Goal: Task Accomplishment & Management: Use online tool/utility

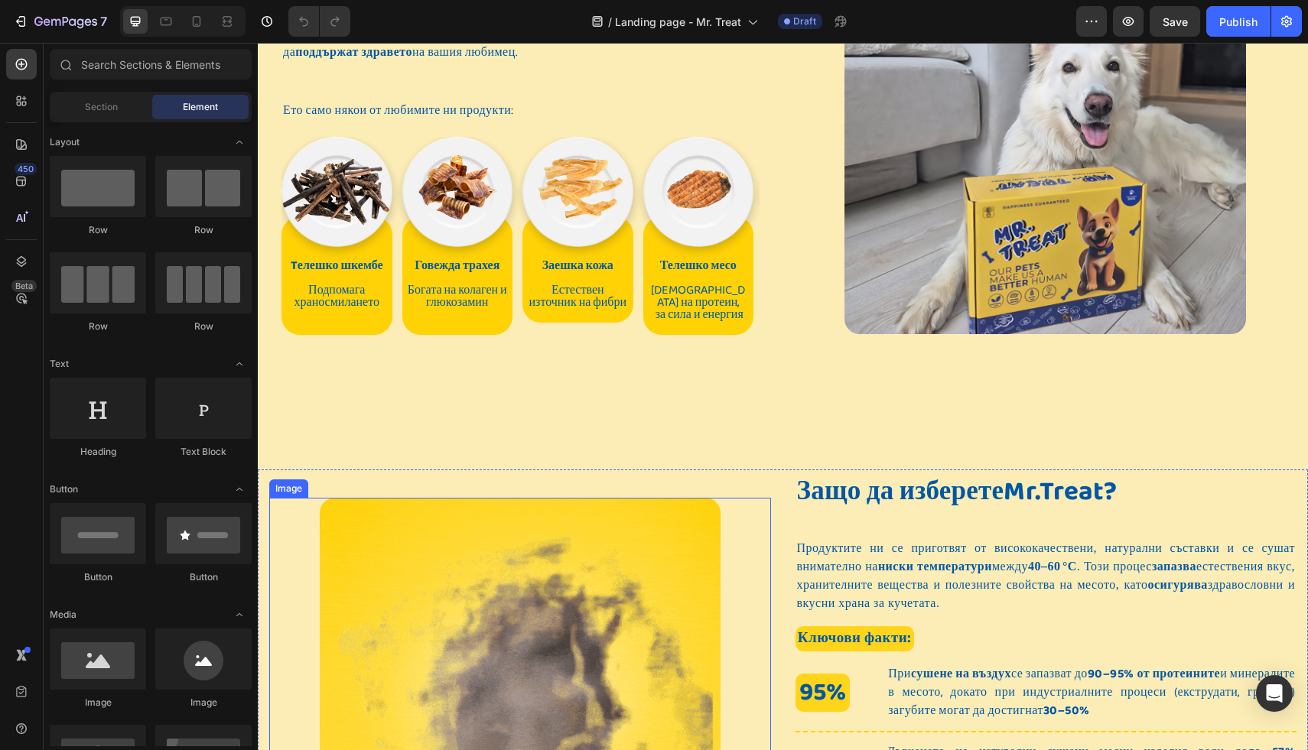
scroll to position [552, 0]
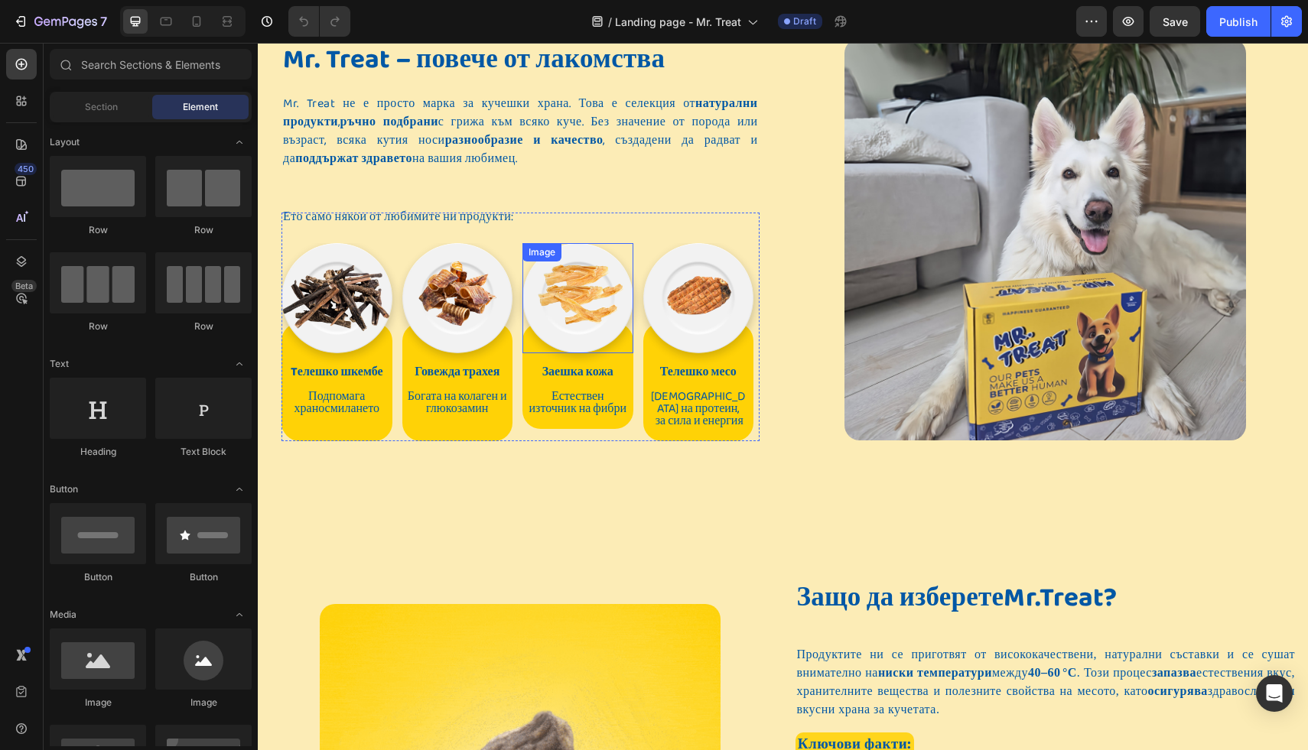
click at [569, 330] on img at bounding box center [578, 298] width 111 height 111
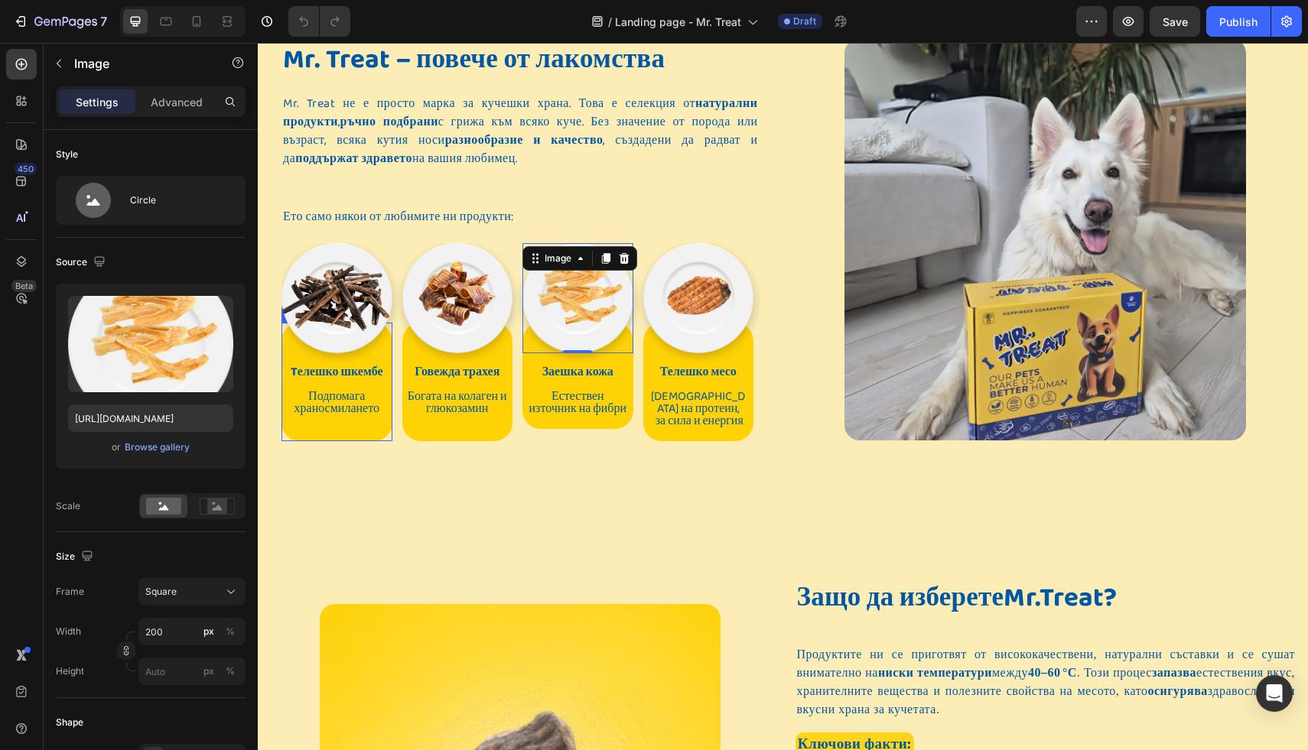
click at [347, 432] on p at bounding box center [337, 434] width 102 height 12
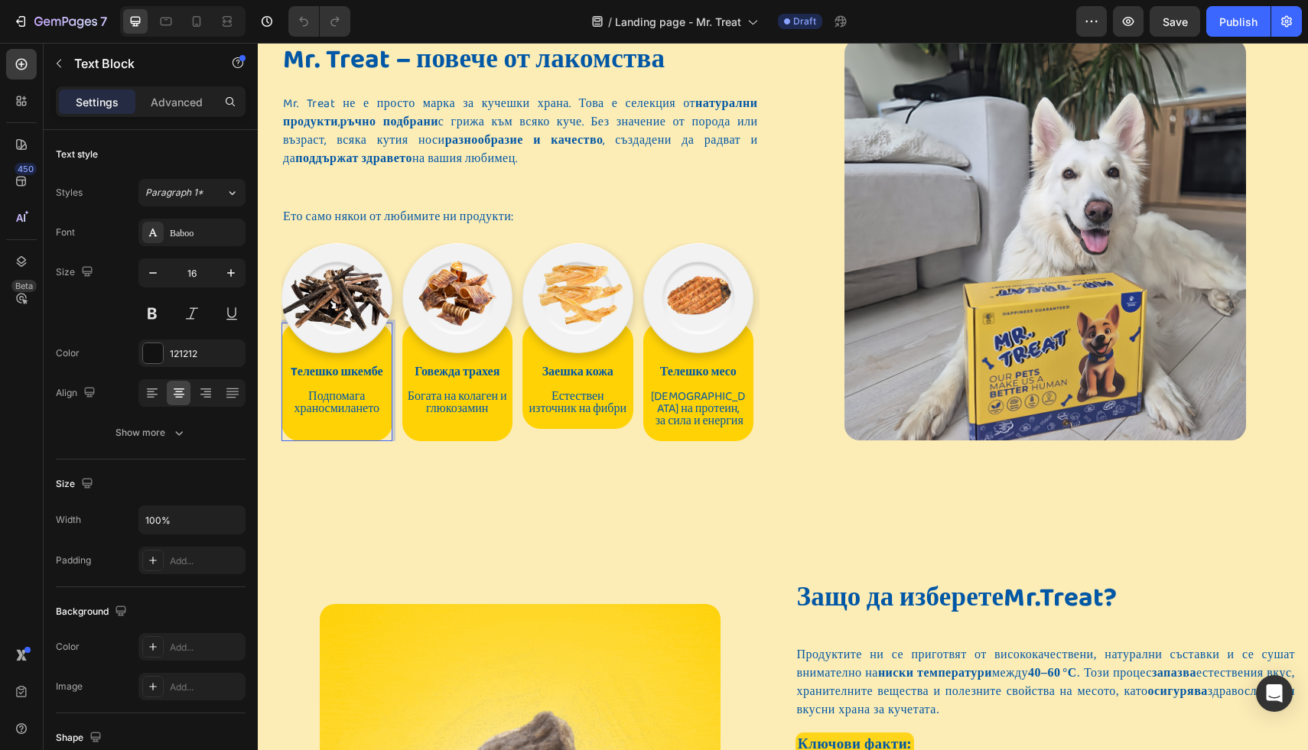
click at [347, 432] on p "Rich Text Editor. Editing area: main" at bounding box center [337, 434] width 102 height 12
click at [465, 424] on p at bounding box center [458, 427] width 102 height 24
click at [465, 424] on p "Rich Text Editor. Editing area: main" at bounding box center [458, 427] width 102 height 24
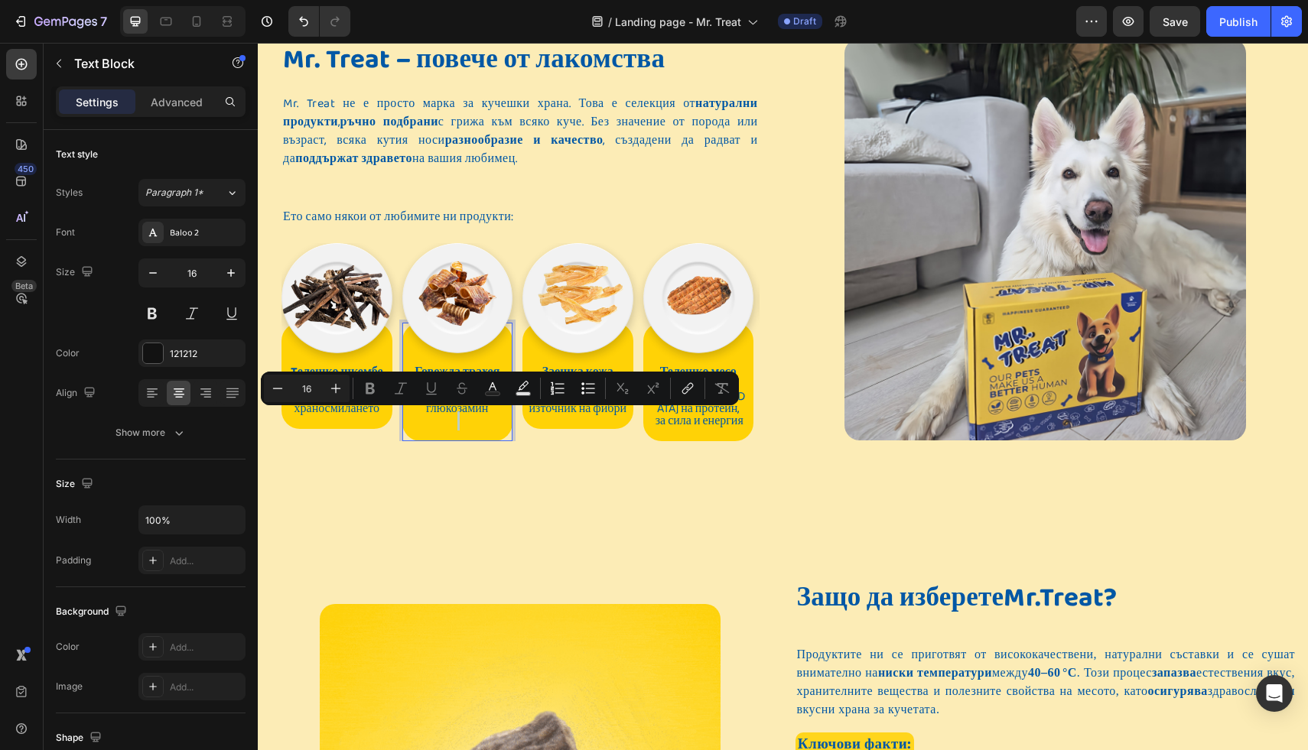
click at [457, 434] on p "Rich Text Editor. Editing area: main" at bounding box center [458, 427] width 102 height 24
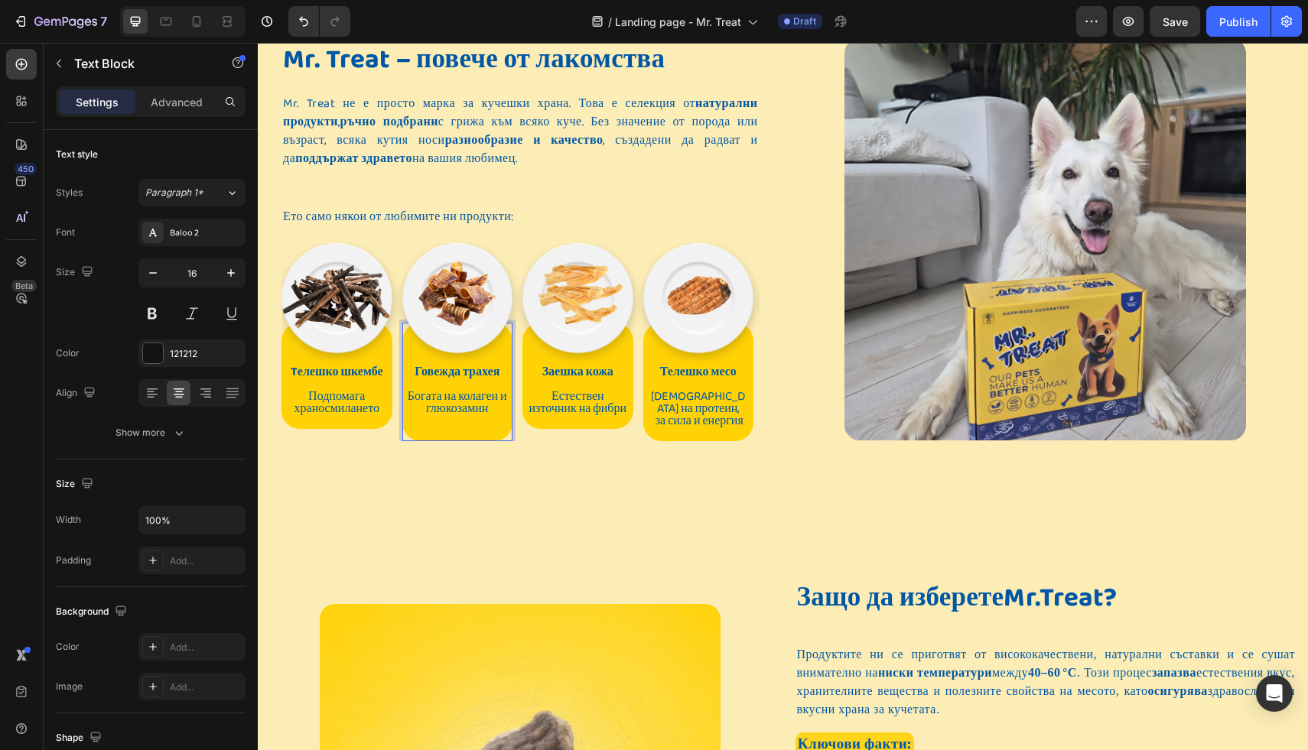
scroll to position [2, 0]
click at [536, 463] on div "Mr. Treat – повече от лакомства Heading Mr. Treat не е просто марка за кучешки …" at bounding box center [783, 263] width 1050 height 506
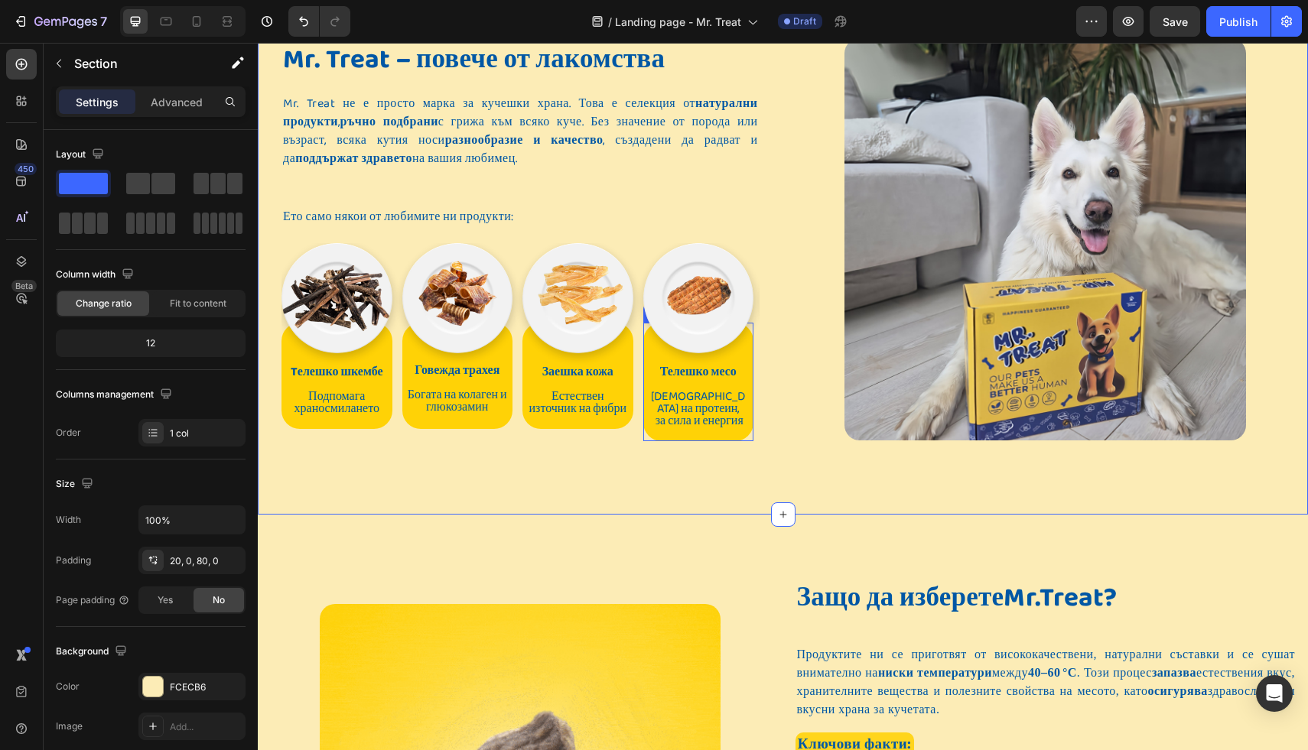
click at [702, 401] on span "[DEMOGRAPHIC_DATA] на протеин, за сила и енергия" at bounding box center [698, 409] width 94 height 44
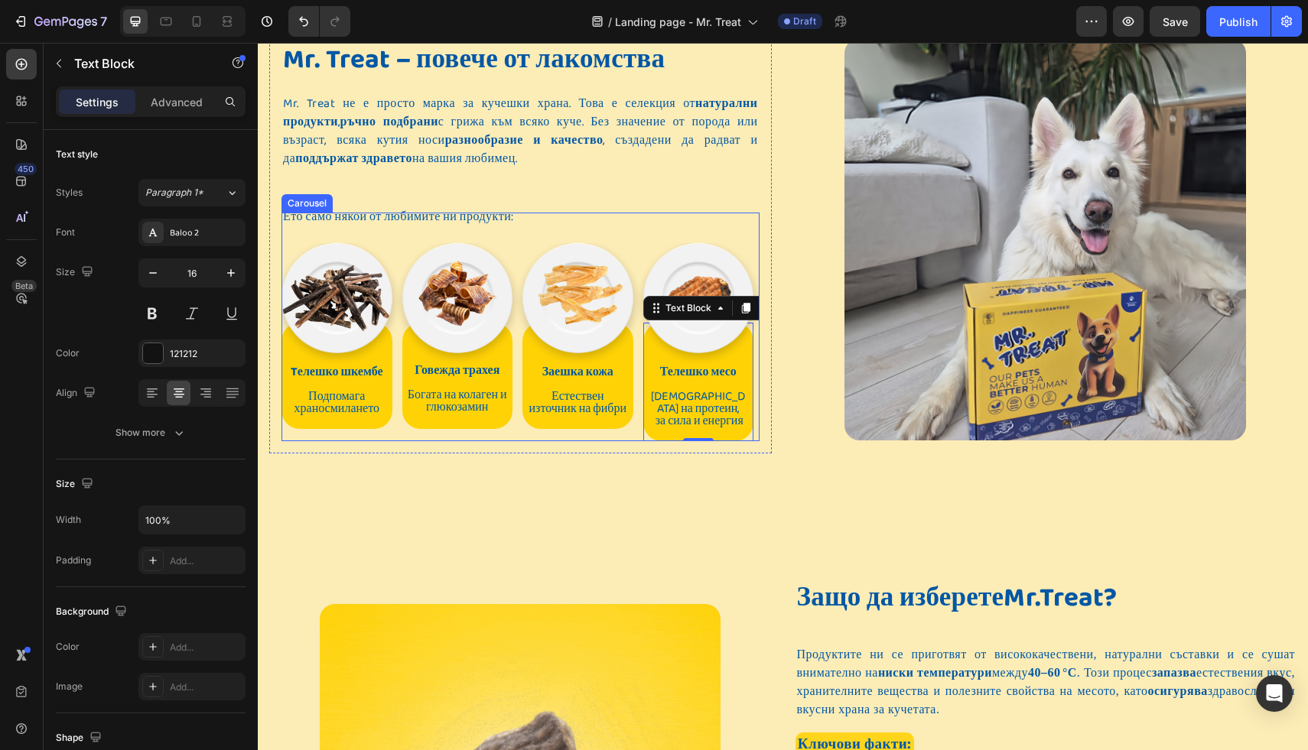
click at [572, 228] on div "Image Tелешко шкембе Подпомага храносмилането Text Block Row Image Говежда трах…" at bounding box center [521, 328] width 478 height 230
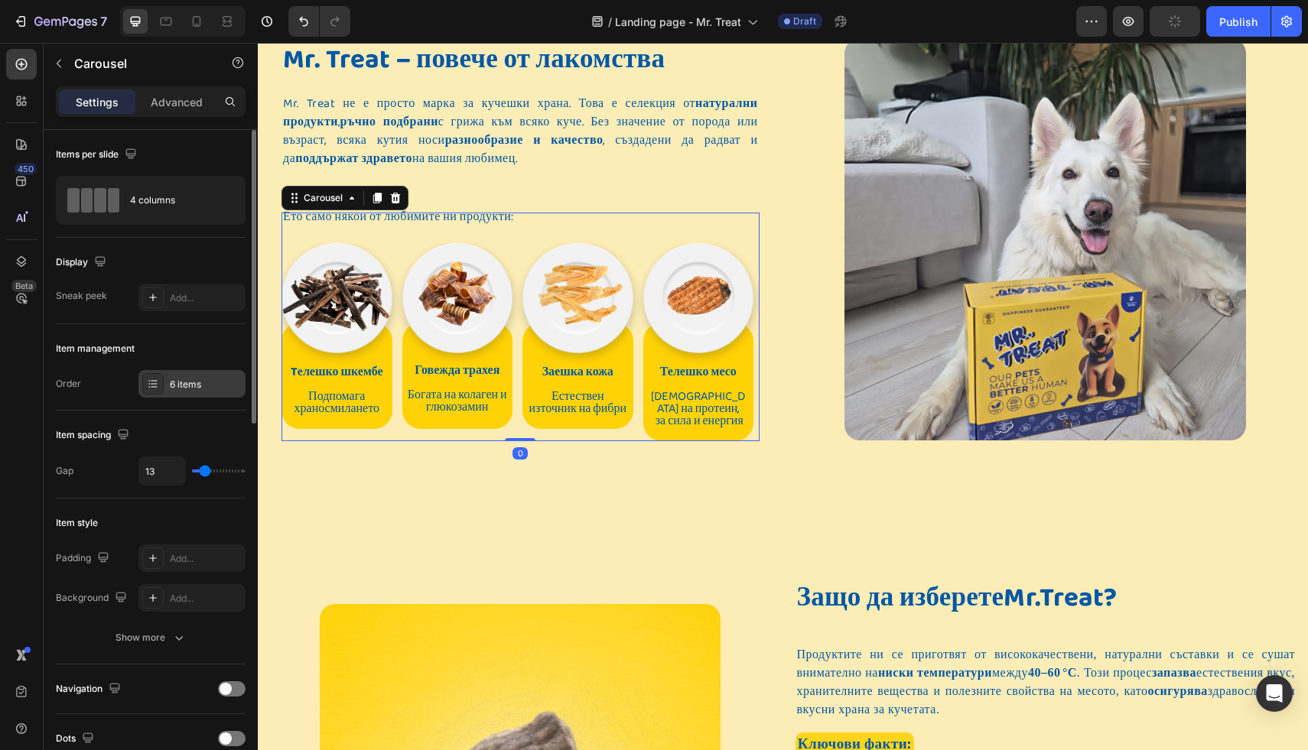
click at [183, 384] on div "6 items" at bounding box center [206, 385] width 72 height 14
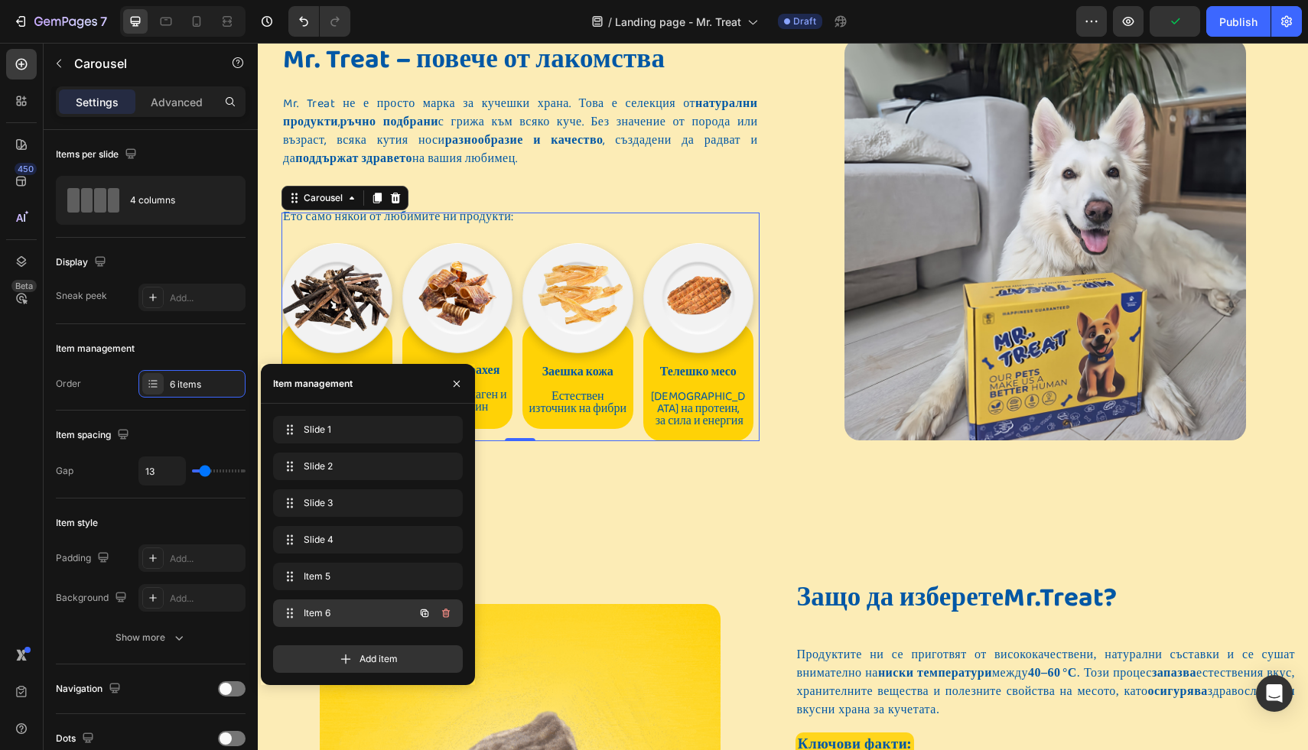
click at [327, 612] on span "Item 6" at bounding box center [347, 614] width 86 height 14
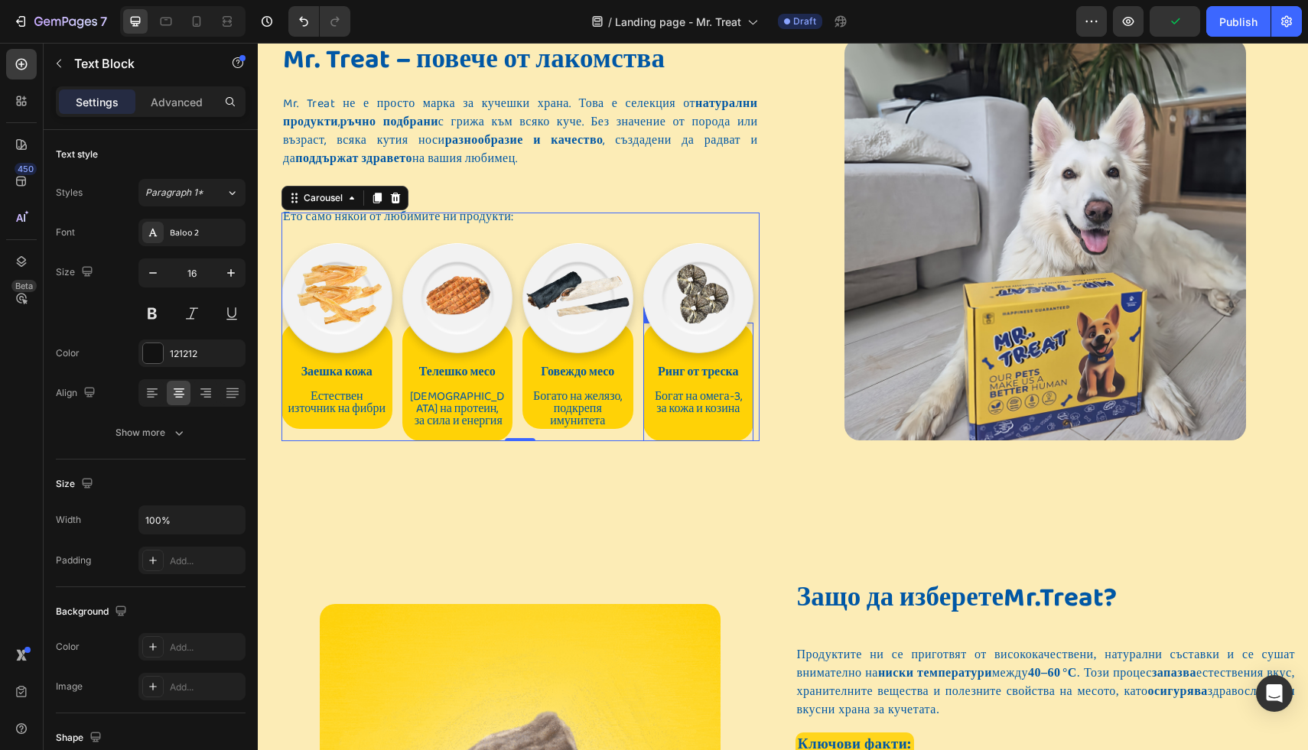
click at [692, 392] on span "Богат на омега-3, за кожа и козина" at bounding box center [698, 402] width 87 height 31
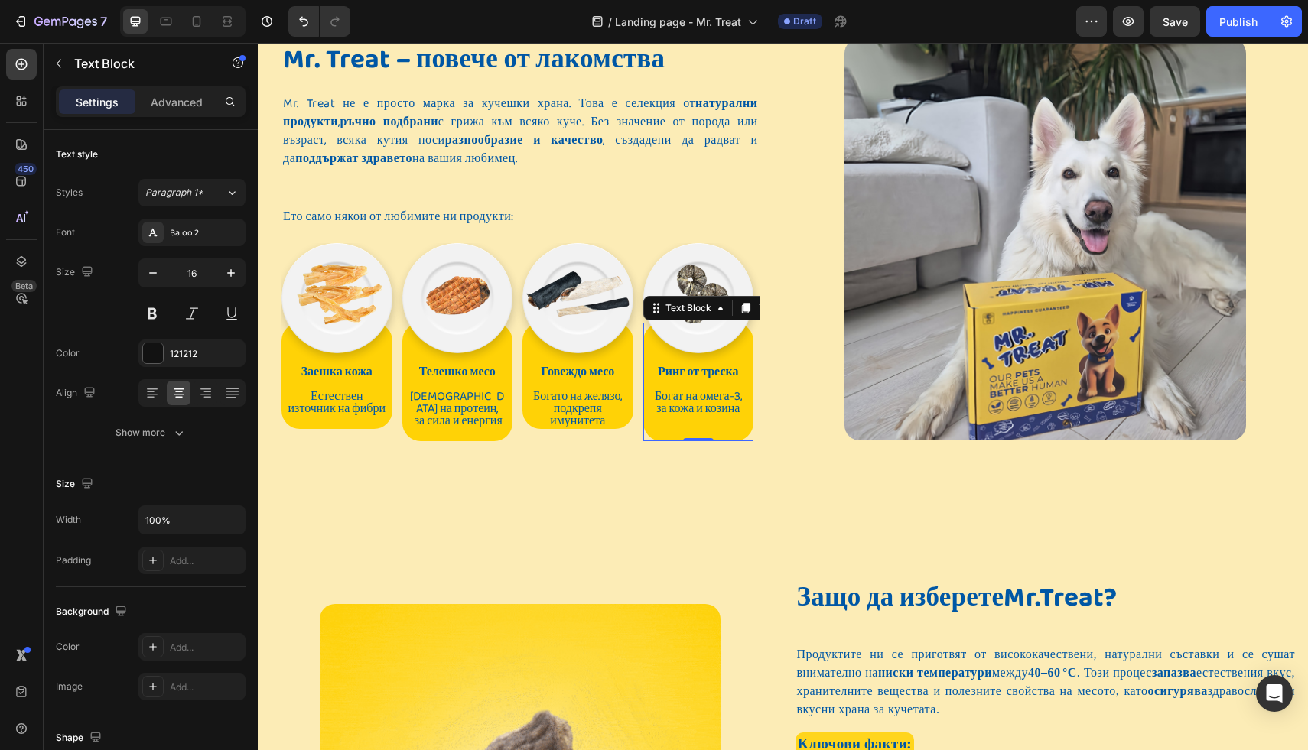
click at [704, 434] on p at bounding box center [698, 434] width 97 height 12
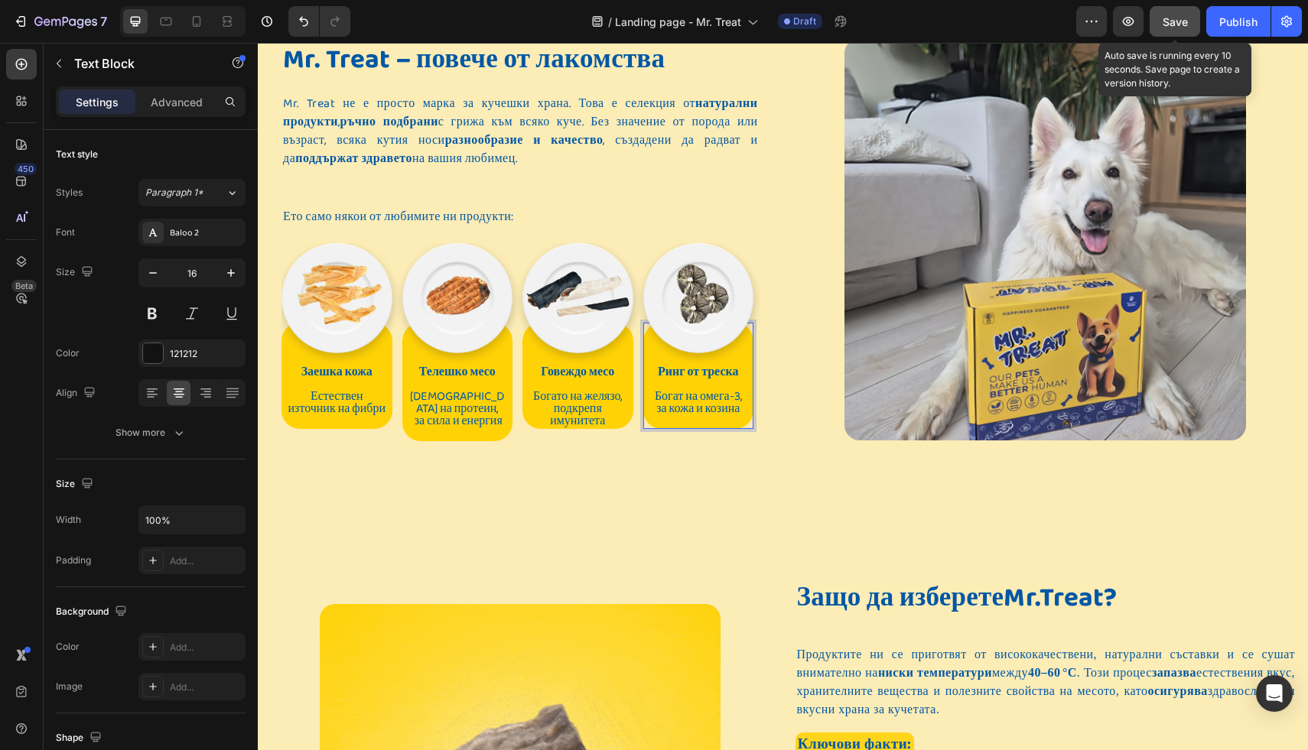
click at [1177, 18] on span "Save" at bounding box center [1175, 21] width 25 height 13
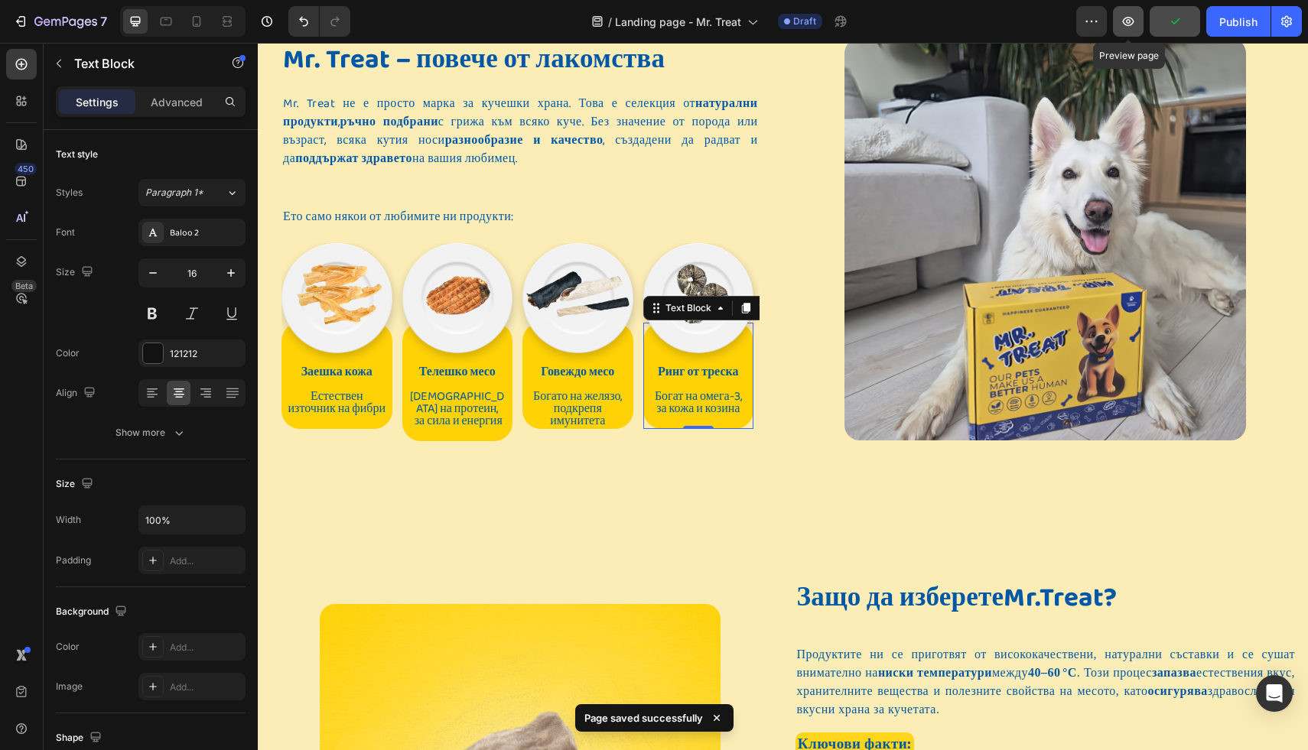
click at [1129, 21] on icon "button" at bounding box center [1128, 21] width 15 height 15
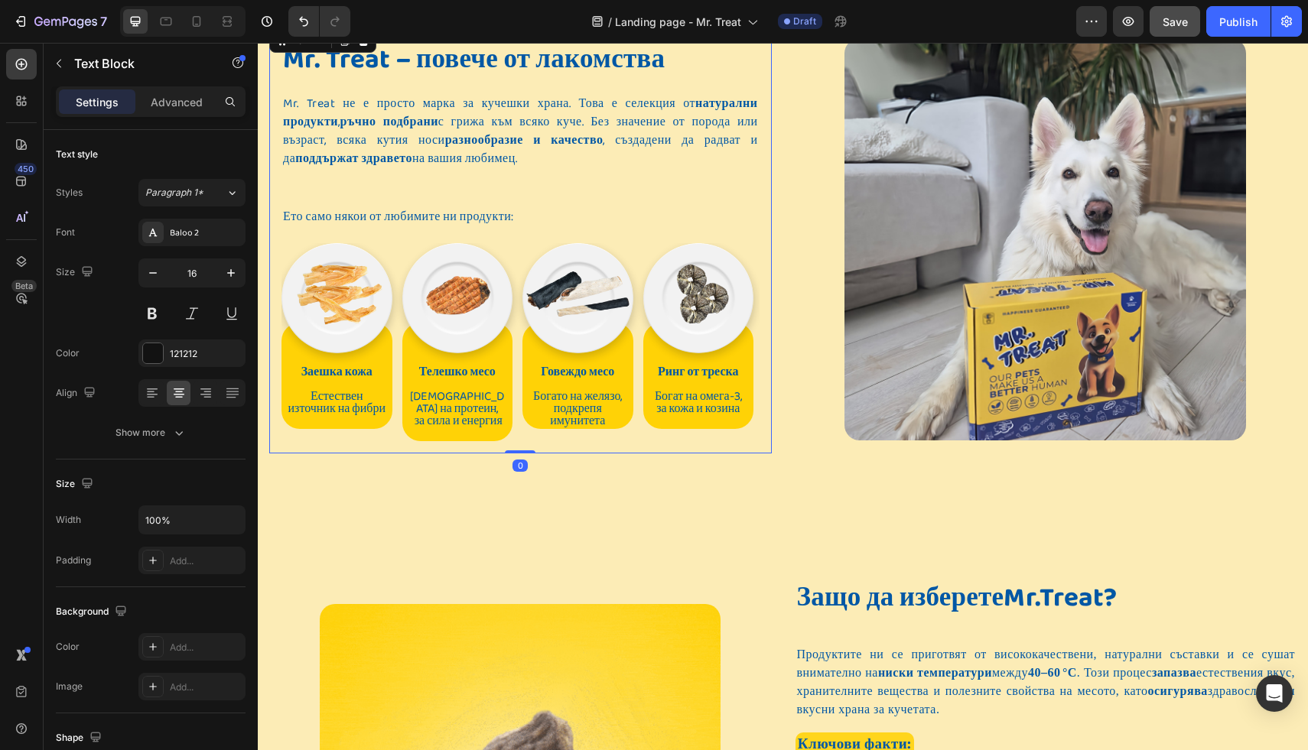
click at [754, 173] on div "Mr. Treat – повече от лакомства Heading Mr. Treat не е просто марка за кучешки …" at bounding box center [520, 239] width 503 height 429
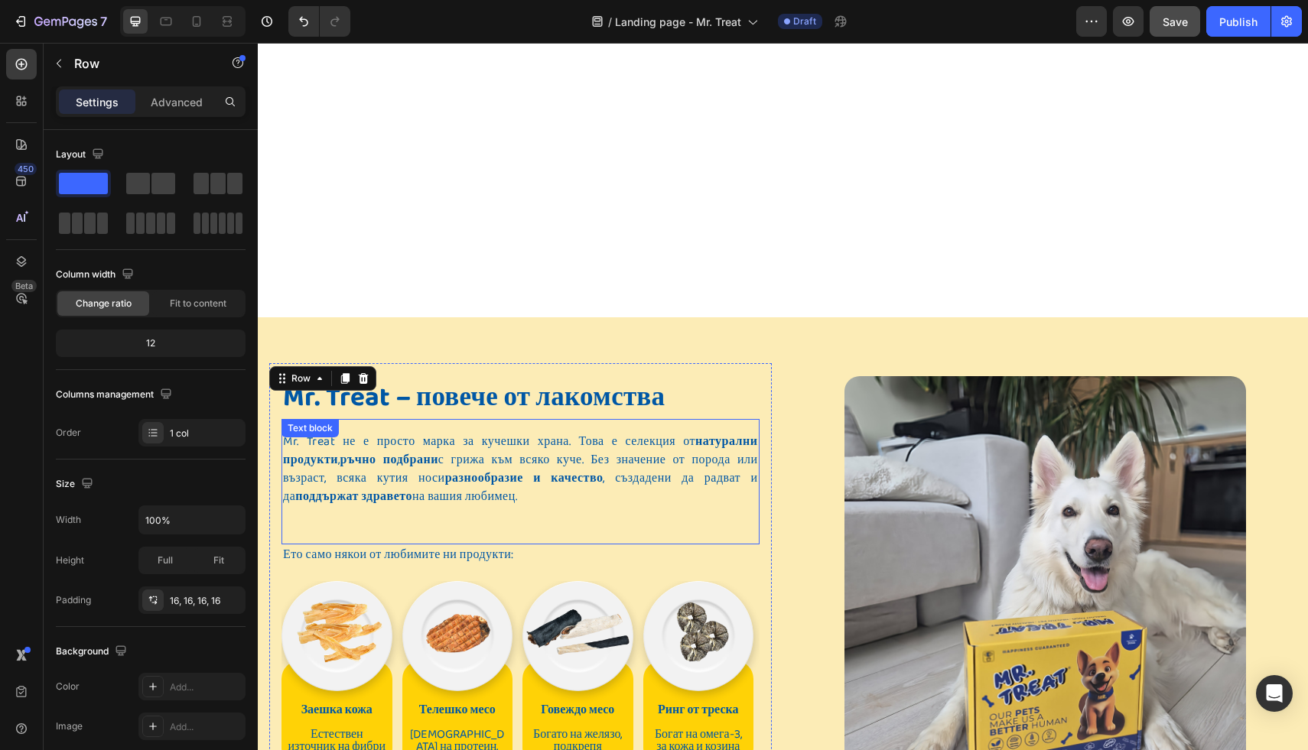
scroll to position [158, 0]
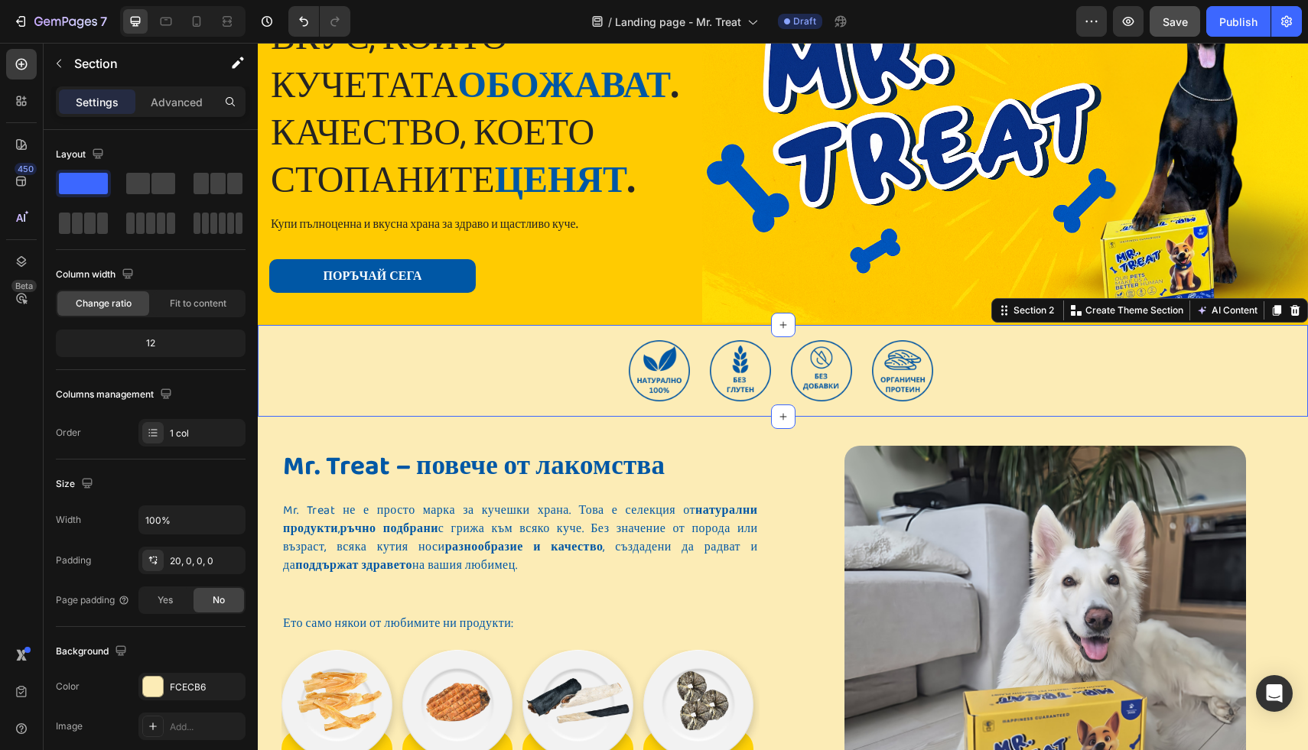
click at [473, 415] on div "Image Image Image Image Carousel Row" at bounding box center [783, 378] width 1050 height 77
click at [201, 689] on div "FCECB6" at bounding box center [192, 688] width 44 height 14
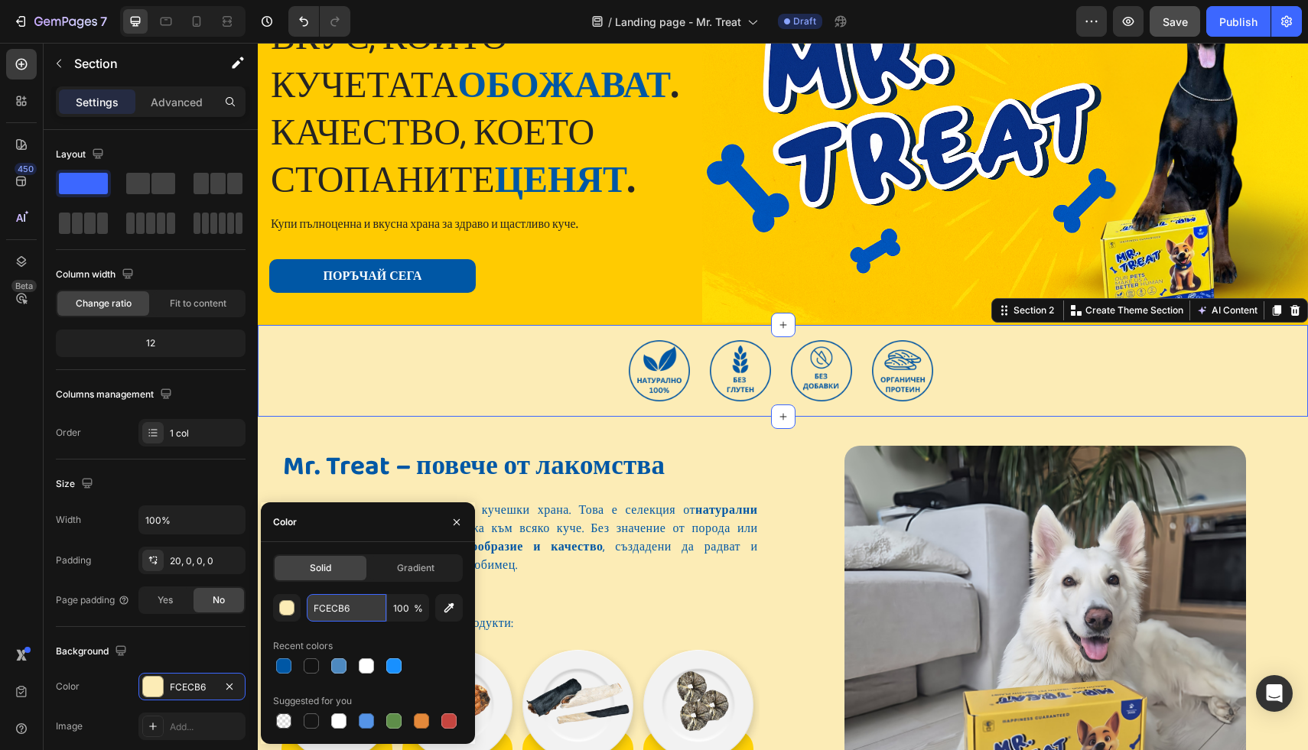
click at [358, 609] on input "FCECB6" at bounding box center [347, 608] width 80 height 28
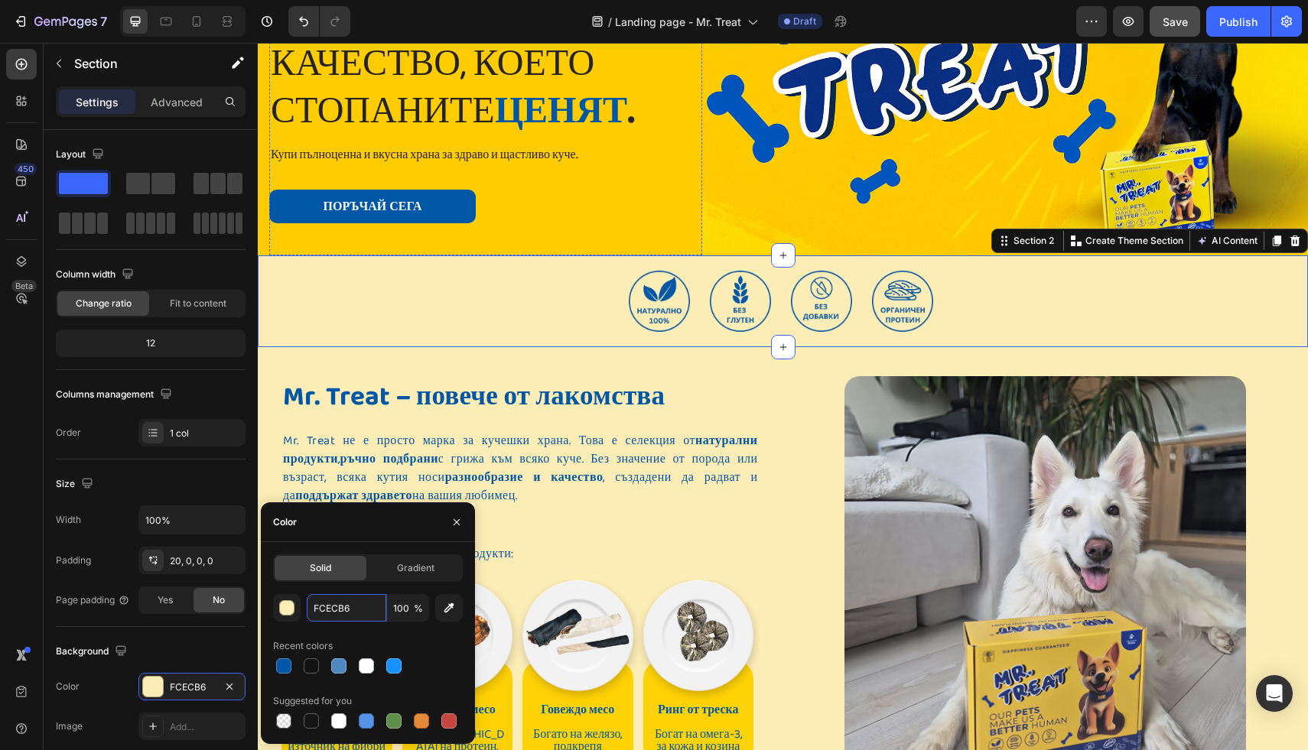
scroll to position [0, 0]
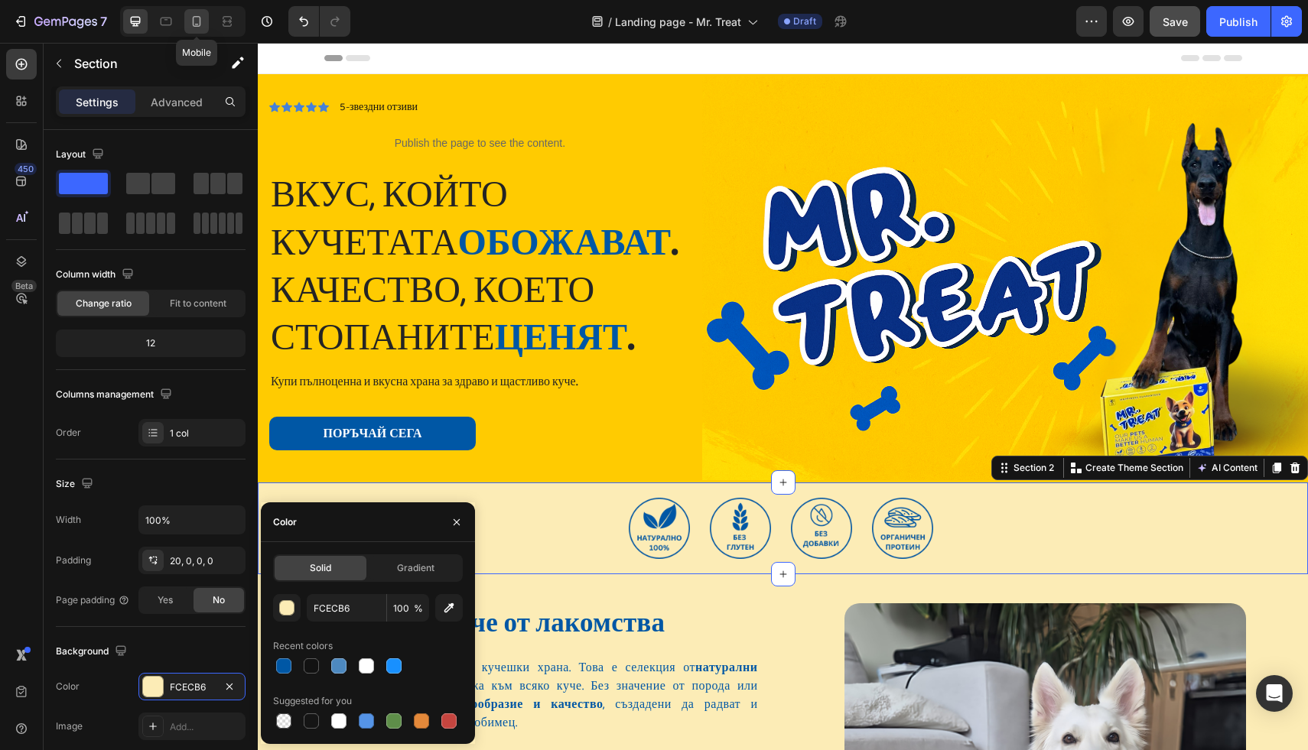
click at [199, 21] on icon at bounding box center [196, 21] width 15 height 15
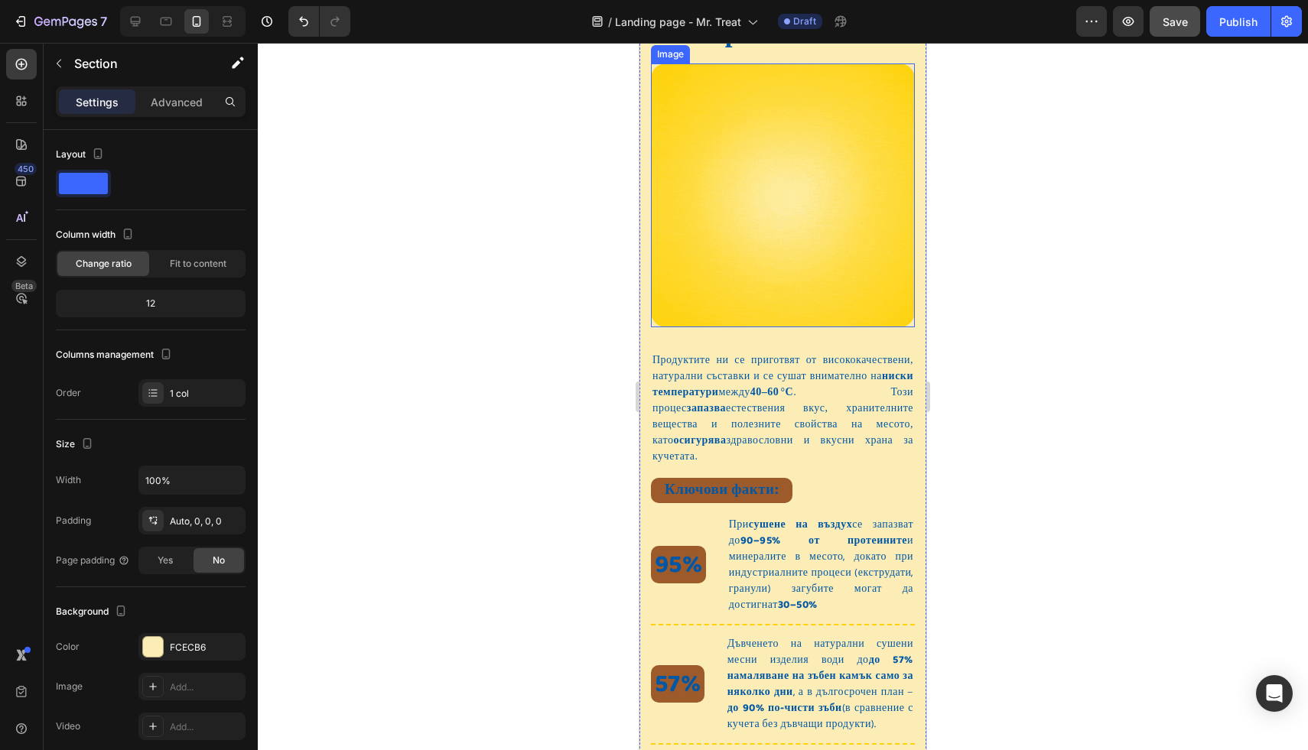
scroll to position [1623, 0]
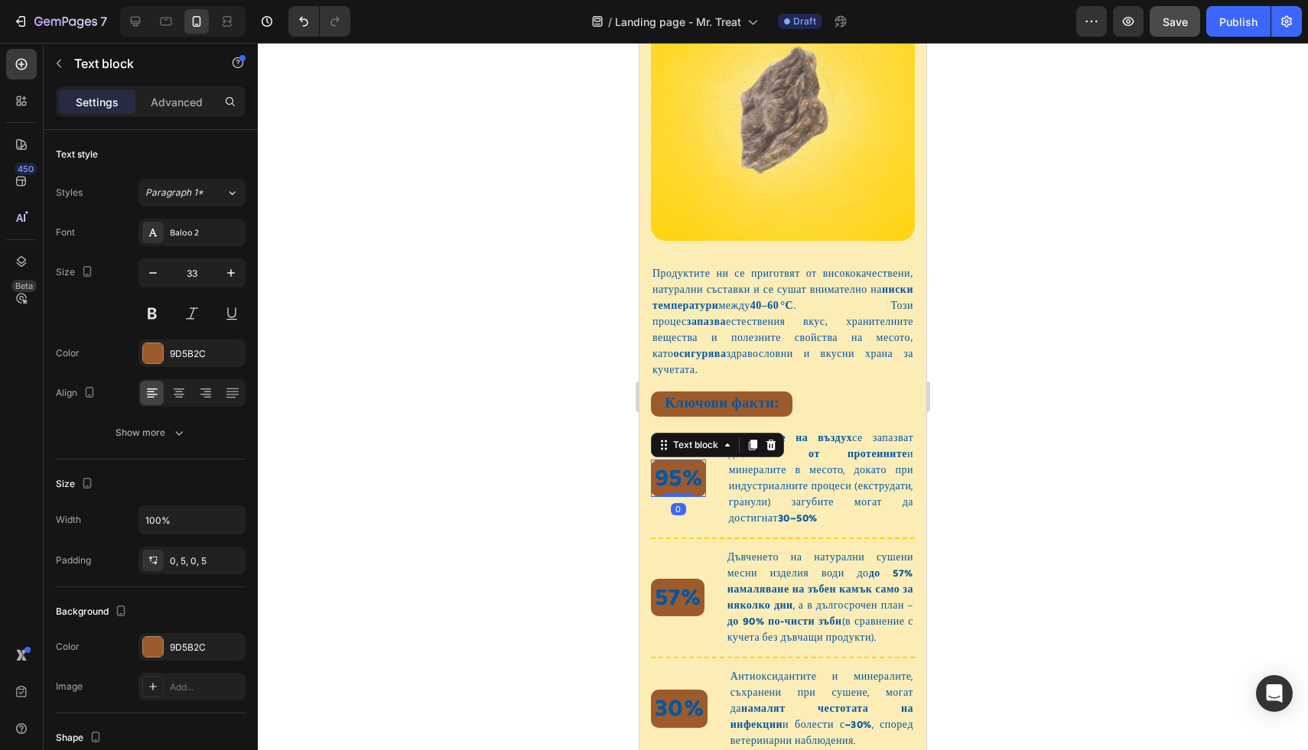
click at [683, 458] on span "95%" at bounding box center [678, 478] width 47 height 41
click at [151, 359] on div at bounding box center [153, 353] width 20 height 20
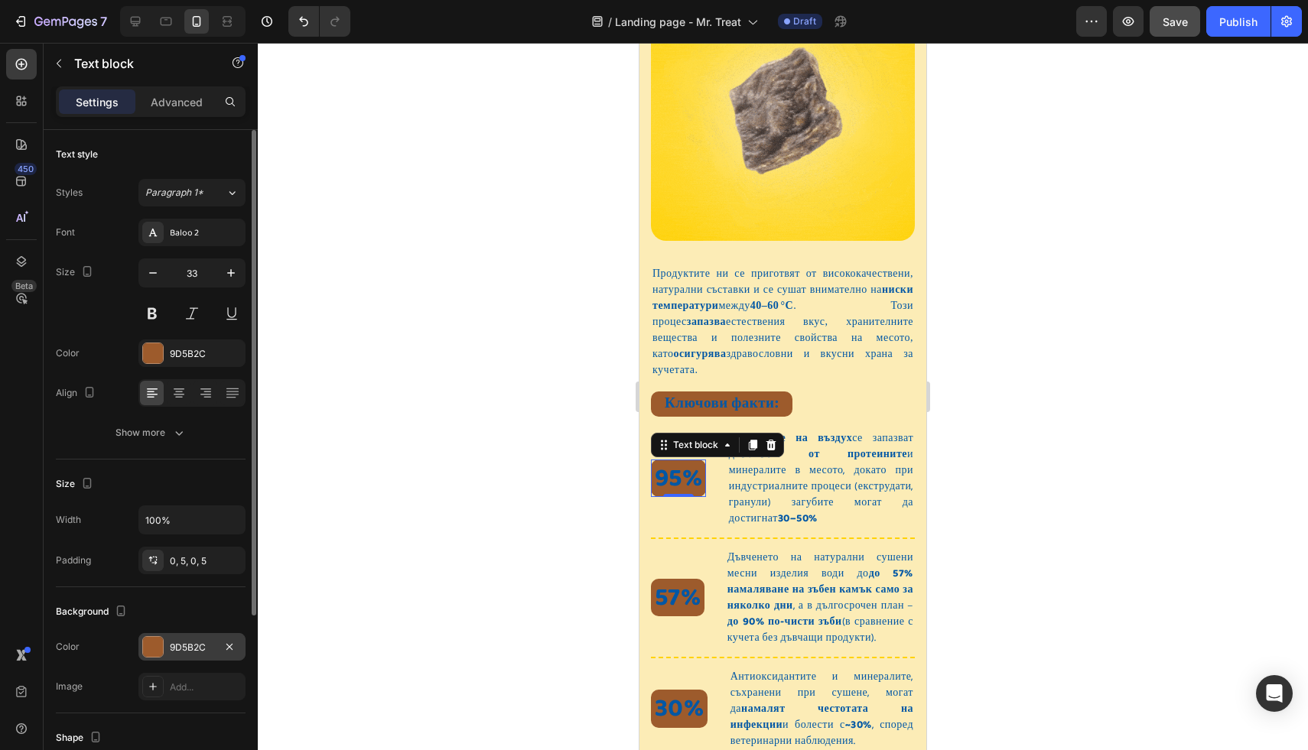
click at [149, 649] on div at bounding box center [153, 647] width 20 height 20
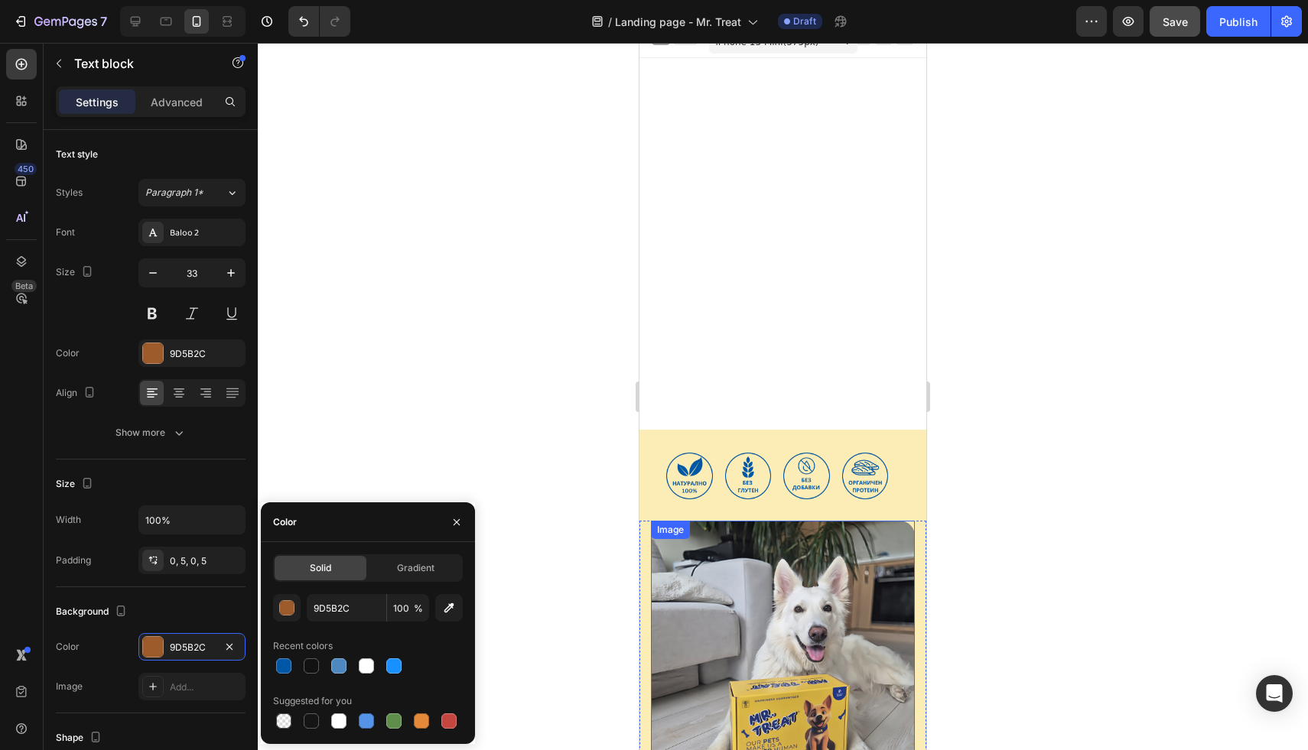
scroll to position [0, 0]
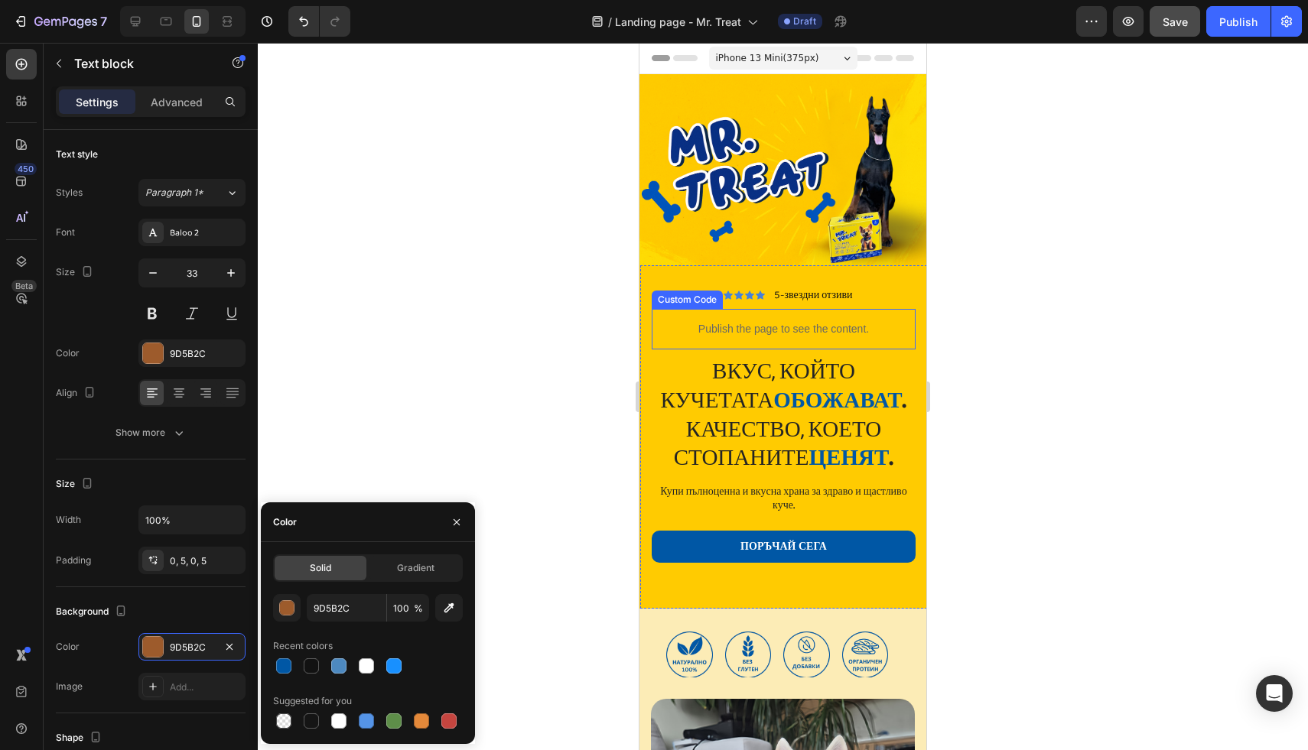
click at [685, 309] on div "Publish the page to see the content." at bounding box center [784, 329] width 264 height 41
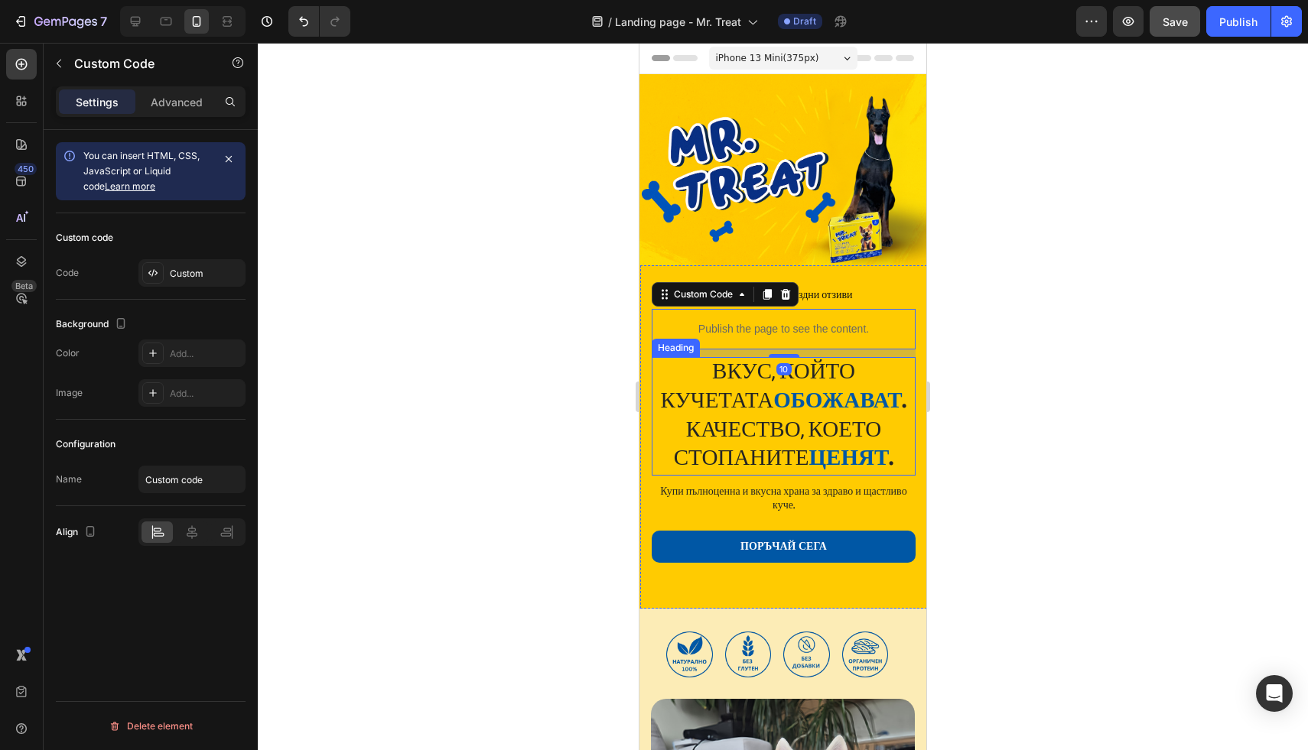
click at [661, 383] on h2 "Вкус, който кучетата обожават . Качество, което стопаните ценят ." at bounding box center [784, 416] width 264 height 119
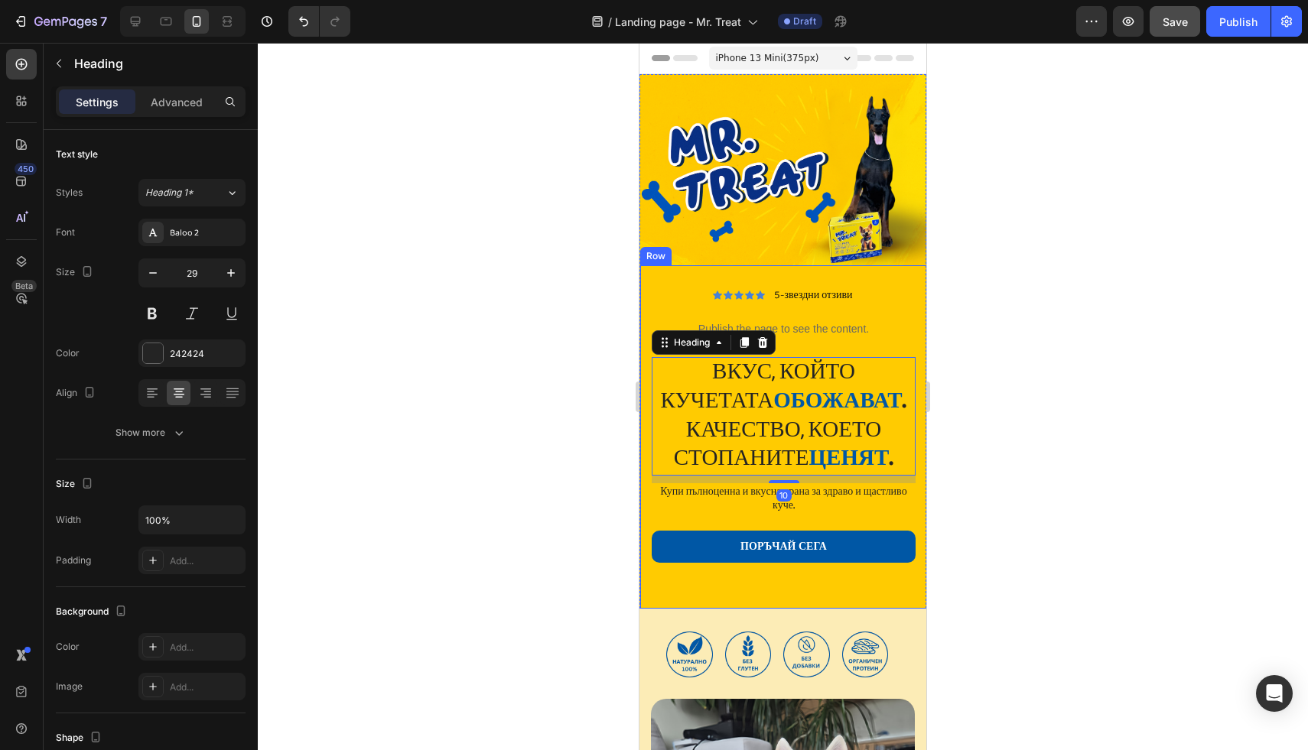
click at [646, 378] on div "Icon Icon Icon Icon Icon Icon List 5-звездни отзиви Text Block Row Publish the …" at bounding box center [783, 436] width 287 height 343
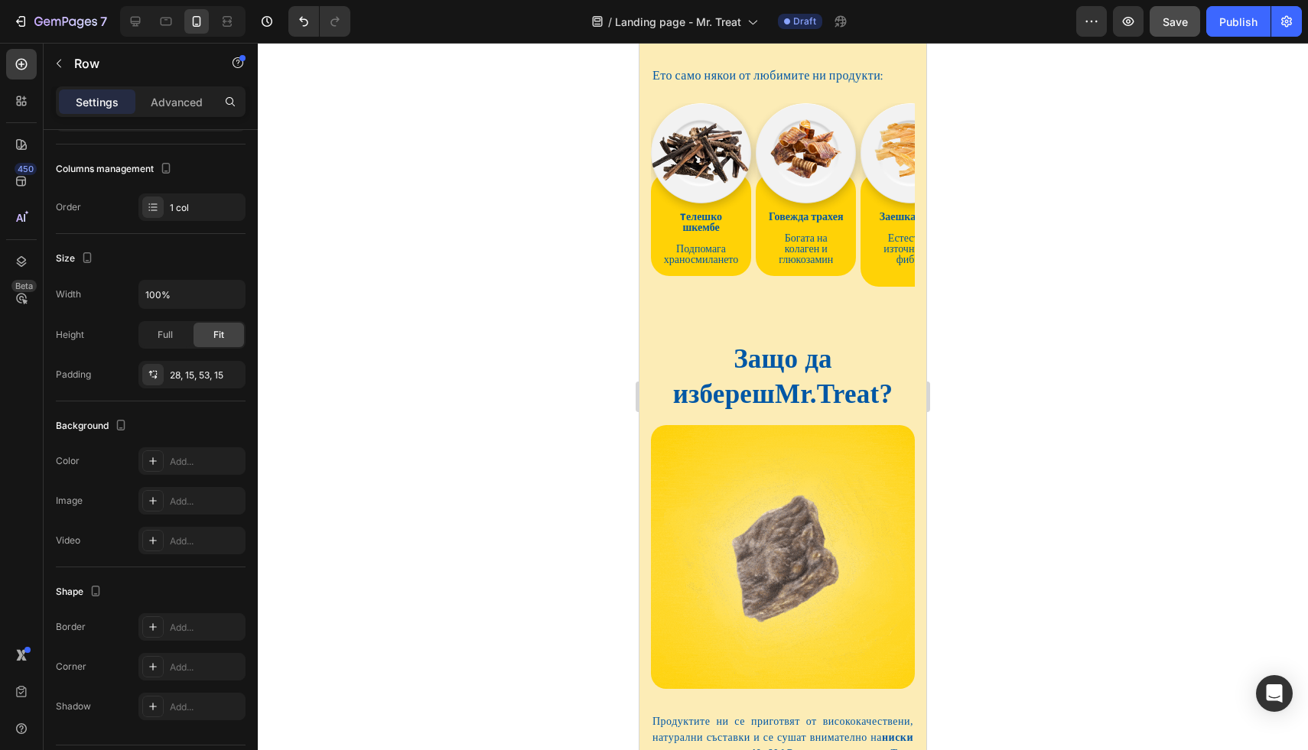
scroll to position [1236, 0]
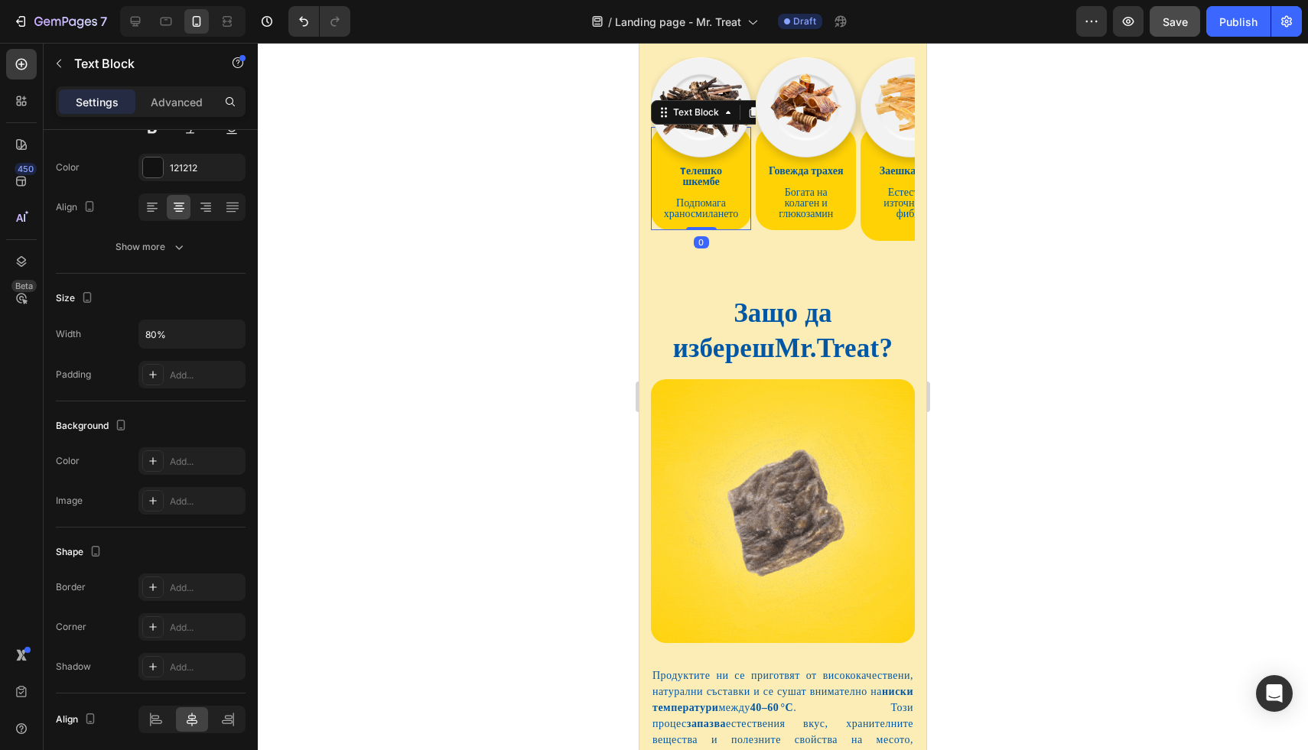
click at [744, 206] on div "Tелешко шкембе Подпомага храносмилането" at bounding box center [701, 188] width 94 height 86
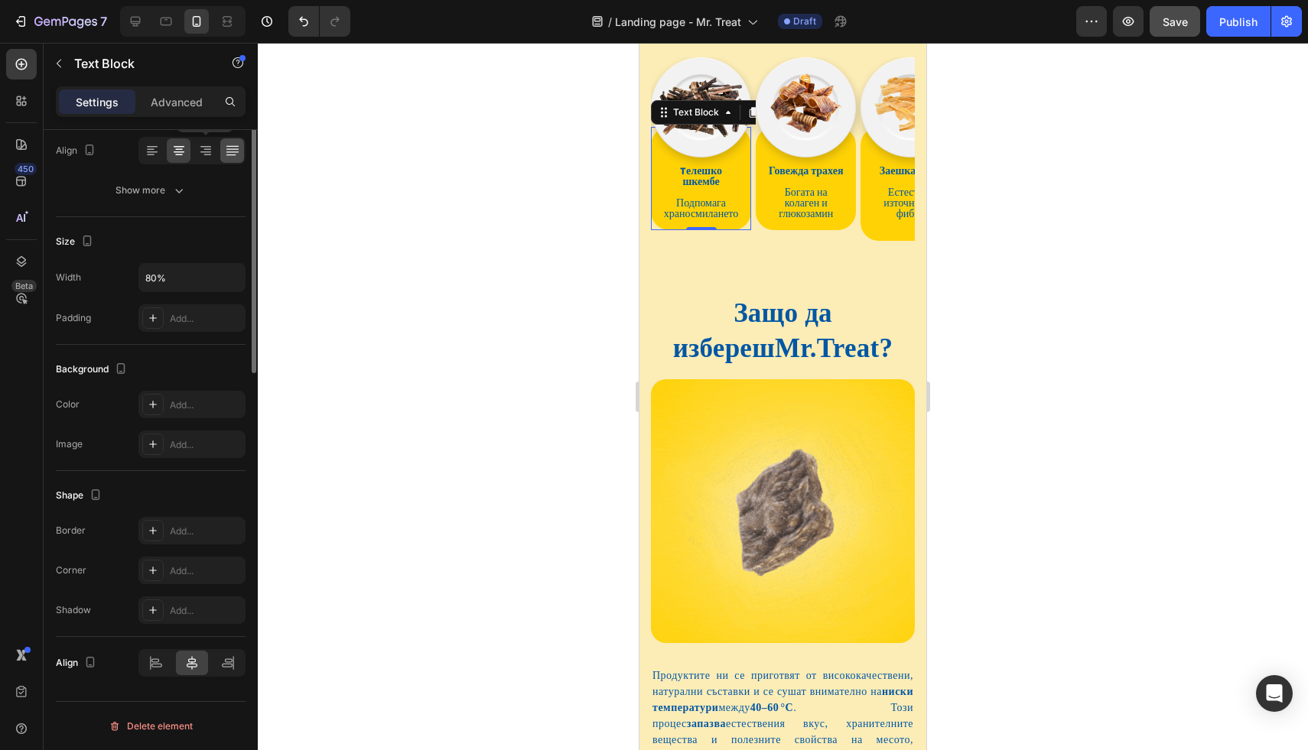
scroll to position [0, 0]
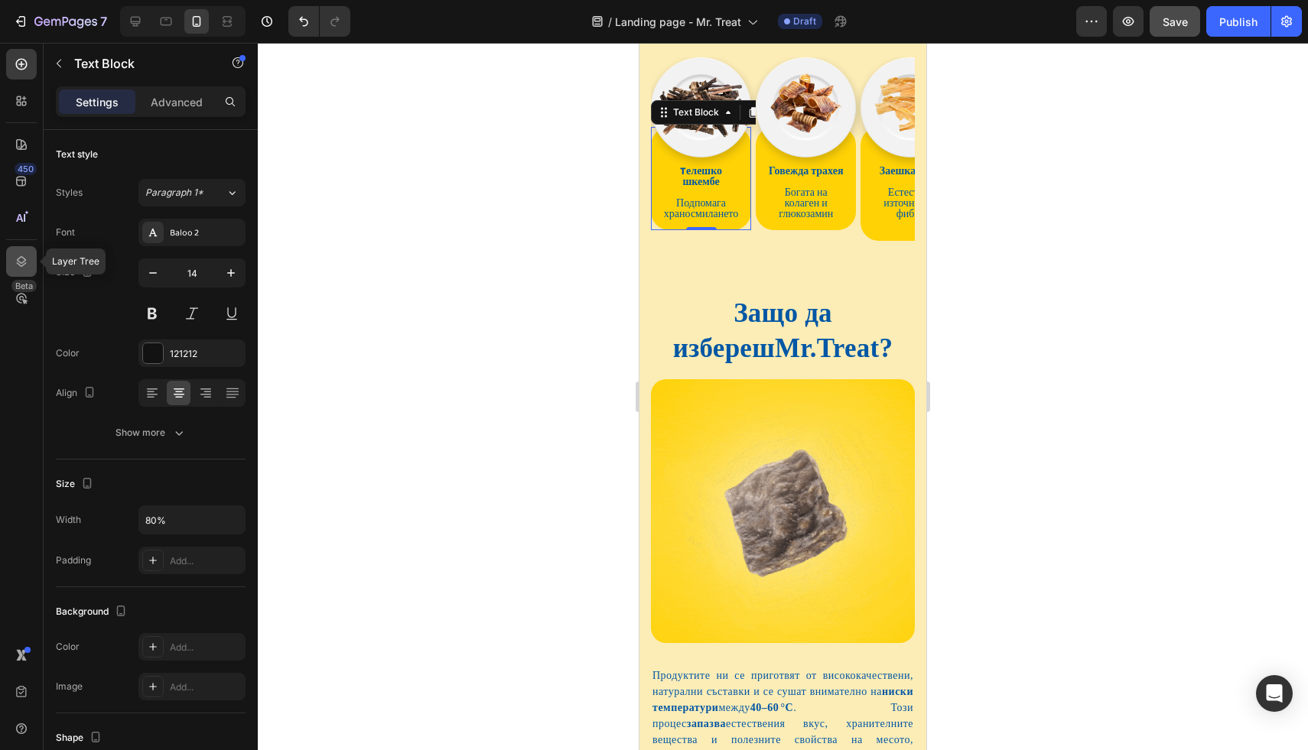
drag, startPoint x: 20, startPoint y: 259, endPoint x: 105, endPoint y: 272, distance: 85.9
click at [20, 259] on icon at bounding box center [21, 261] width 15 height 15
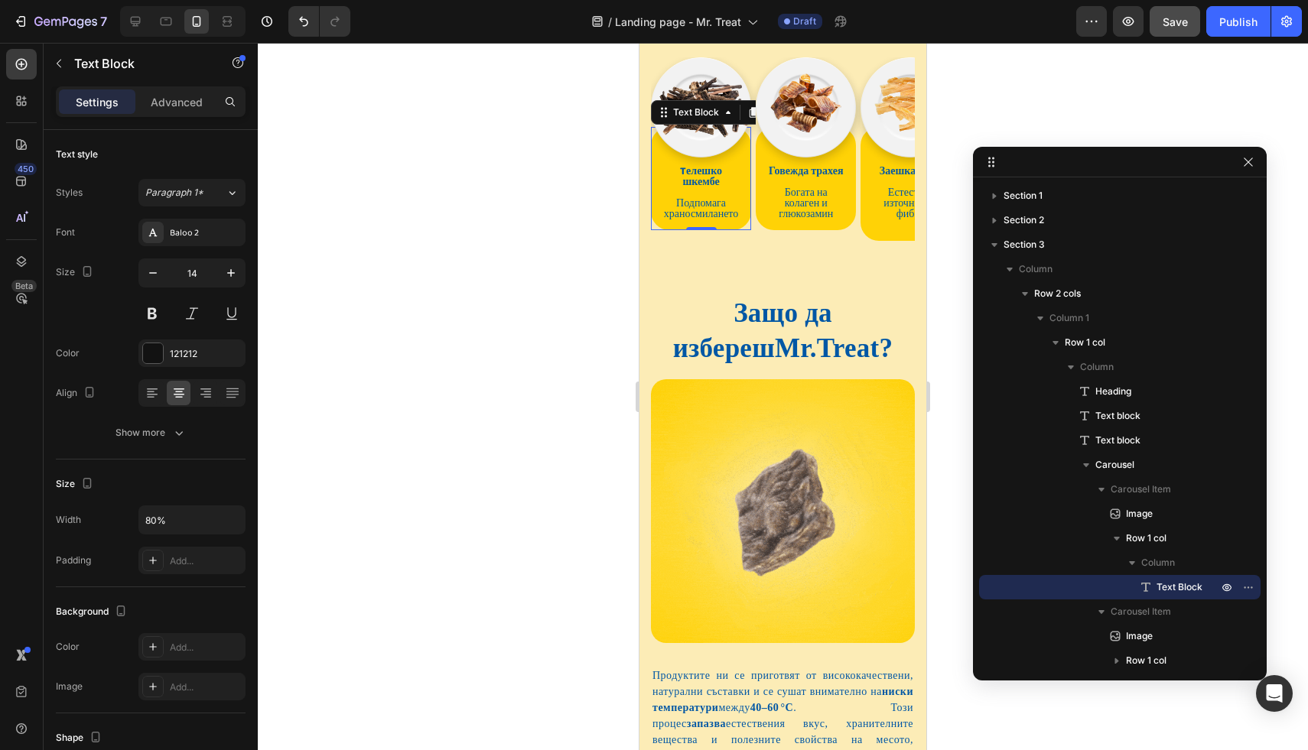
drag, startPoint x: 1184, startPoint y: 362, endPoint x: 1151, endPoint y: 164, distance: 200.1
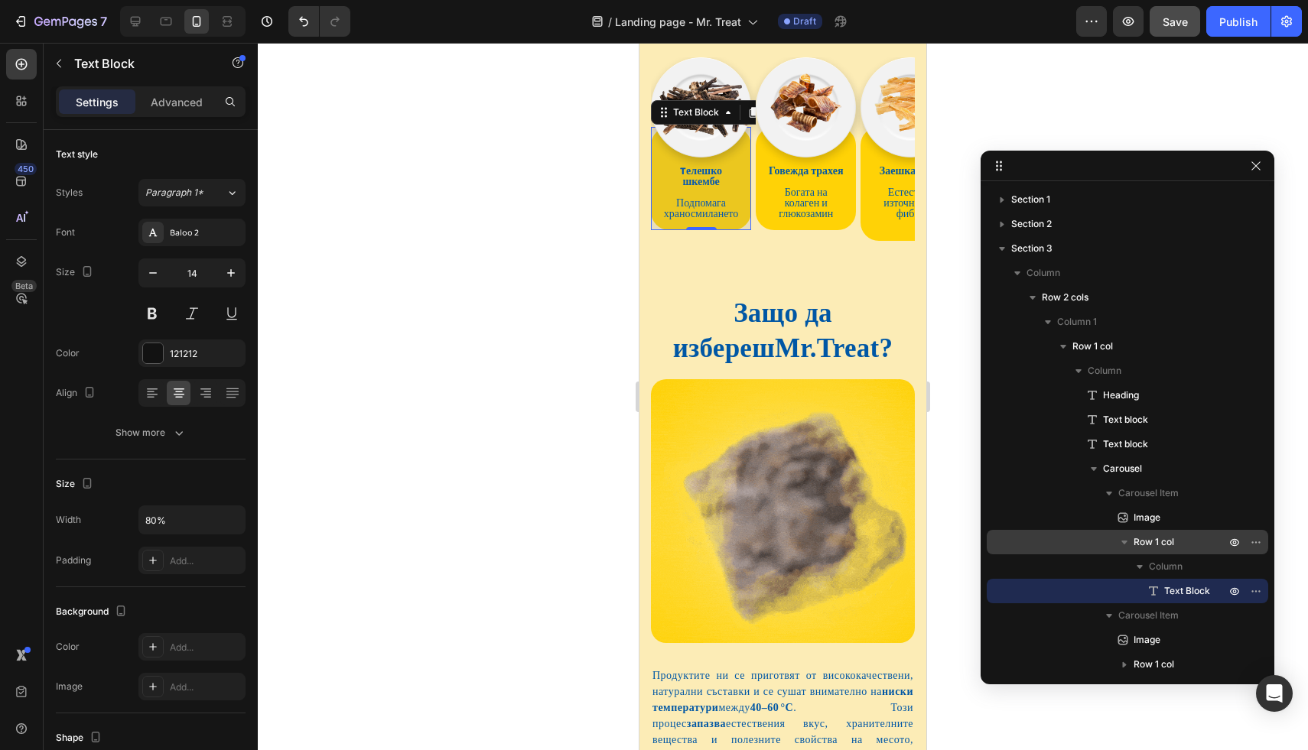
click at [1154, 542] on span "Row 1 col" at bounding box center [1154, 542] width 41 height 15
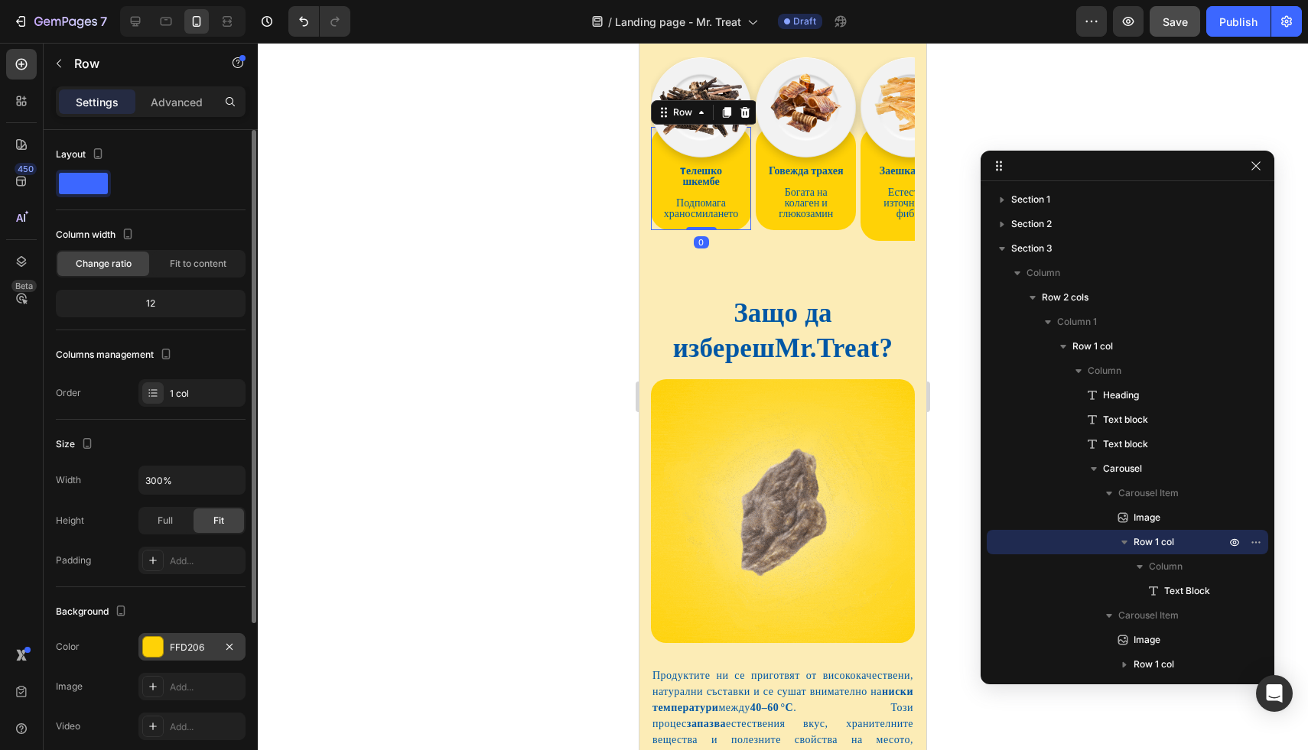
click at [192, 646] on div "FFD206" at bounding box center [192, 648] width 44 height 14
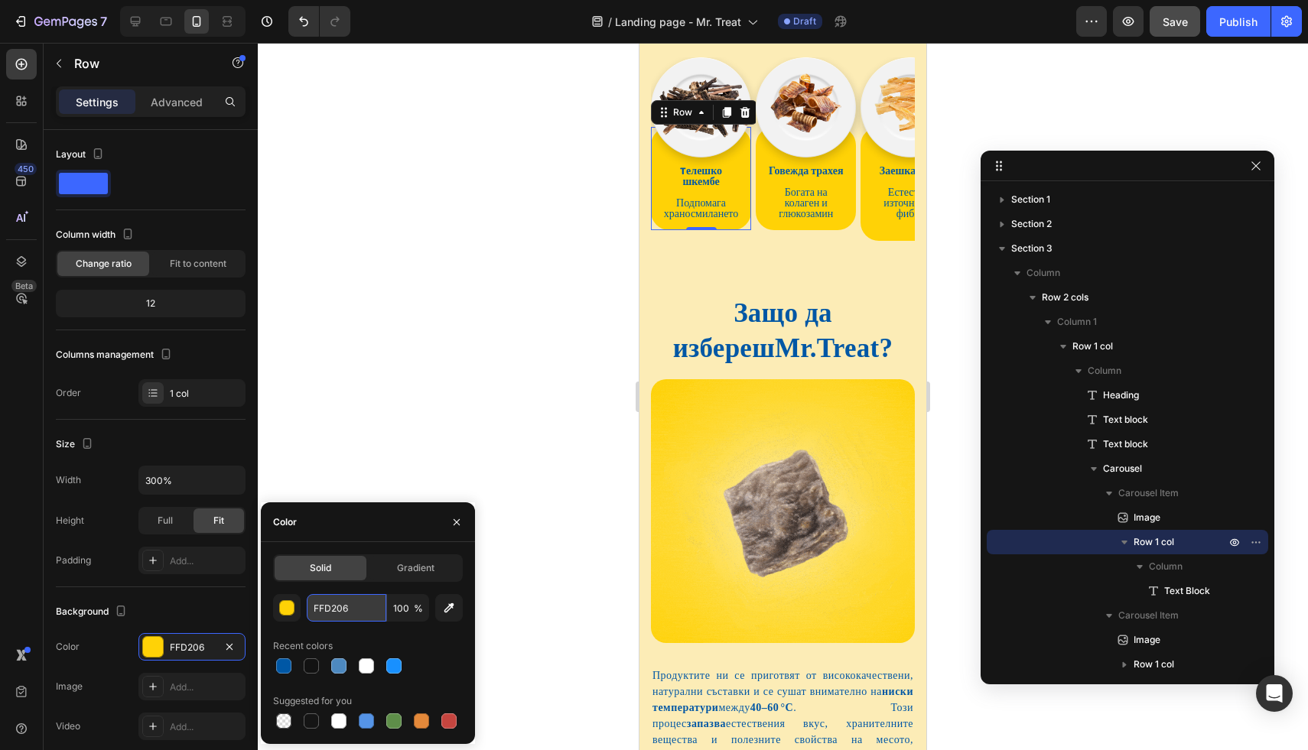
click at [370, 614] on input "FFD206" at bounding box center [347, 608] width 80 height 28
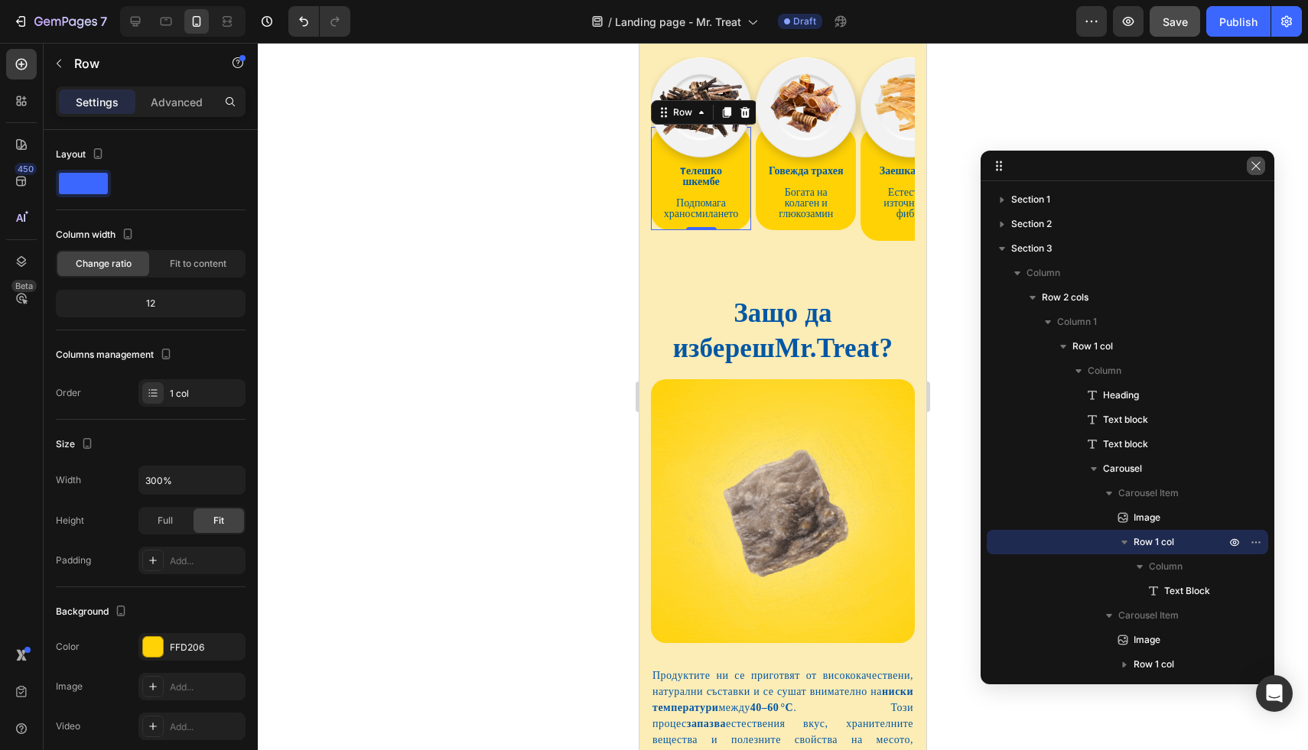
drag, startPoint x: 1252, startPoint y: 166, endPoint x: 214, endPoint y: 171, distance: 1038.2
click at [1252, 166] on icon "button" at bounding box center [1256, 166] width 12 height 12
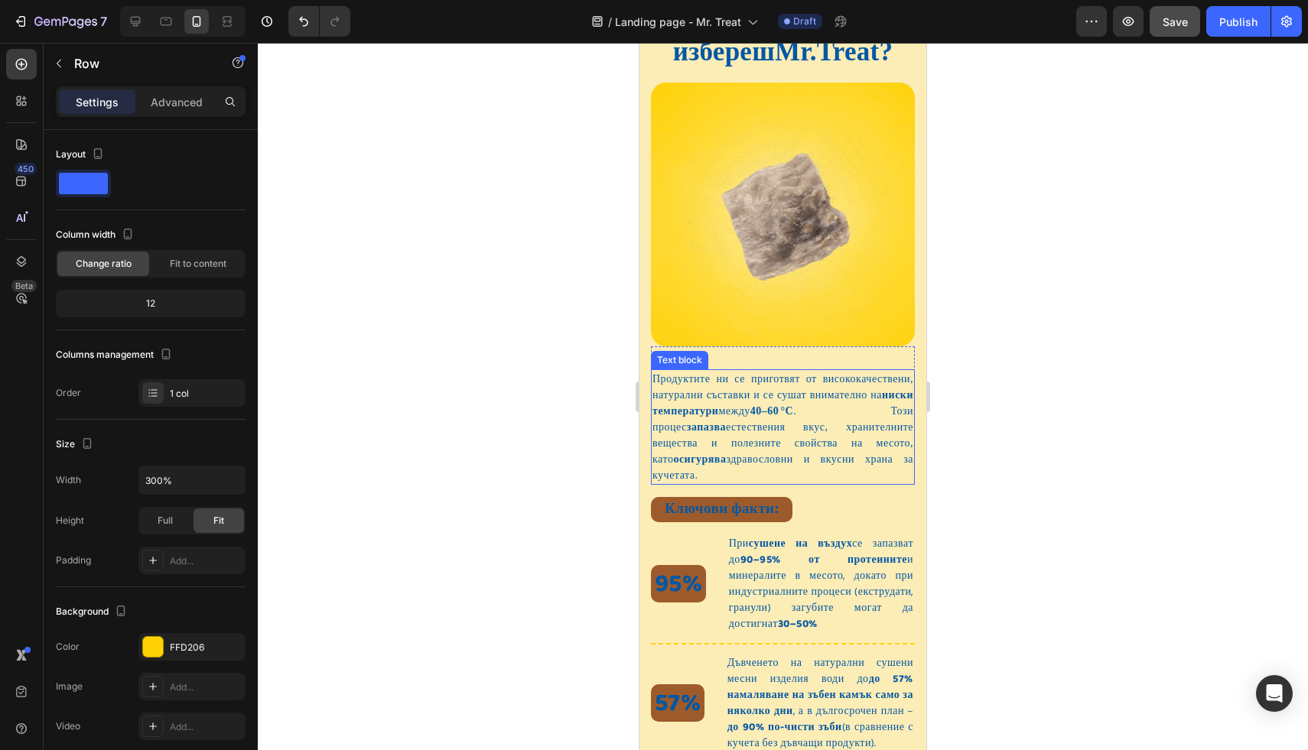
scroll to position [1685, 0]
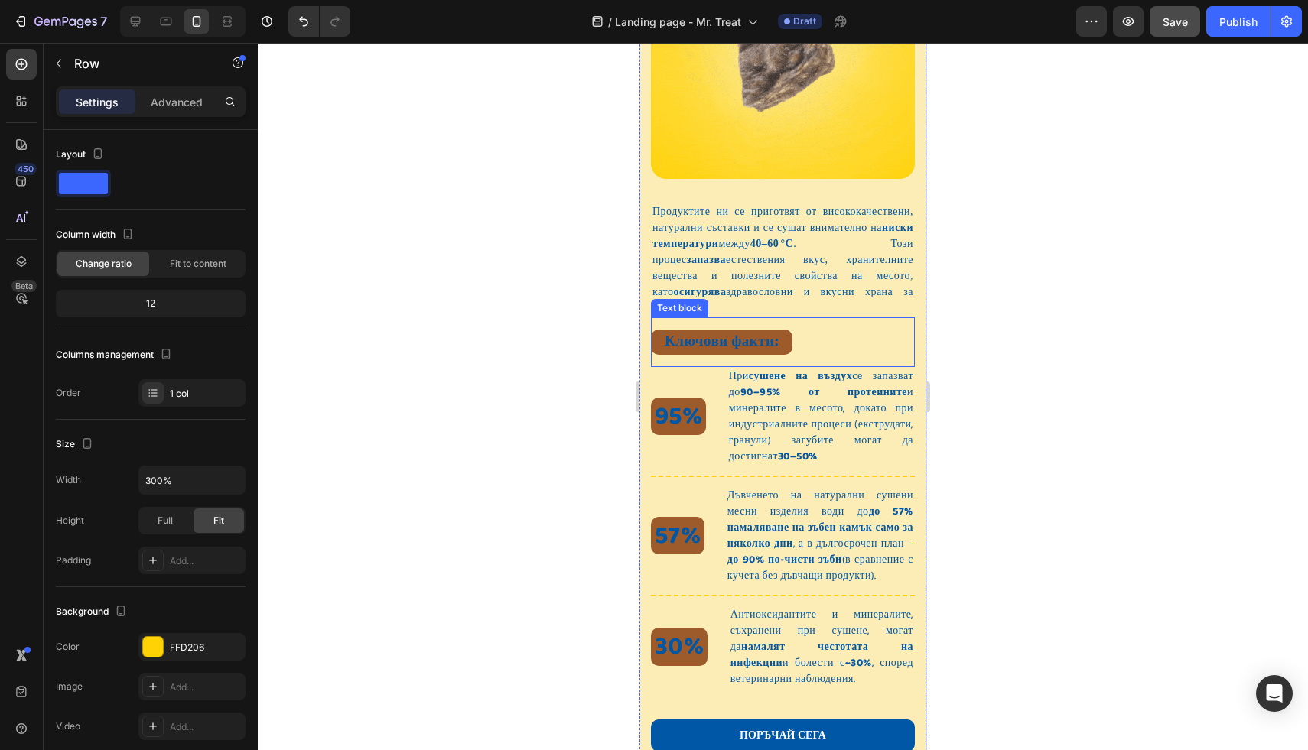
click at [656, 331] on p "Ключови факти:" at bounding box center [722, 342] width 138 height 22
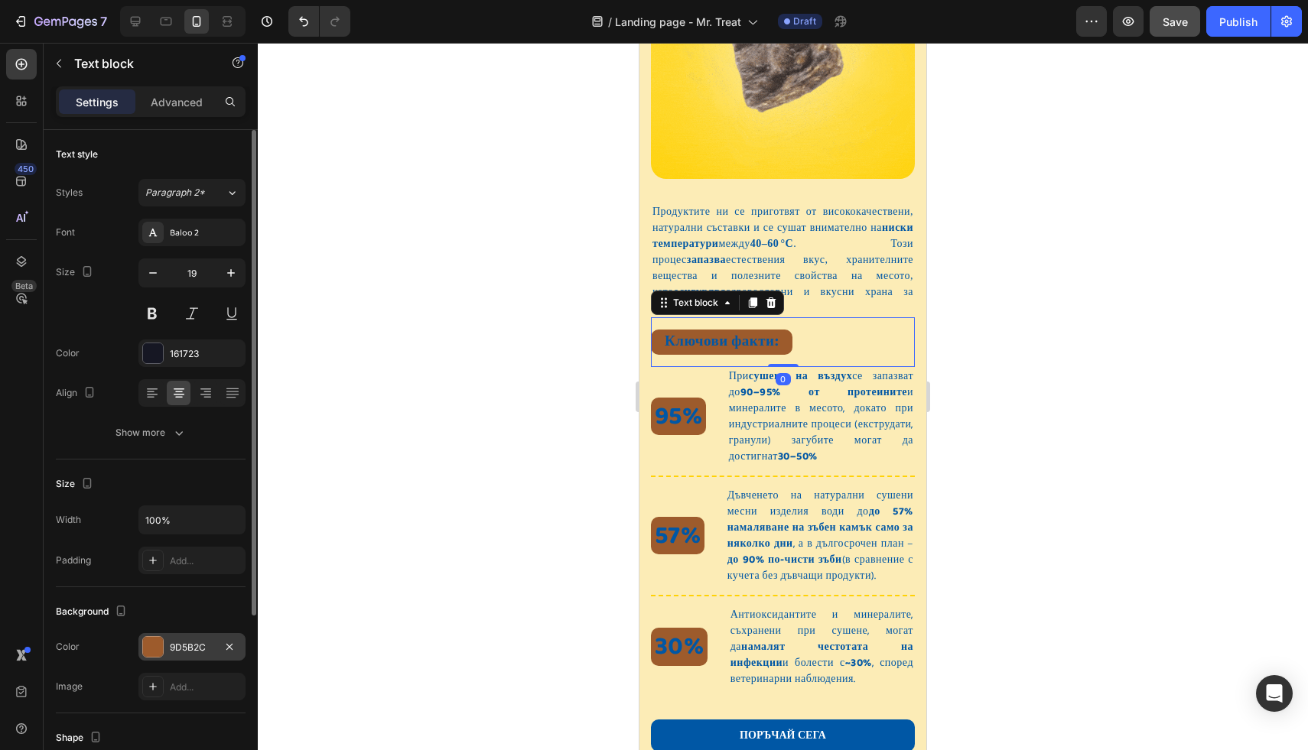
click at [167, 641] on div "9D5B2C" at bounding box center [191, 647] width 107 height 28
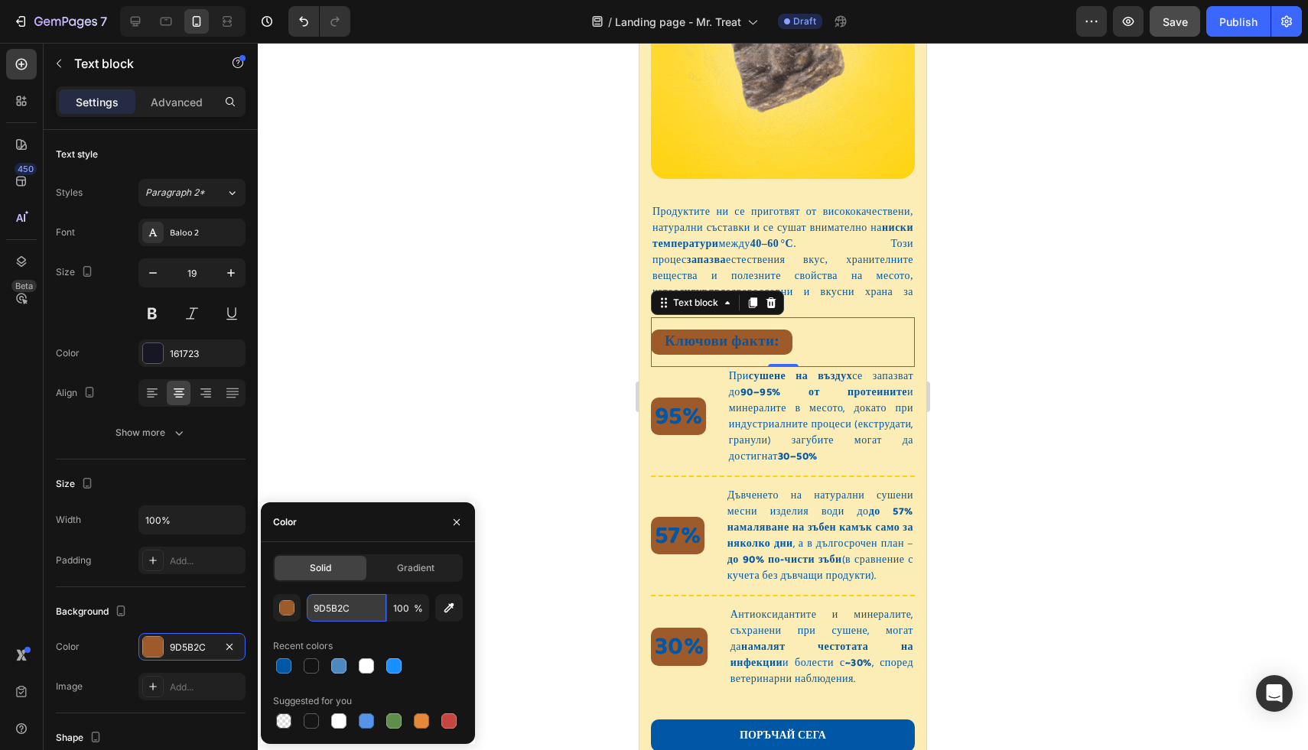
click at [367, 609] on input "9D5B2C" at bounding box center [347, 608] width 80 height 28
paste input "FFD206"
type input "FFD206"
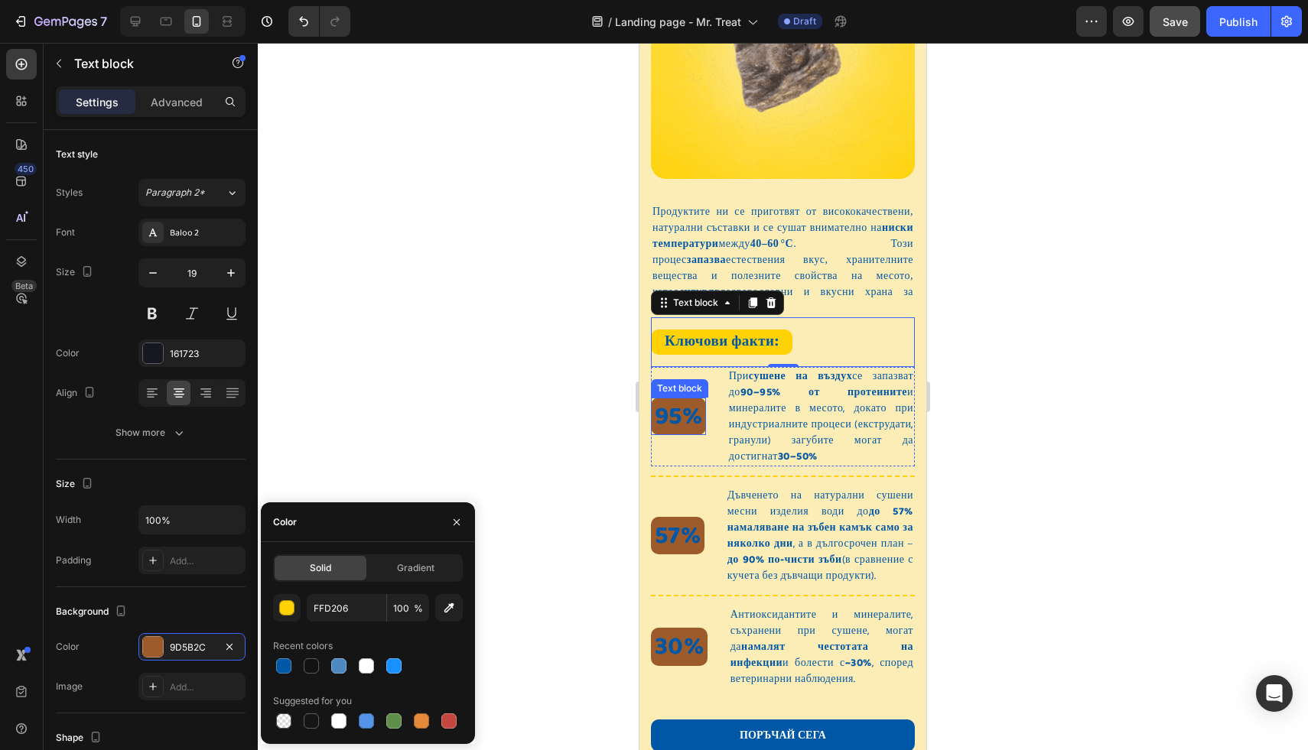
click at [654, 401] on div "95%" at bounding box center [678, 417] width 55 height 38
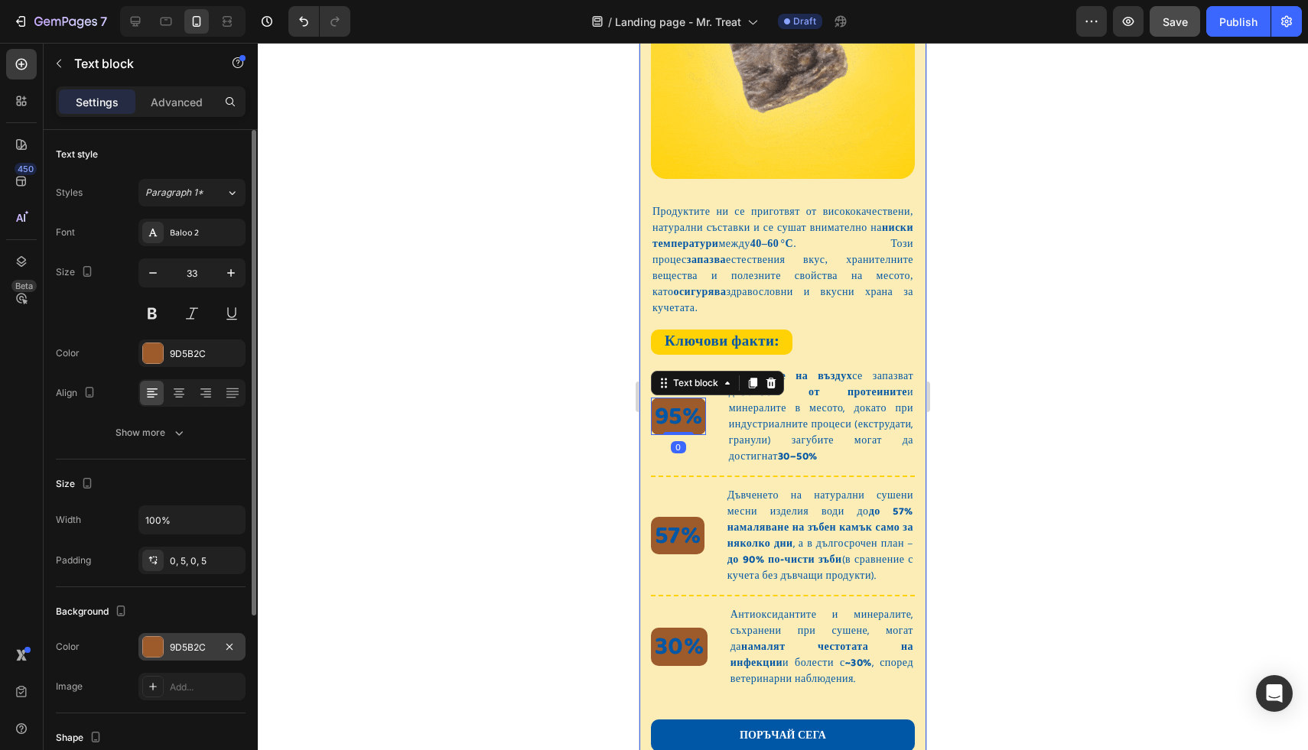
click at [158, 650] on div at bounding box center [153, 647] width 20 height 20
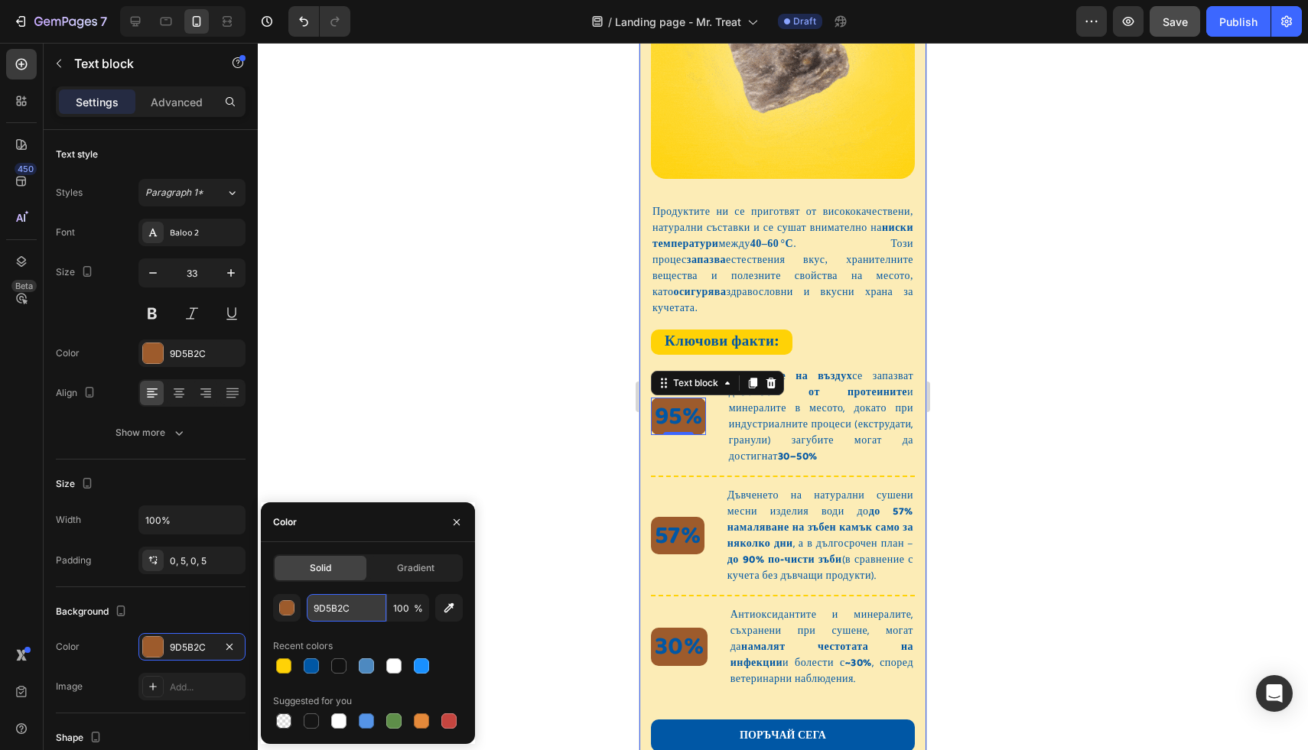
click at [340, 605] on input "9D5B2C" at bounding box center [347, 608] width 80 height 28
paste input "FFD206"
paste input "text"
type input "FFD206"
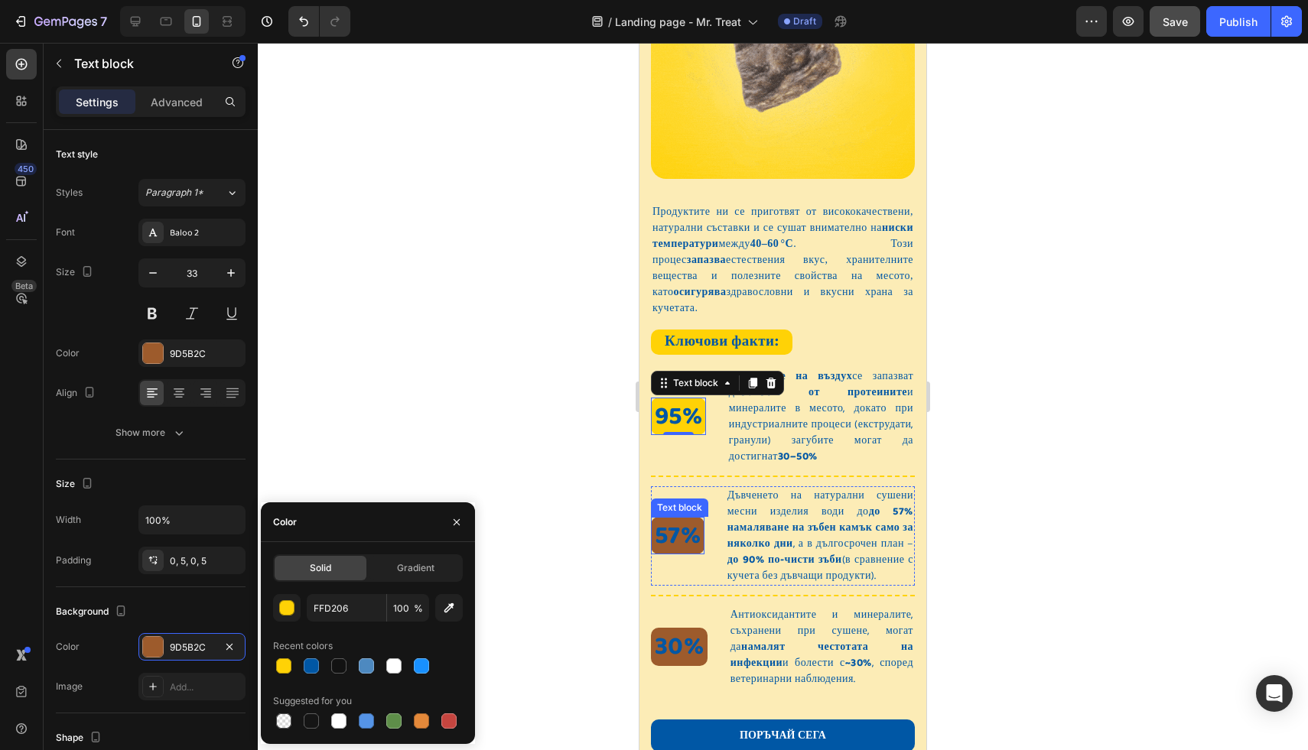
click at [659, 527] on span "57%" at bounding box center [678, 536] width 46 height 41
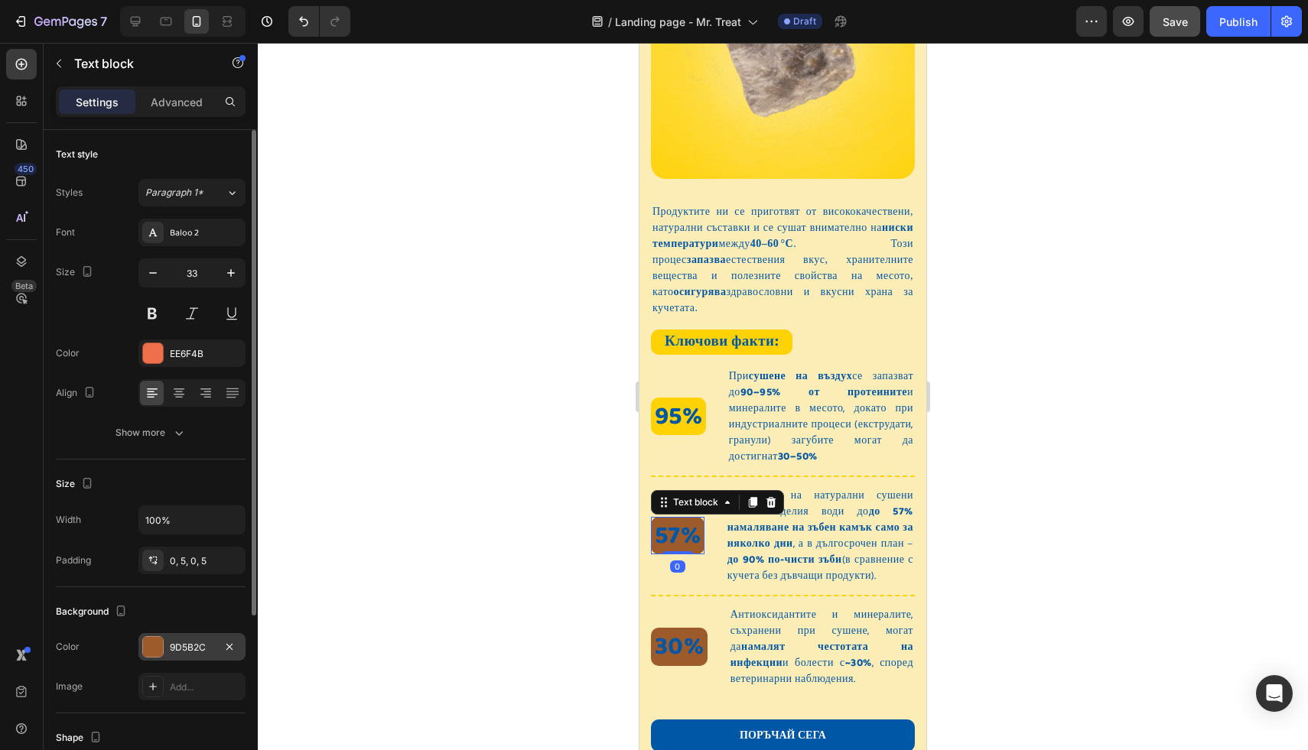
click at [191, 644] on div "9D5B2C" at bounding box center [192, 648] width 44 height 14
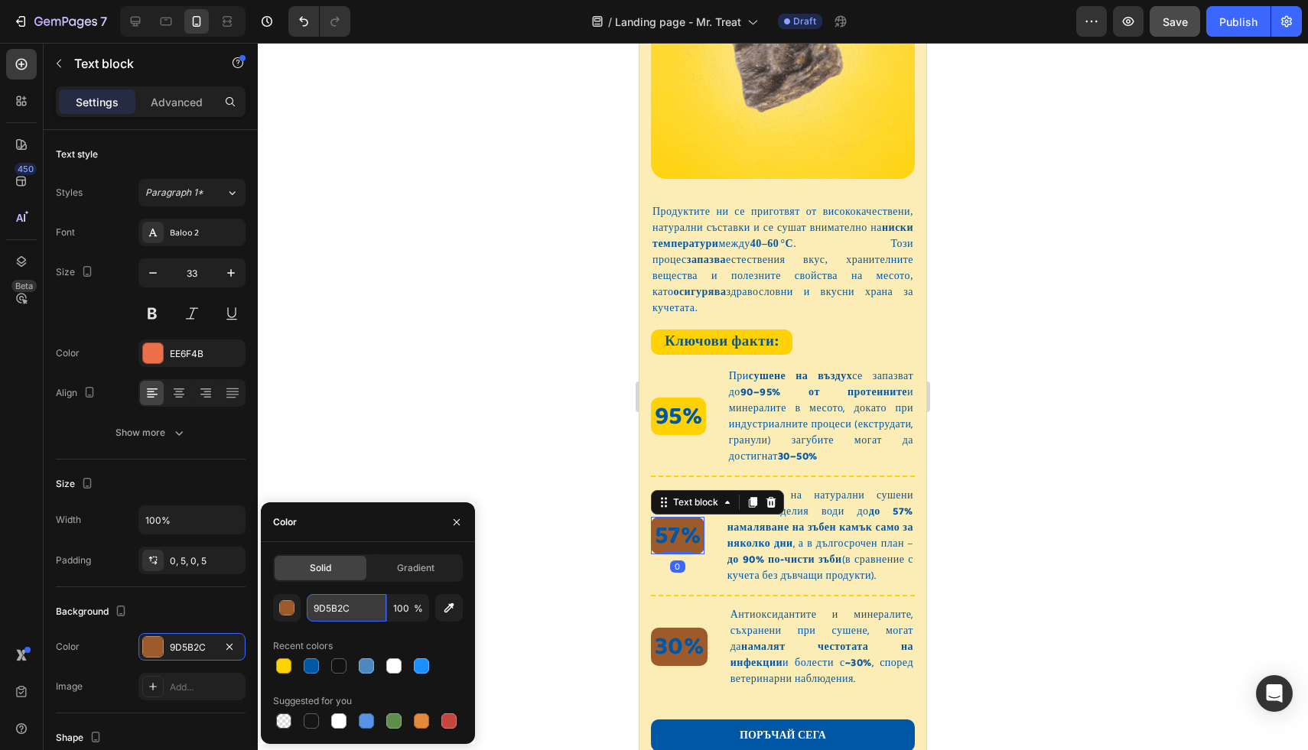
click at [340, 610] on input "9D5B2C" at bounding box center [347, 608] width 80 height 28
paste input "FFD206"
type input "FFD206"
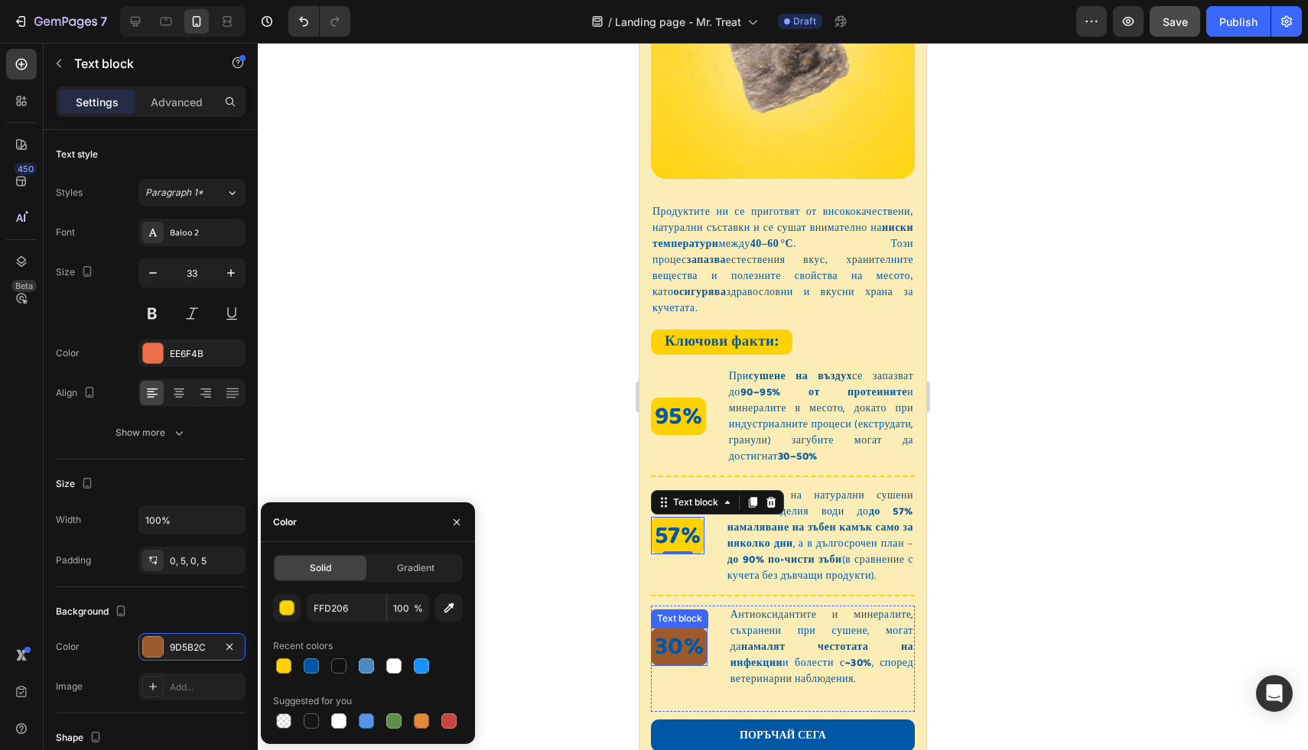
click at [657, 627] on span "30%" at bounding box center [679, 647] width 49 height 41
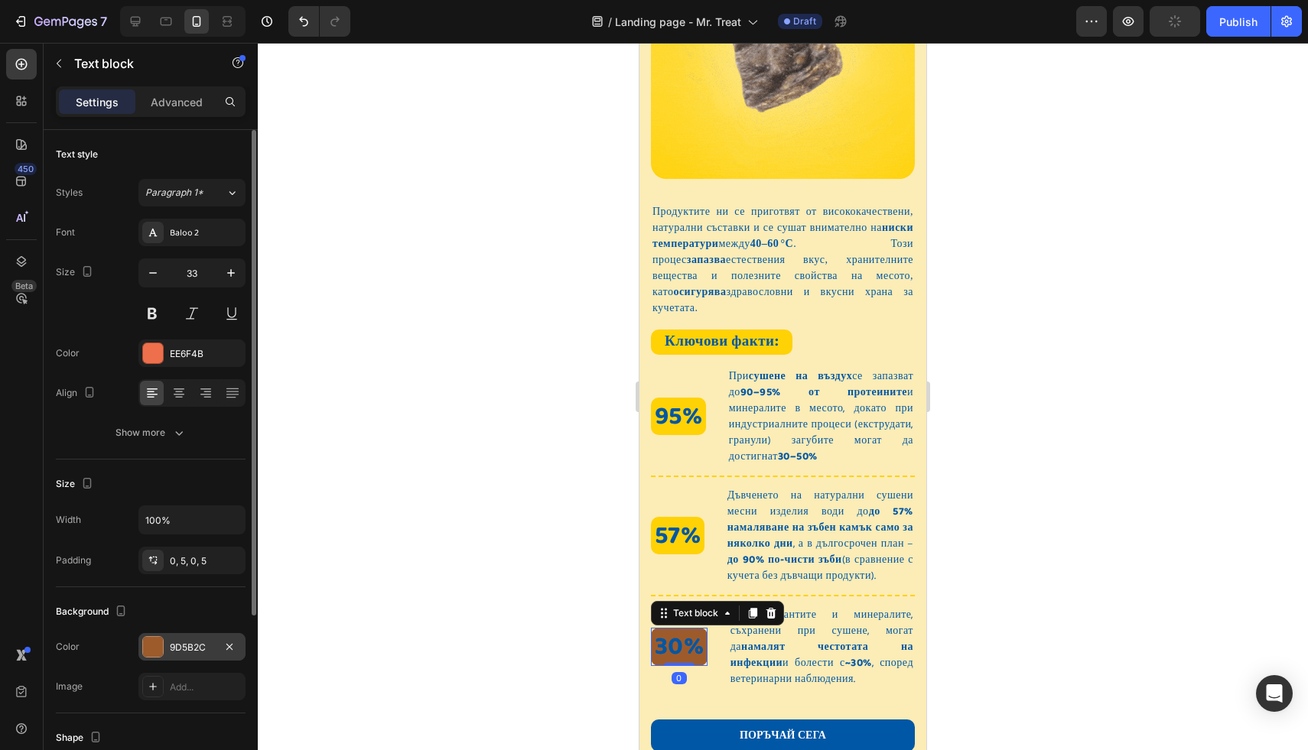
drag, startPoint x: 169, startPoint y: 645, endPoint x: 170, endPoint y: 658, distance: 13.0
click at [170, 643] on div "9D5B2C" at bounding box center [192, 648] width 44 height 14
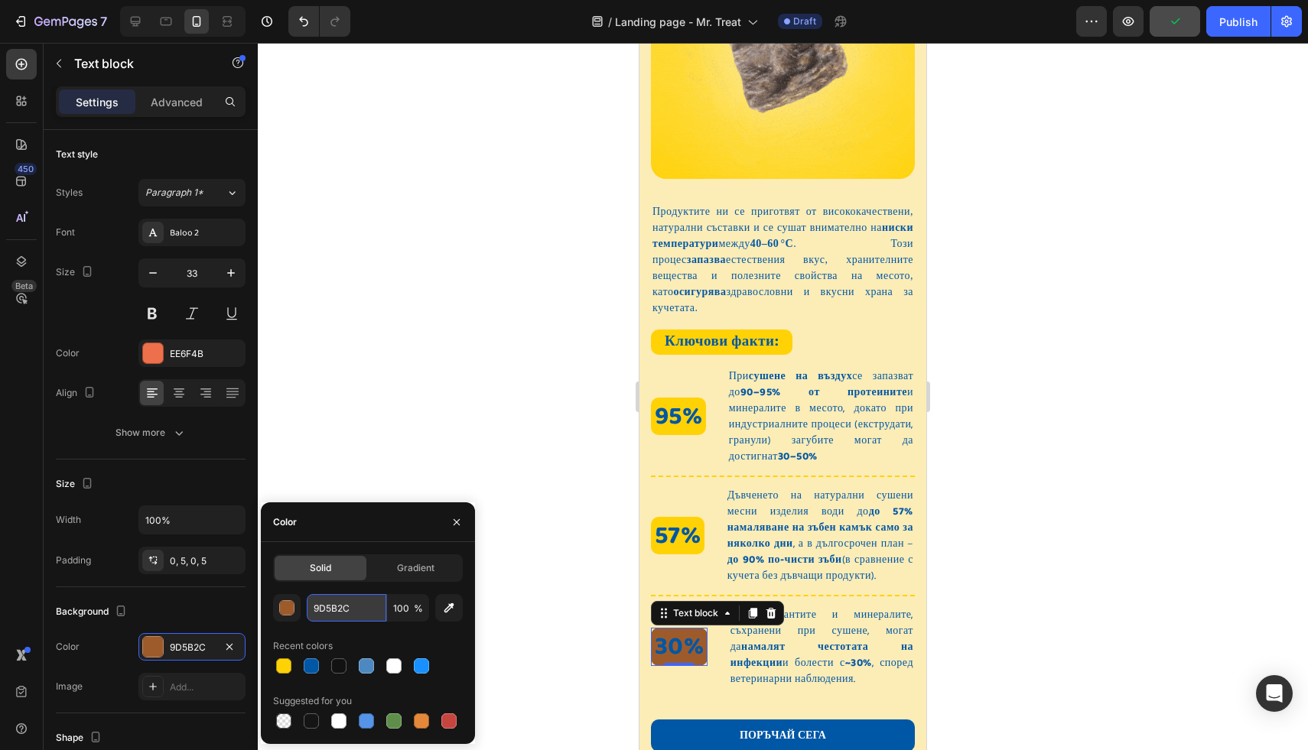
click at [346, 607] on input "9D5B2C" at bounding box center [347, 608] width 80 height 28
paste input "FFD206"
type input "FFD206"
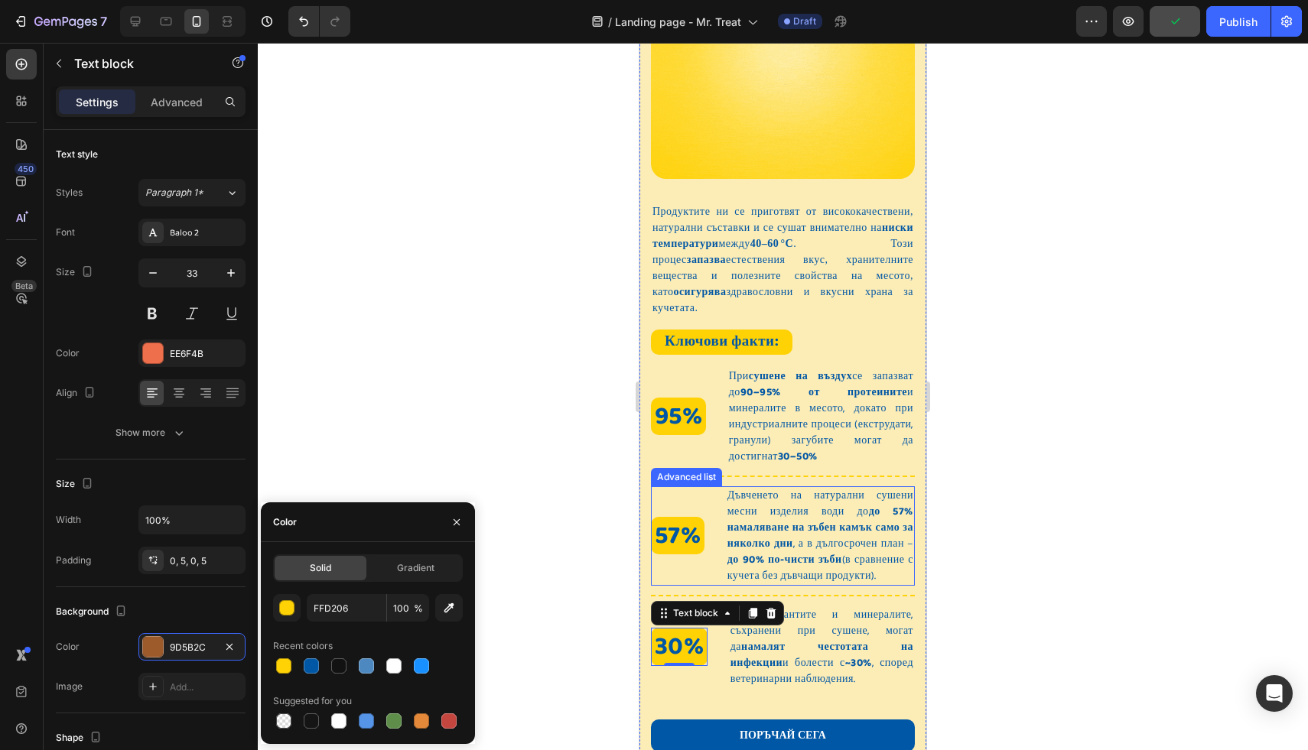
click at [741, 413] on span "При сушене на въздух се запазват до 90–95% от протеините и минералите в месото,…" at bounding box center [821, 416] width 184 height 97
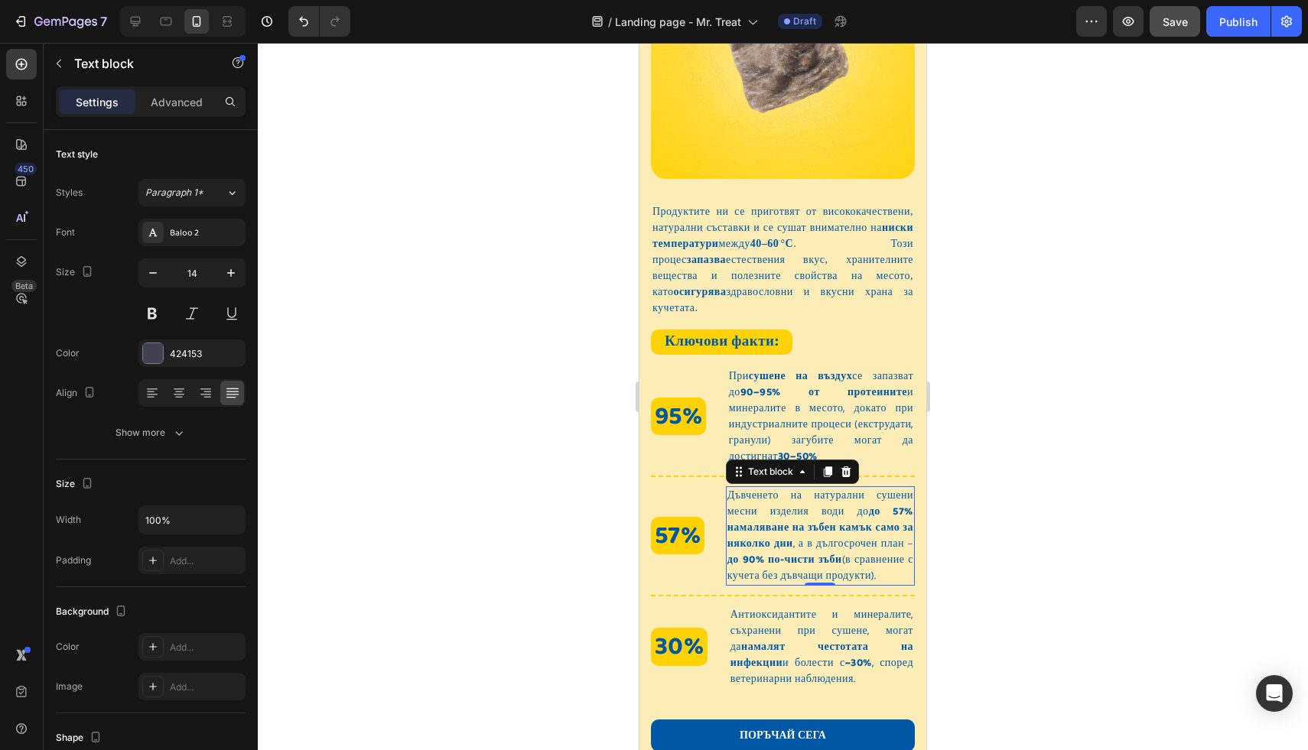
click at [734, 487] on span "Дъвченето на натурални сушени месни изделия води до до 57% намаляване на зъбен …" at bounding box center [821, 535] width 186 height 97
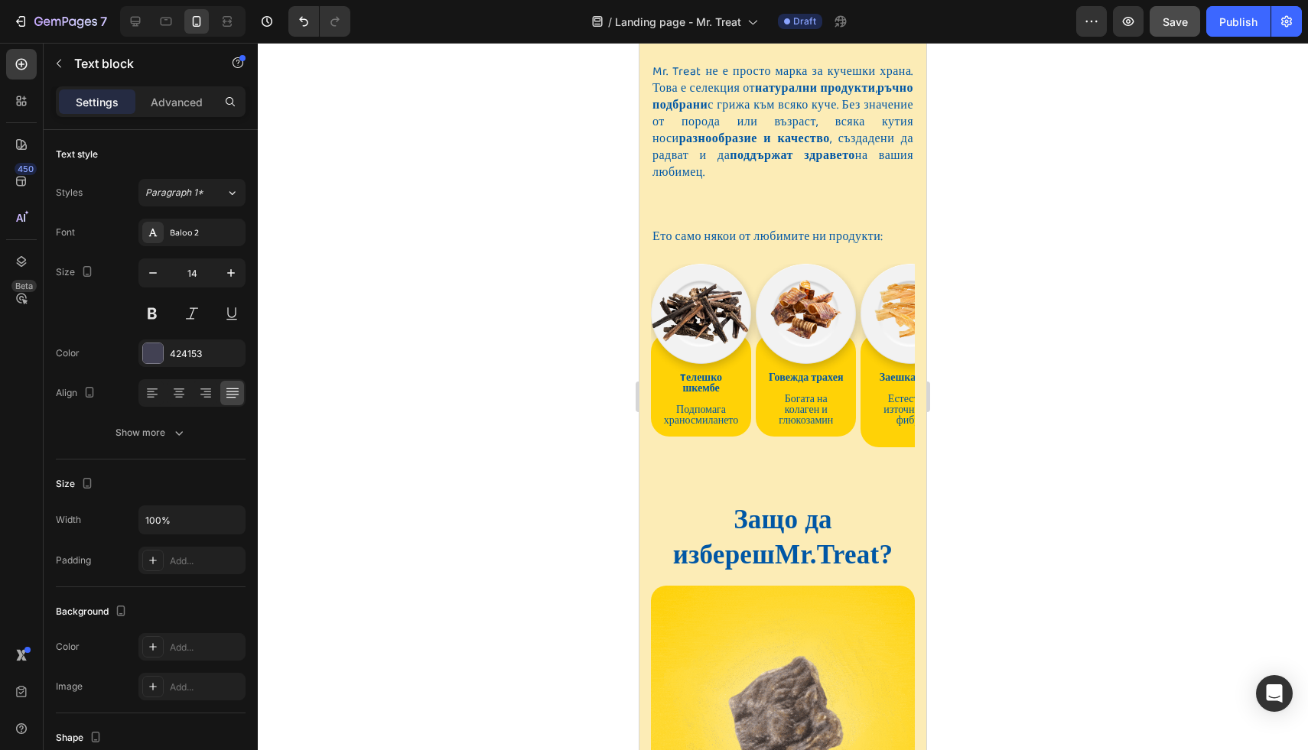
scroll to position [956, 0]
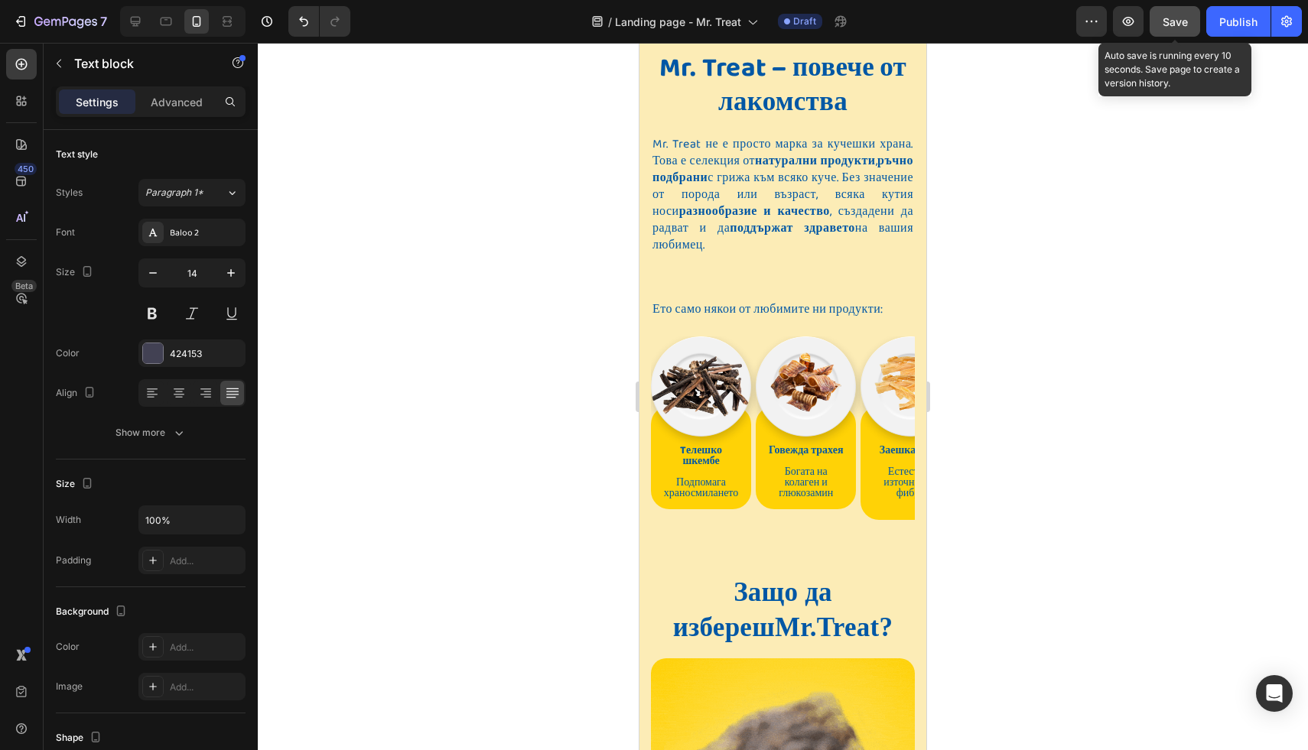
click at [1174, 17] on span "Save" at bounding box center [1175, 21] width 25 height 13
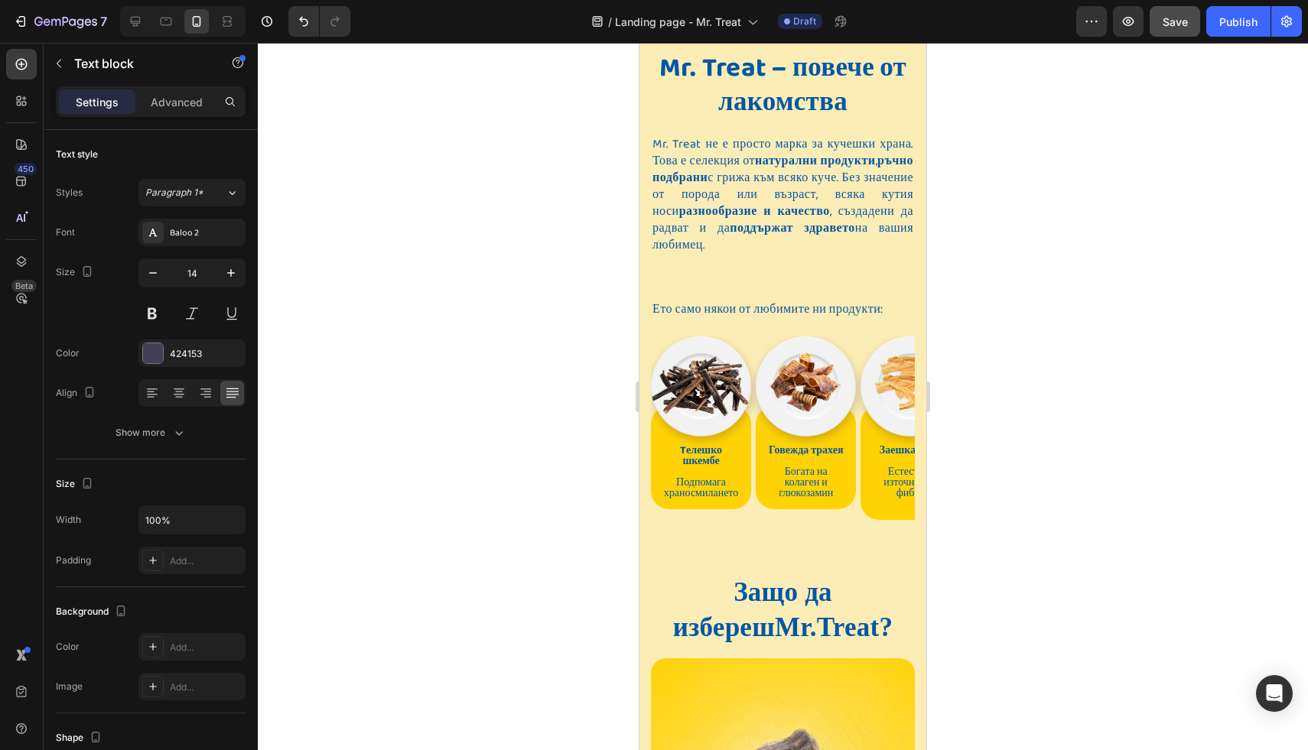
click at [731, 474] on span "Подпомага храносмилането" at bounding box center [701, 488] width 74 height 28
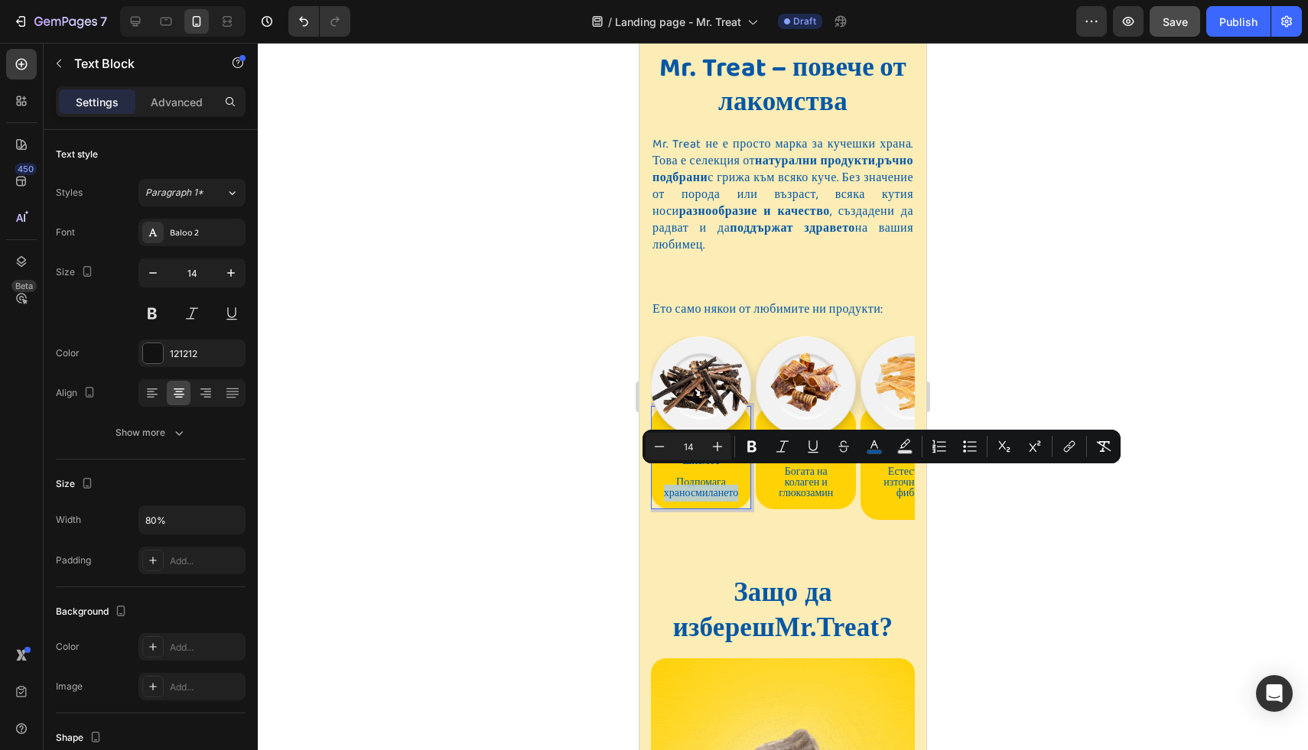
click at [740, 477] on div "Tелешко шкембе Подпомага храносмилането" at bounding box center [701, 467] width 94 height 86
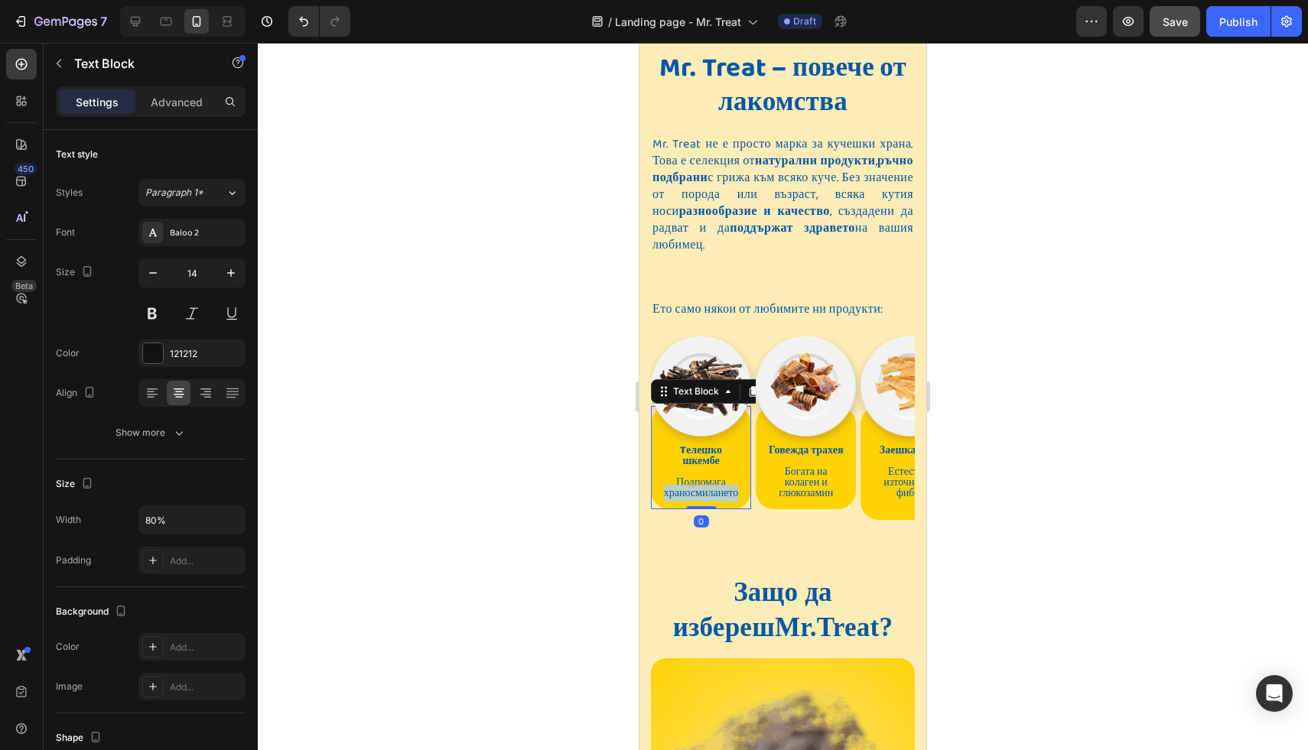
click at [741, 477] on div "Tелешко шкембе Подпомага храносмилането" at bounding box center [701, 467] width 94 height 86
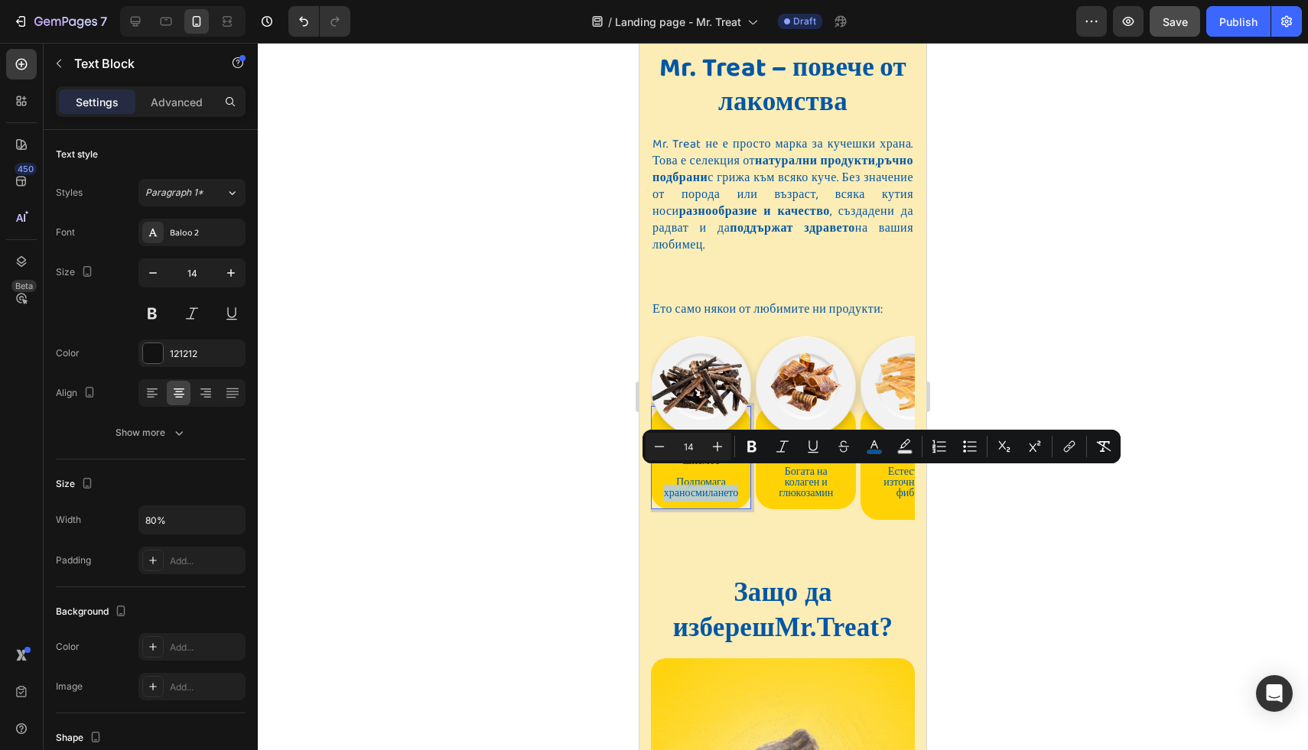
click at [734, 475] on span "Подпомага храносмилането" at bounding box center [701, 488] width 74 height 28
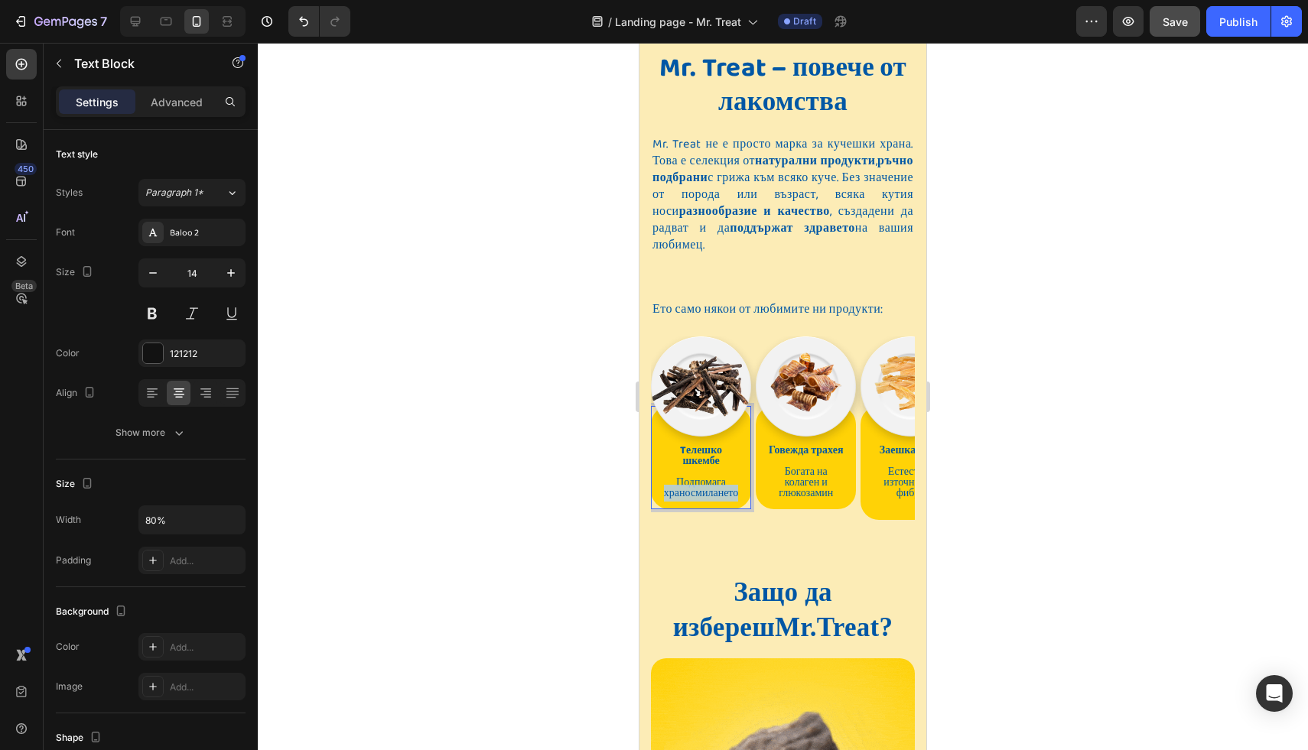
click at [734, 475] on span "Подпомага храносмилането" at bounding box center [701, 488] width 74 height 28
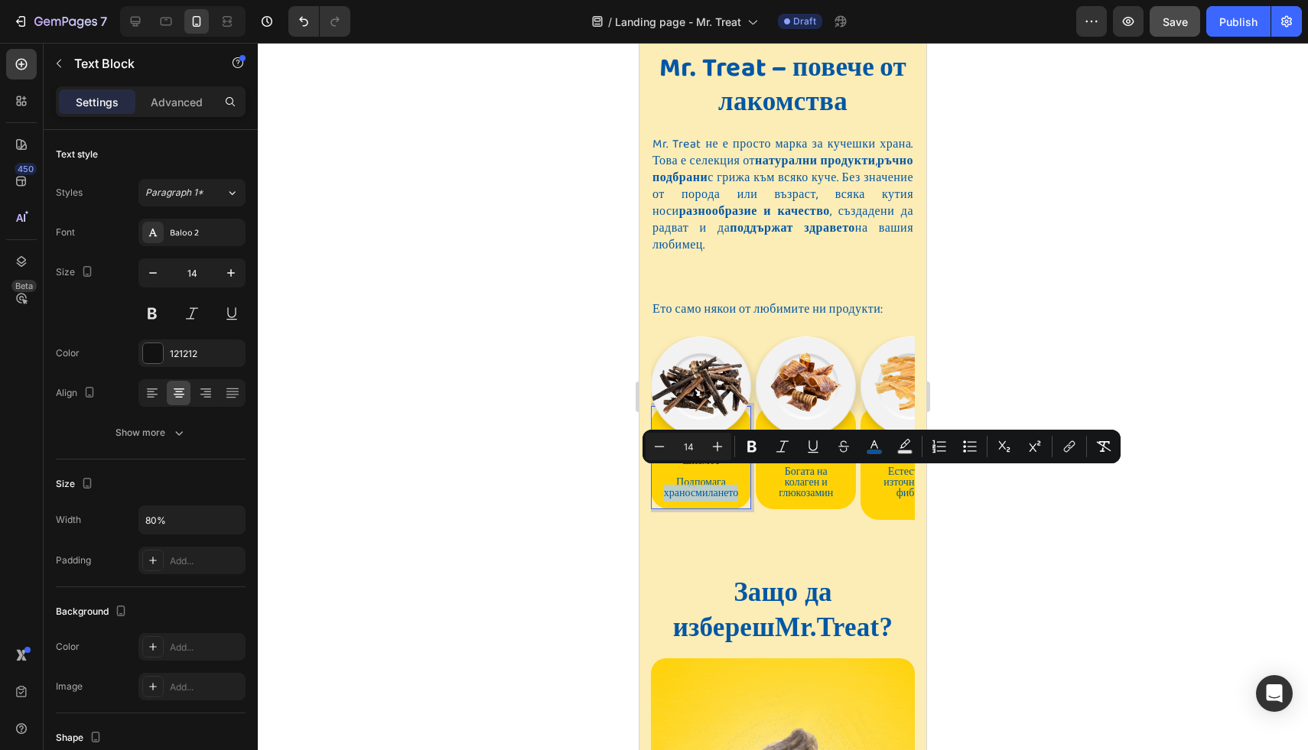
click at [738, 477] on div "Tелешко шкембе Подпомага храносмилането" at bounding box center [701, 467] width 94 height 86
click at [734, 476] on span "Подпомага храносмилането" at bounding box center [701, 488] width 74 height 28
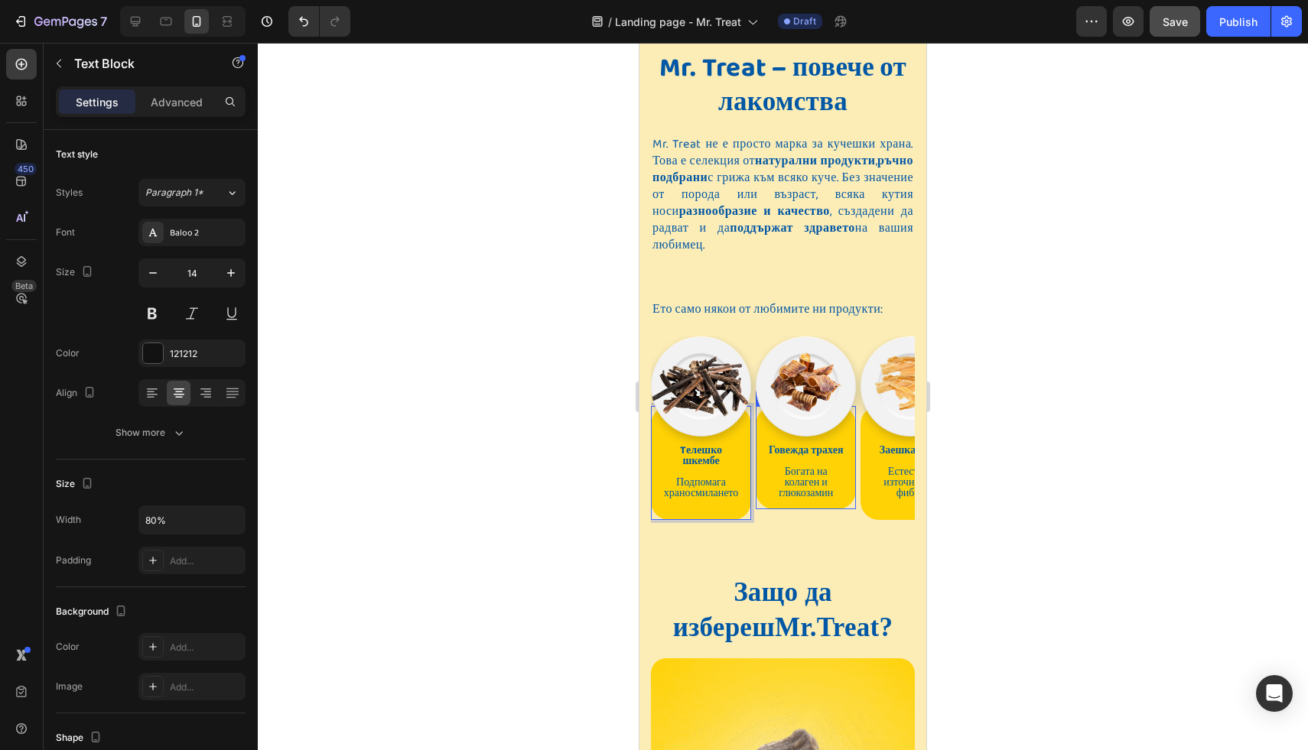
click at [838, 476] on p "Богата на колаген и глюкозамин" at bounding box center [806, 483] width 76 height 32
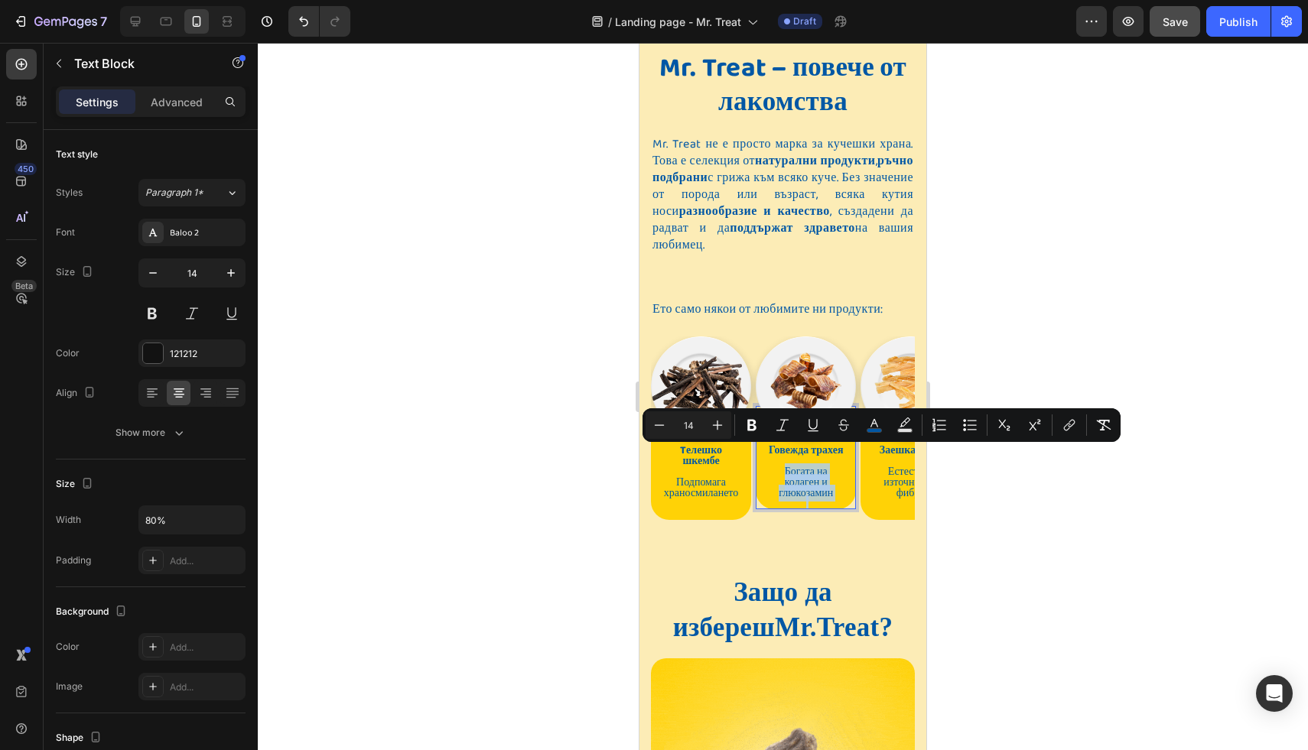
click at [836, 478] on p "Богата на колаген и глюкозамин" at bounding box center [806, 483] width 76 height 32
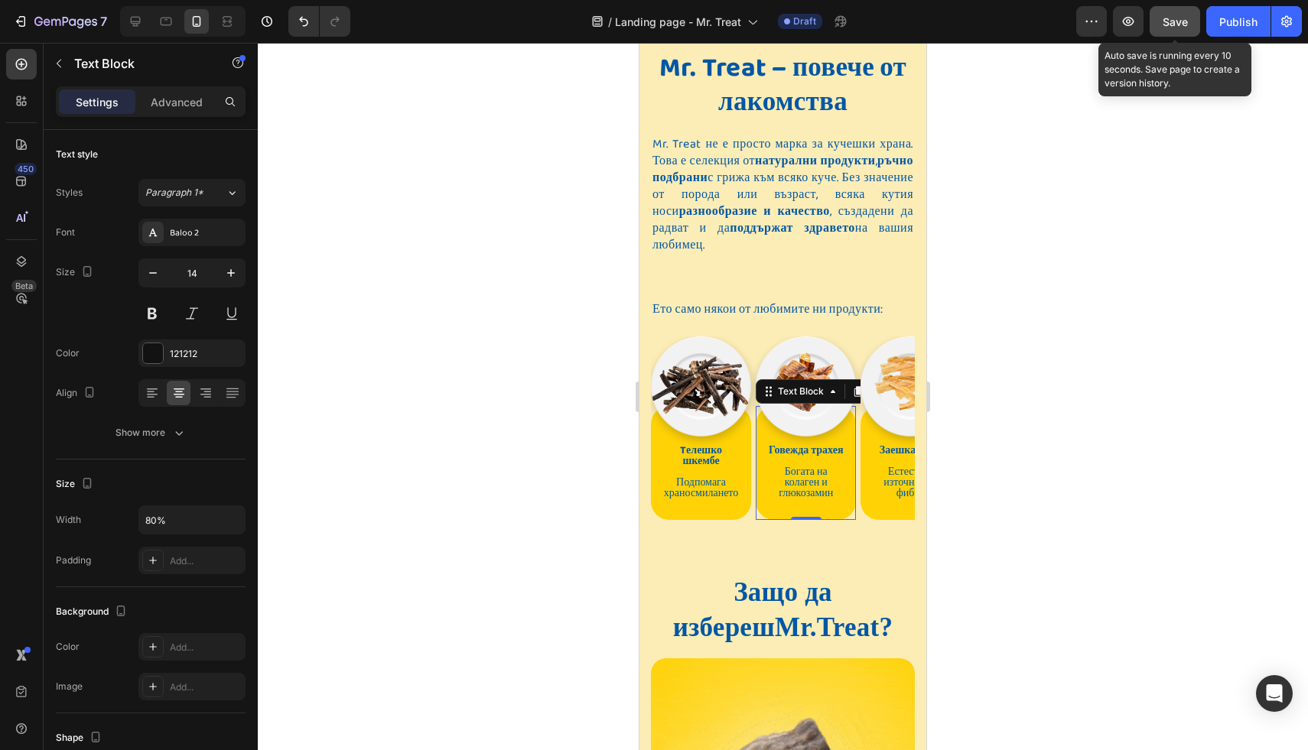
click at [1190, 28] on button "Save" at bounding box center [1175, 21] width 50 height 31
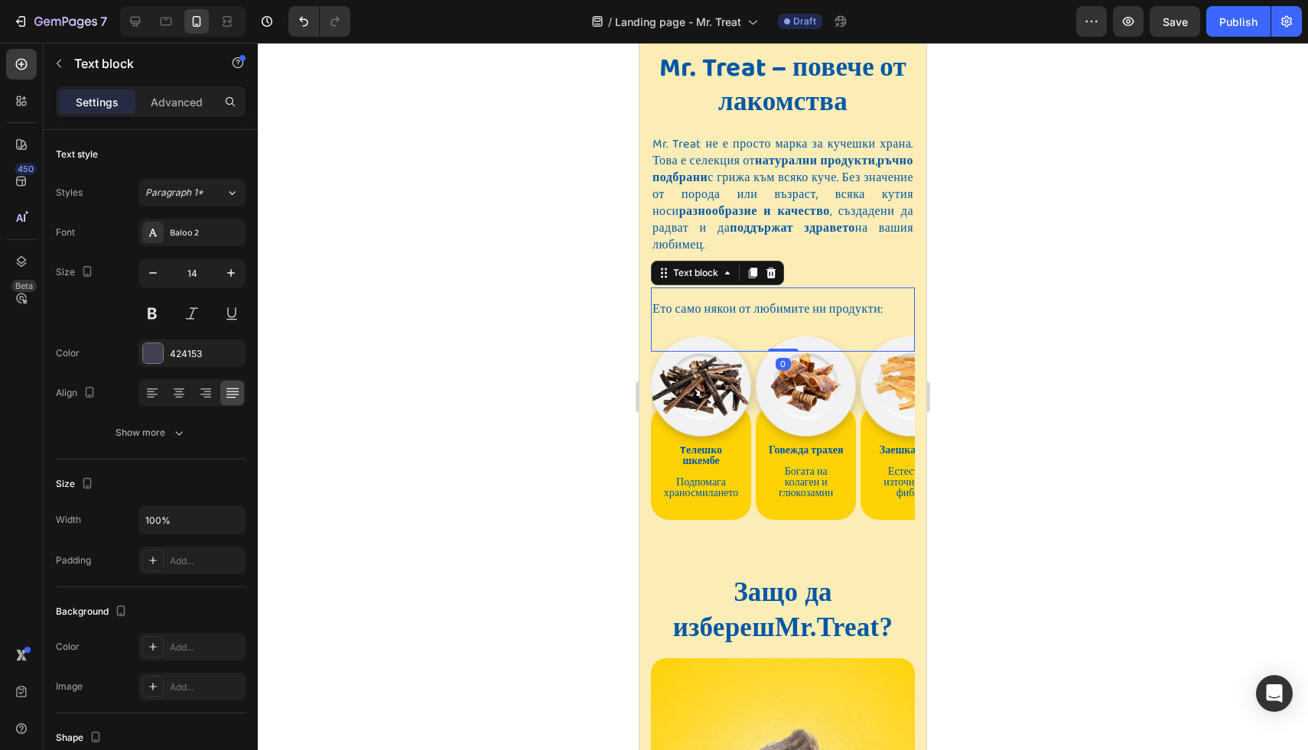
click at [757, 314] on div "Ето само някои от любимите ни продукти: Text block 0" at bounding box center [783, 320] width 264 height 64
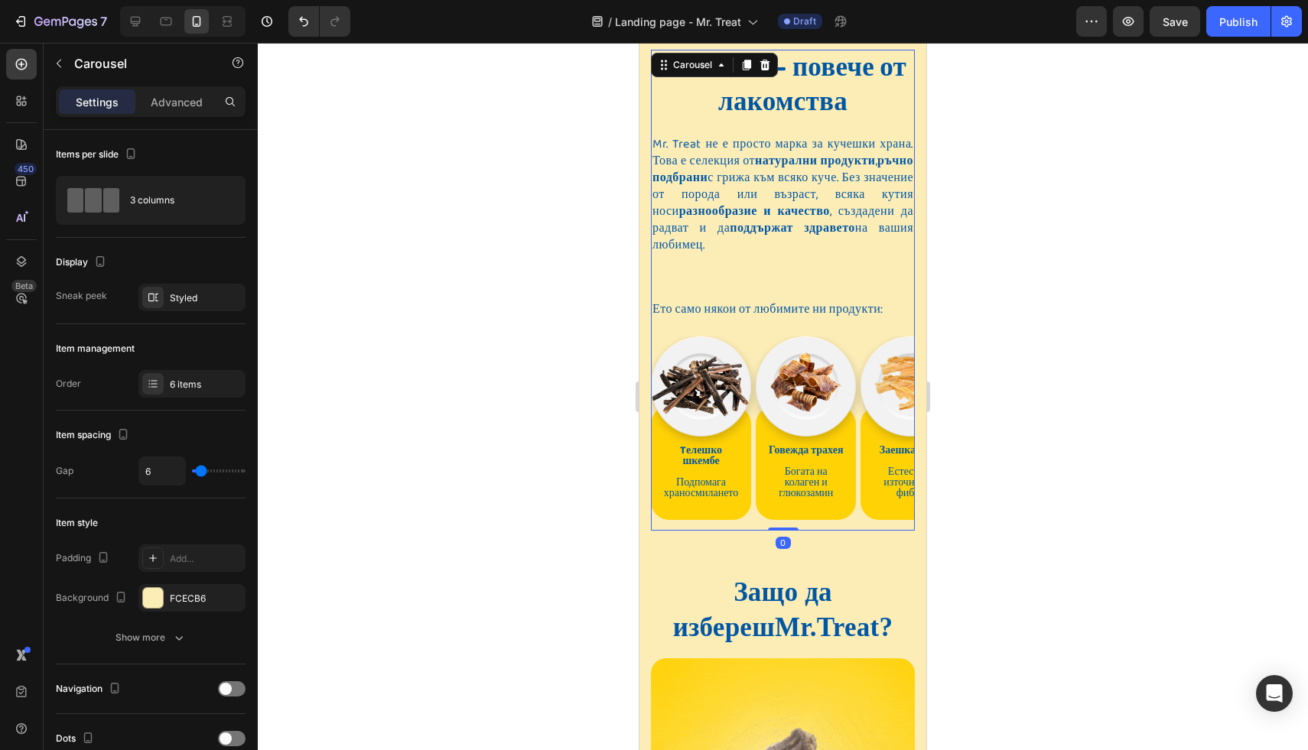
click at [745, 513] on div "Image Tелешко шкембе Подпомага храносмилането Text Block Row" at bounding box center [701, 434] width 100 height 194
click at [172, 389] on div "6 items" at bounding box center [206, 385] width 72 height 14
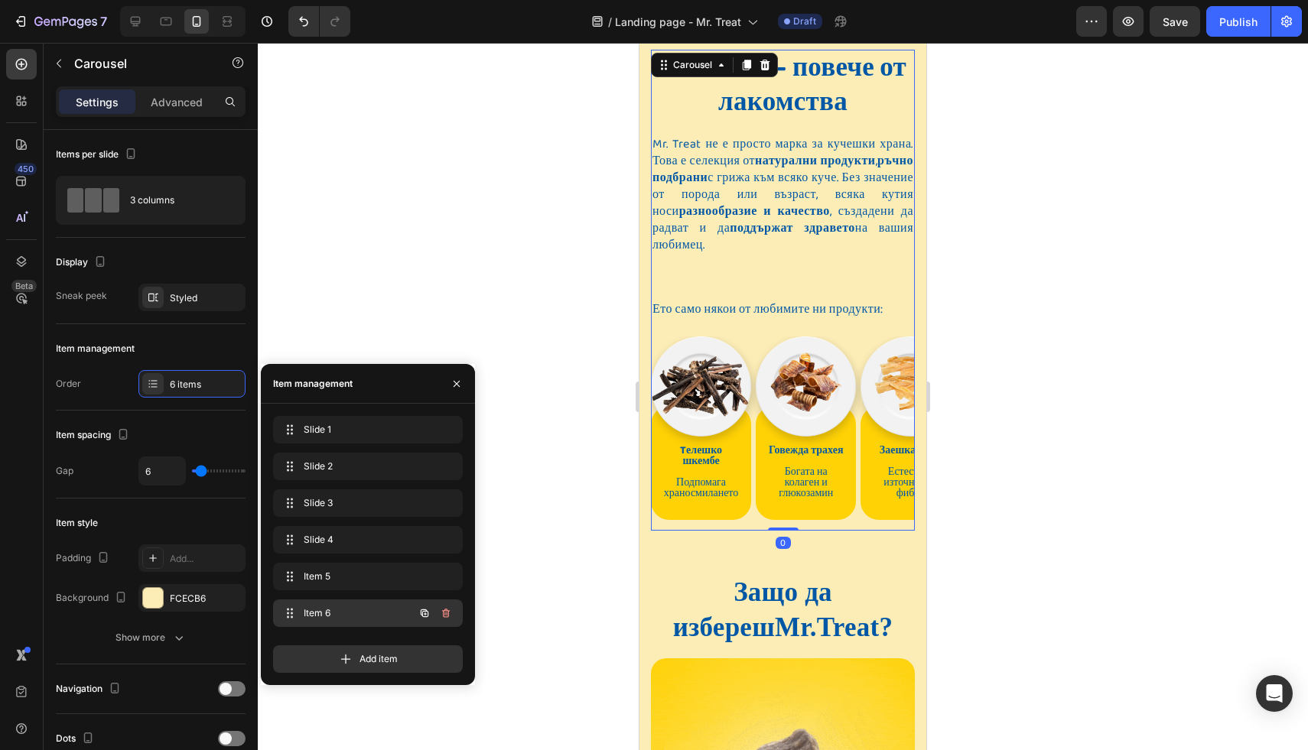
click at [329, 611] on span "Item 6" at bounding box center [347, 614] width 86 height 14
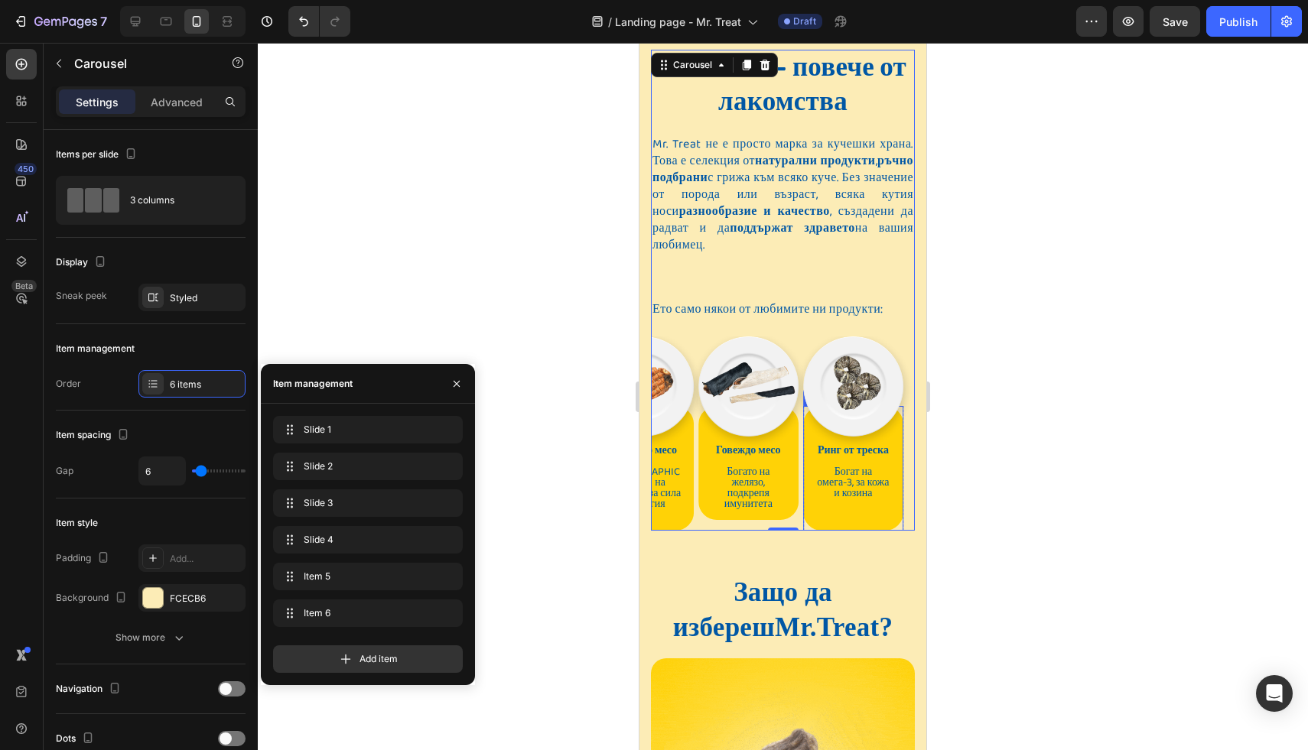
click at [859, 510] on p at bounding box center [854, 515] width 76 height 11
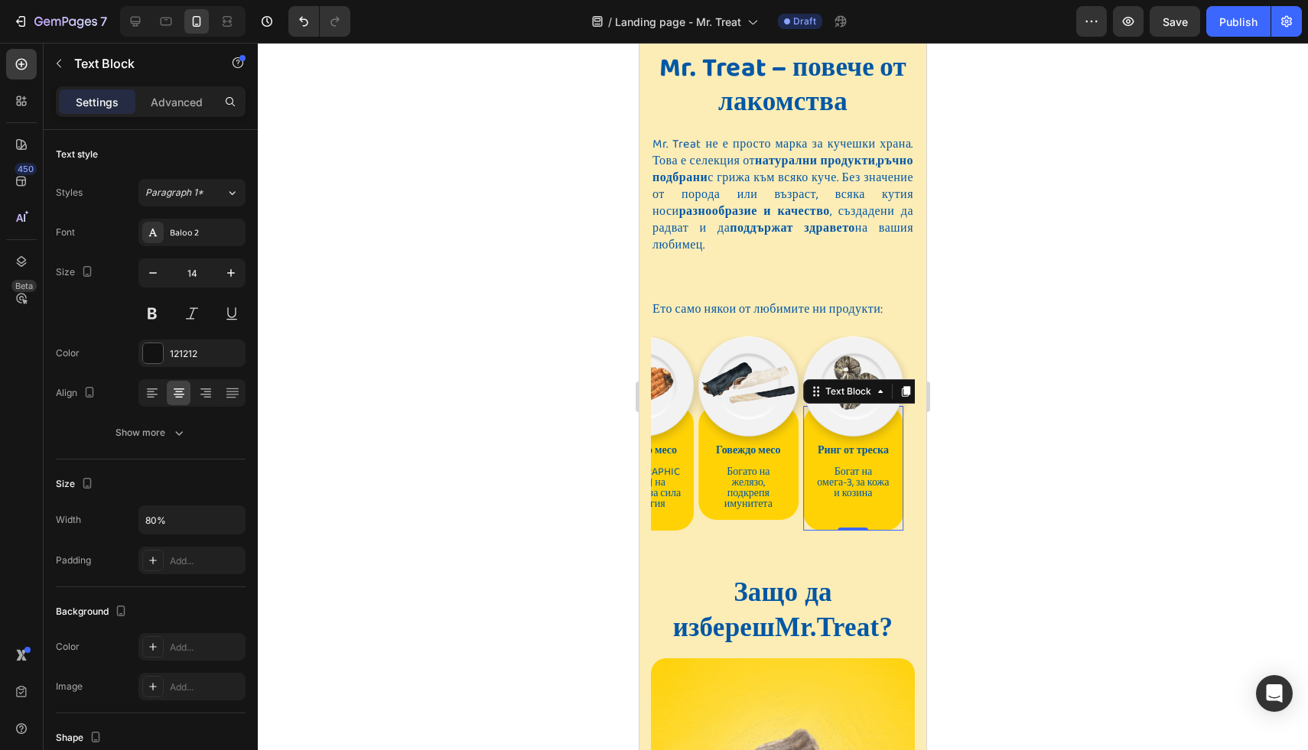
click at [859, 510] on p at bounding box center [854, 515] width 76 height 11
click at [859, 510] on p "Rich Text Editor. Editing area: main" at bounding box center [854, 515] width 76 height 11
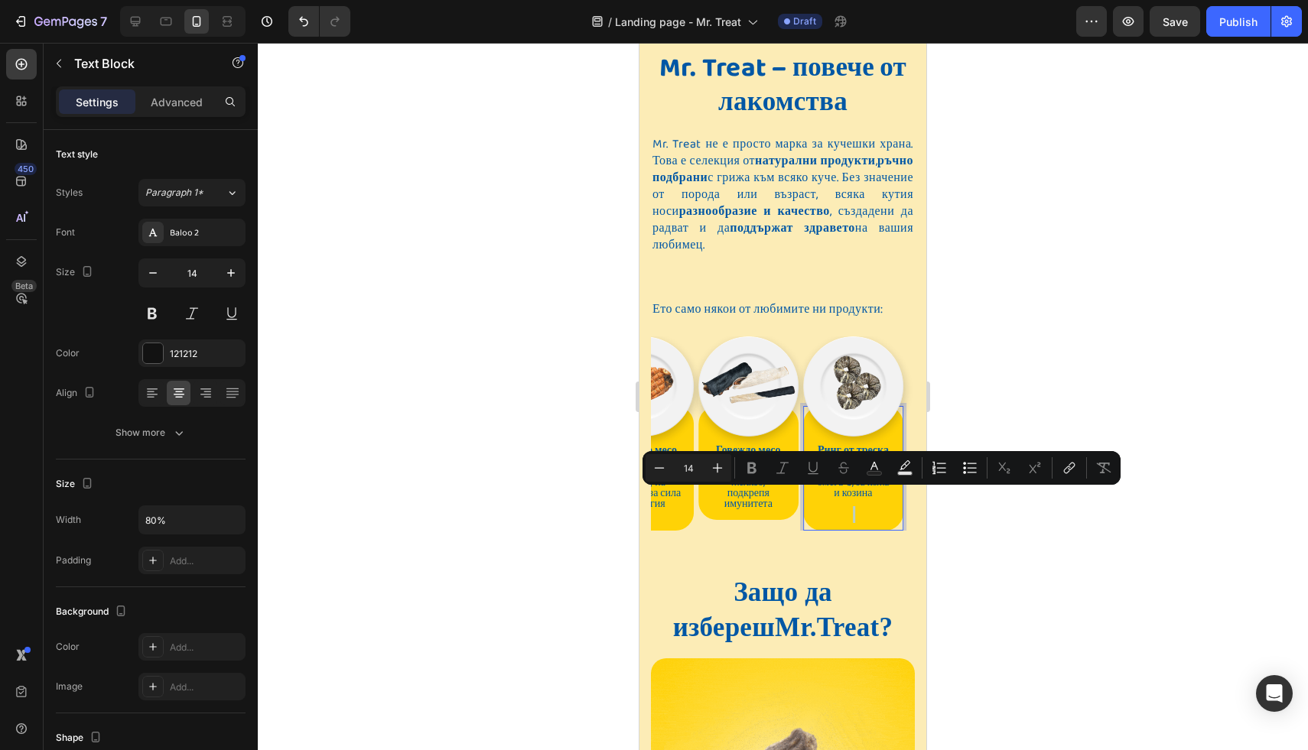
click at [858, 510] on p "Rich Text Editor. Editing area: main" at bounding box center [854, 515] width 76 height 11
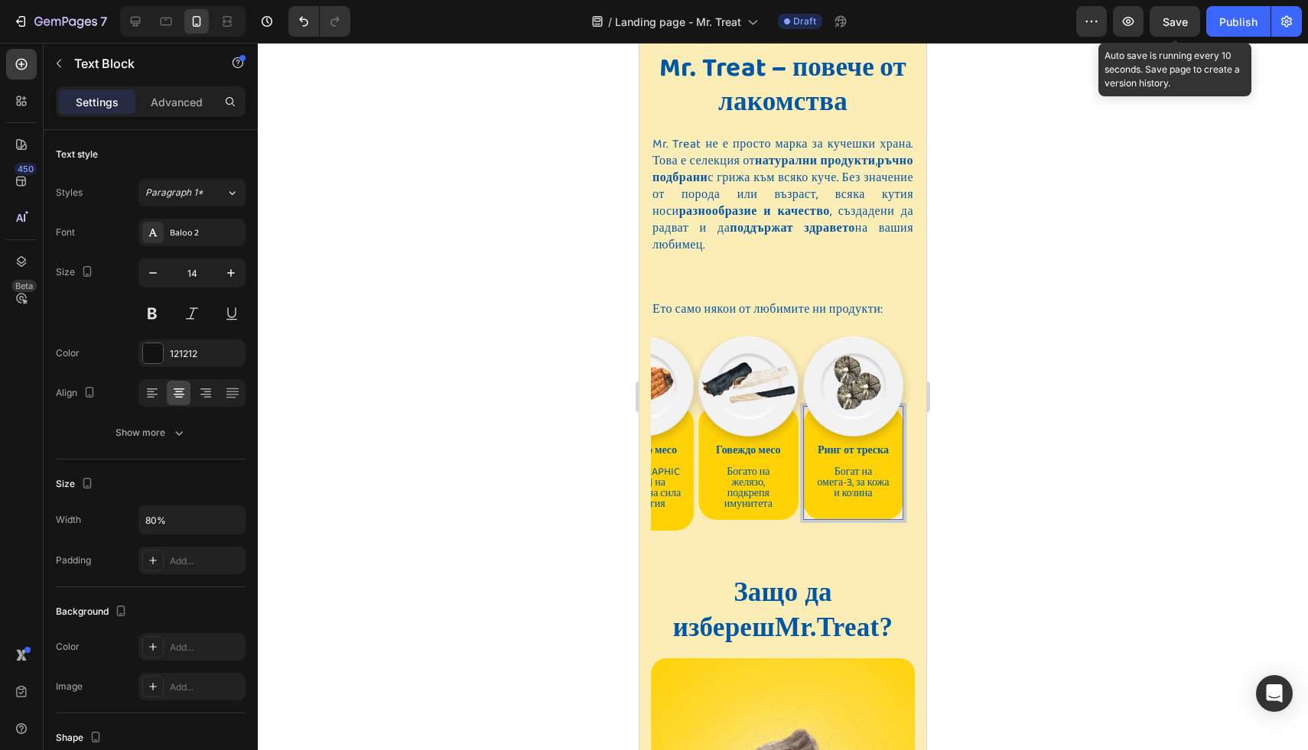
click at [1183, 24] on span "Save" at bounding box center [1175, 21] width 25 height 13
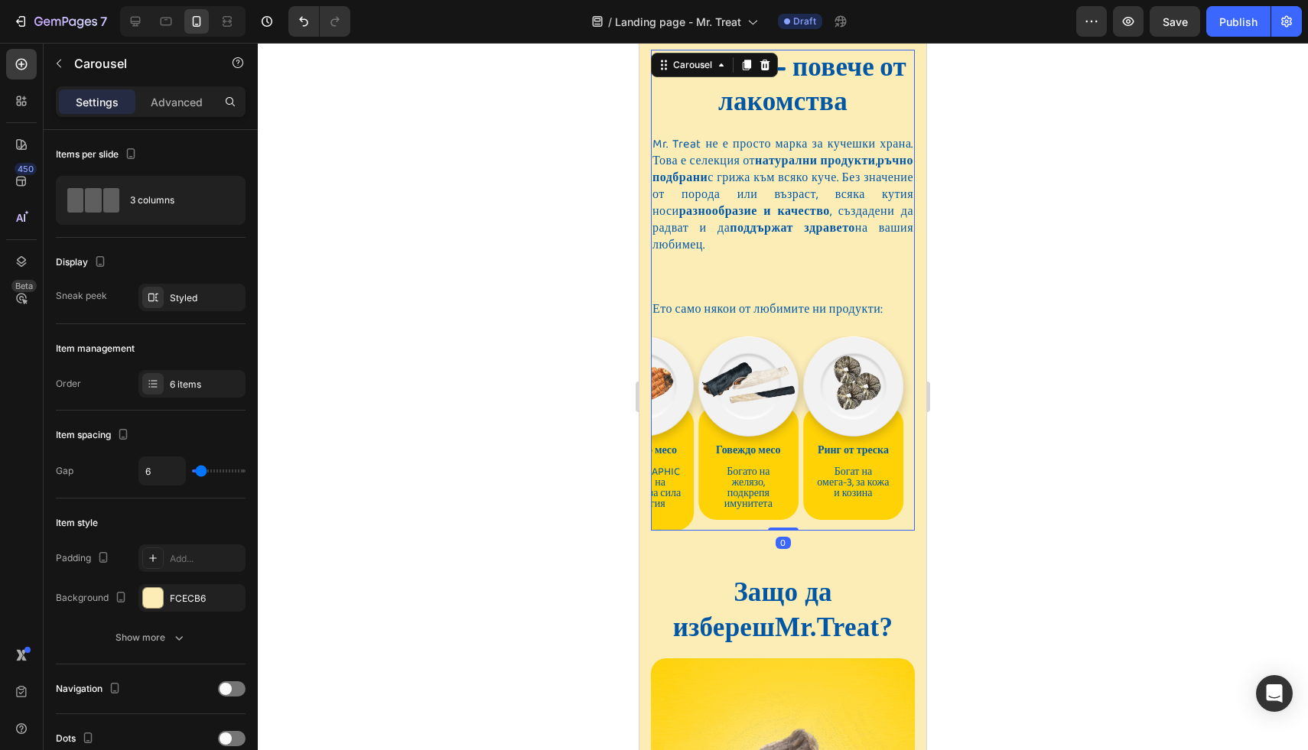
click at [800, 502] on div "Image Tелешко шкембе Подпомага храносмилането Text Block Row Image Говежда трах…" at bounding box center [783, 434] width 264 height 194
click at [171, 376] on div "6 items" at bounding box center [191, 384] width 107 height 28
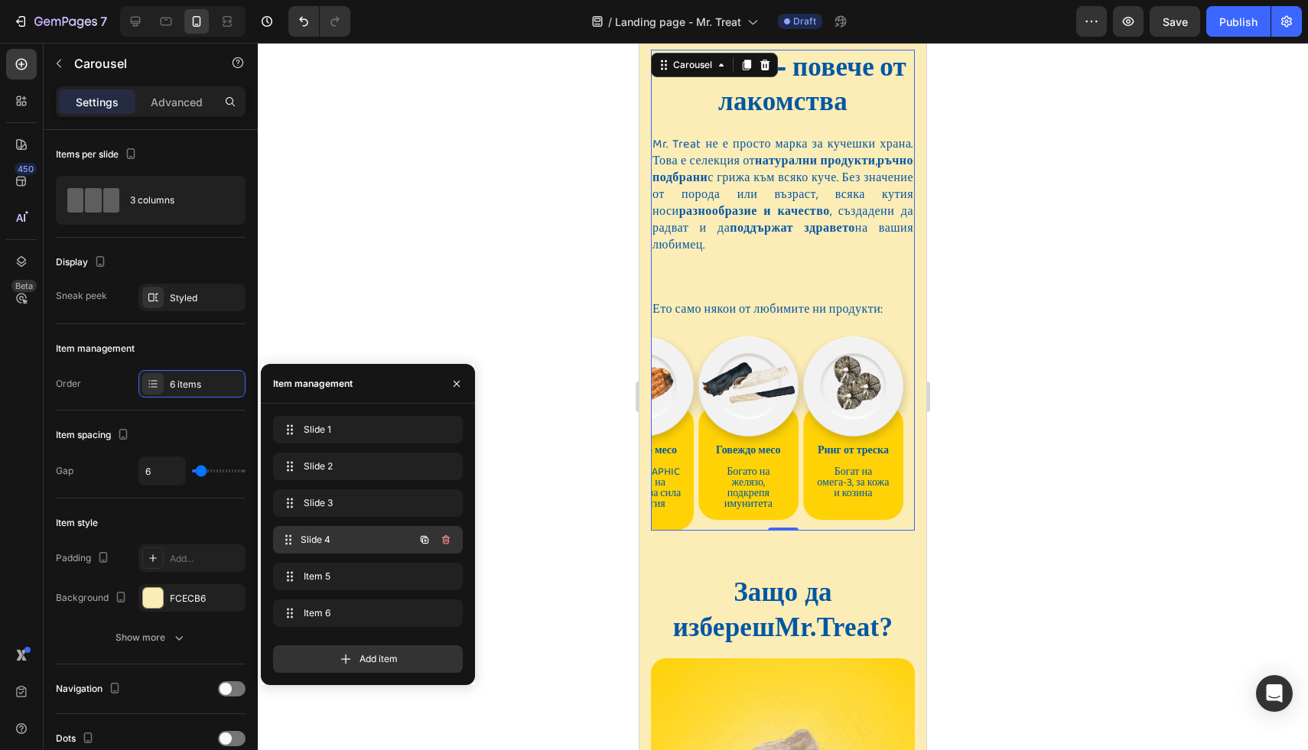
click at [311, 530] on div "Slide 4 Slide 4" at bounding box center [346, 539] width 135 height 21
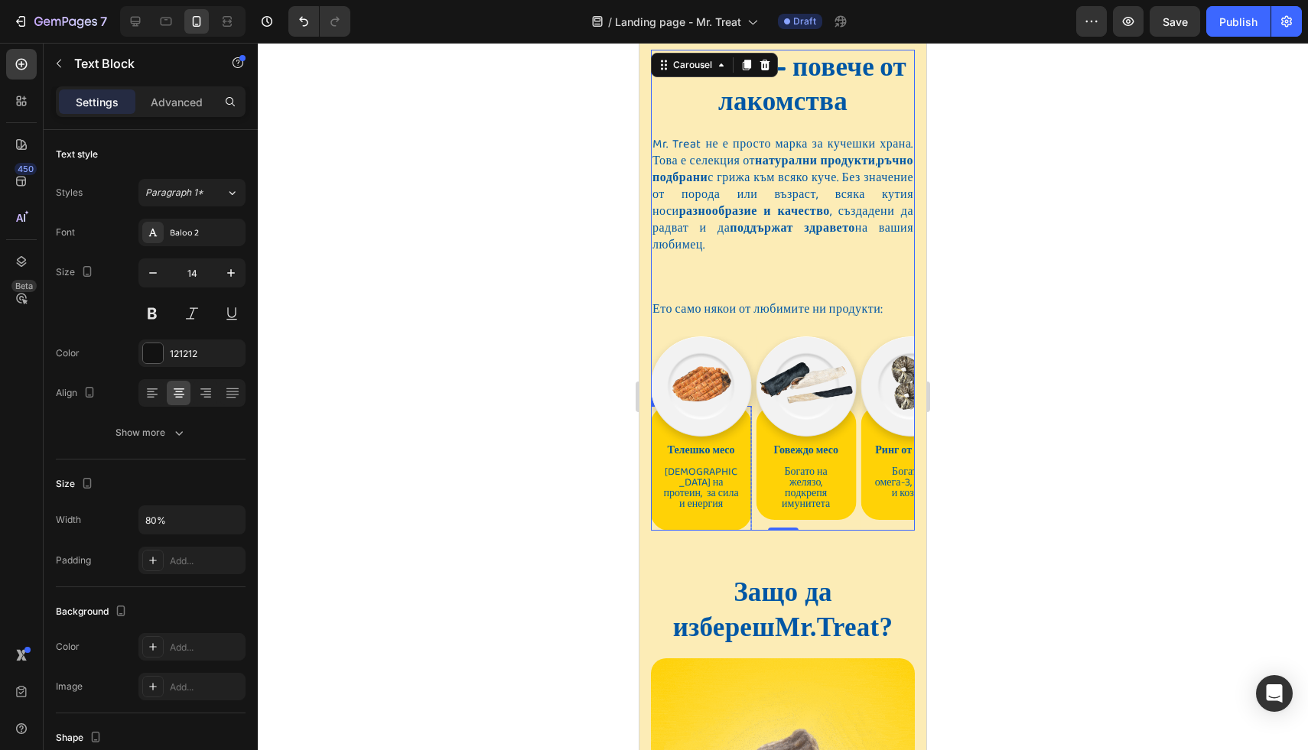
click at [737, 475] on span "[DEMOGRAPHIC_DATA] на протеин, за сила и енергия" at bounding box center [700, 488] width 75 height 49
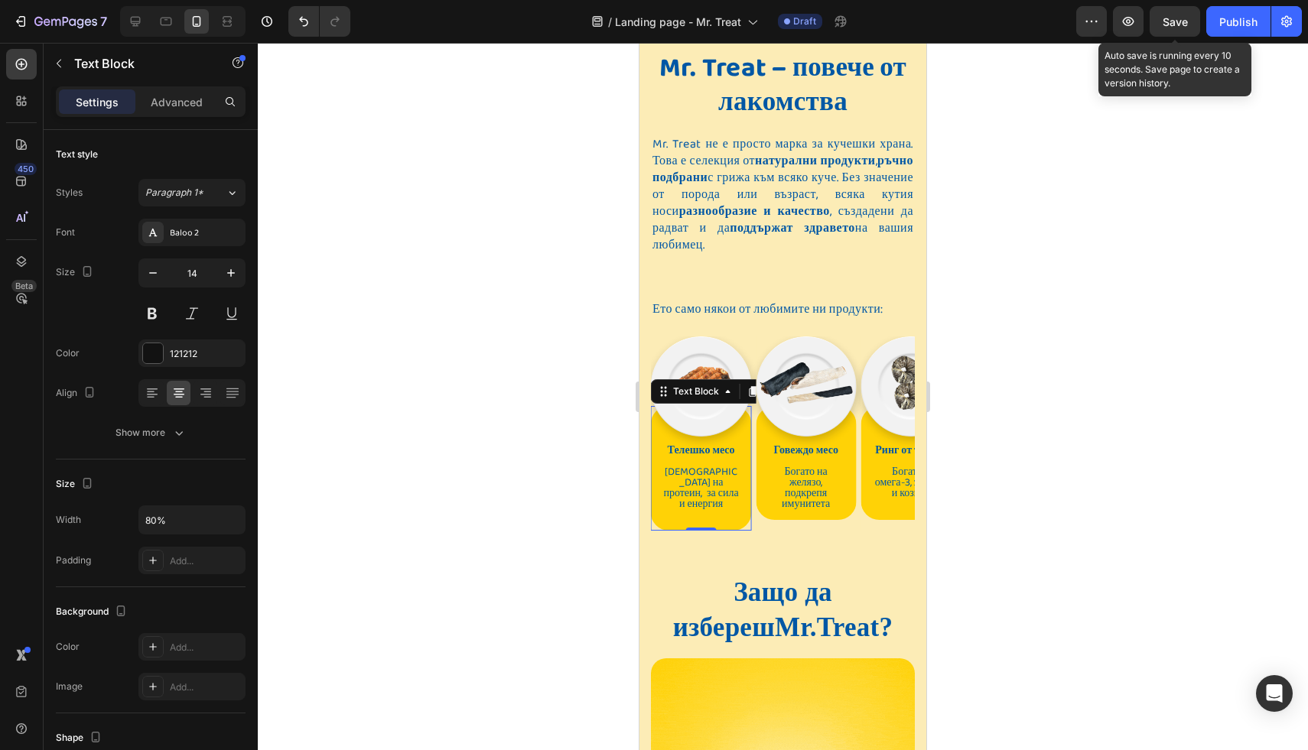
click at [1171, 27] on span "Save" at bounding box center [1175, 21] width 25 height 13
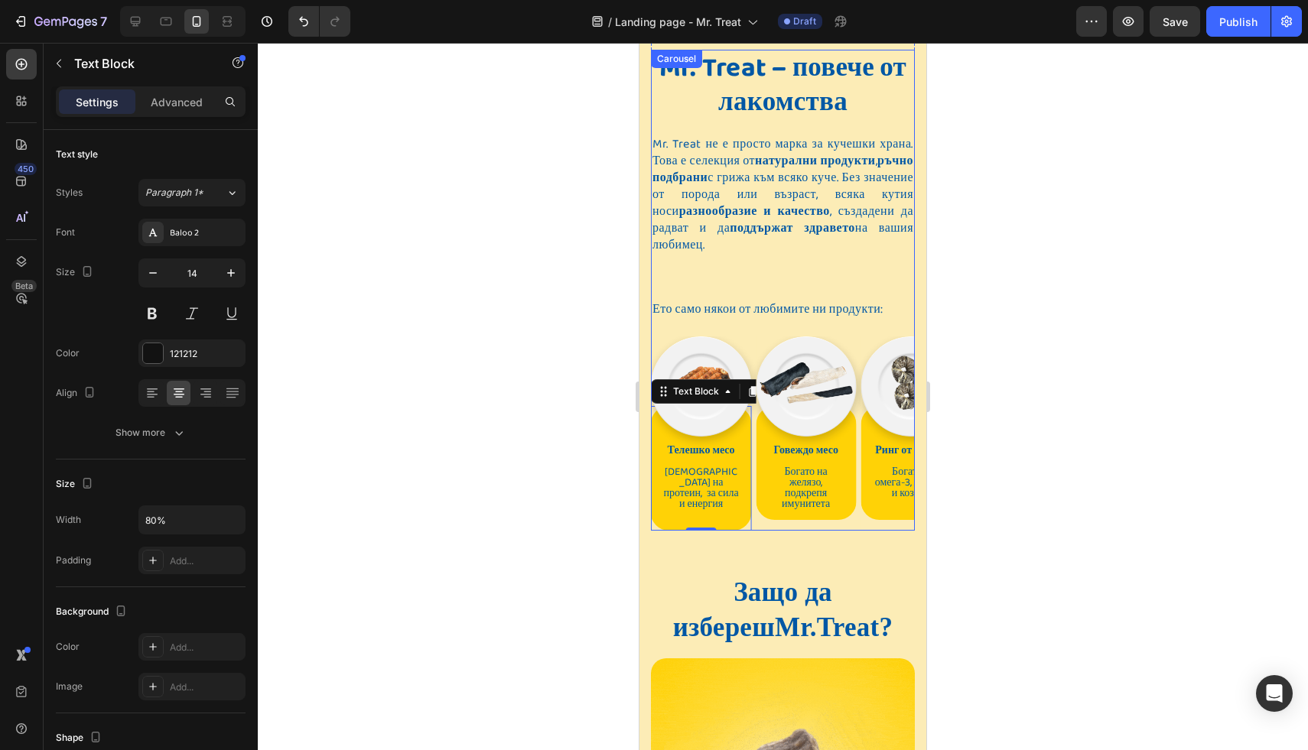
click at [754, 503] on div "Image Tелешко шкембе Подпомага храносмилането Text Block Row Image Говежда трах…" at bounding box center [783, 434] width 264 height 194
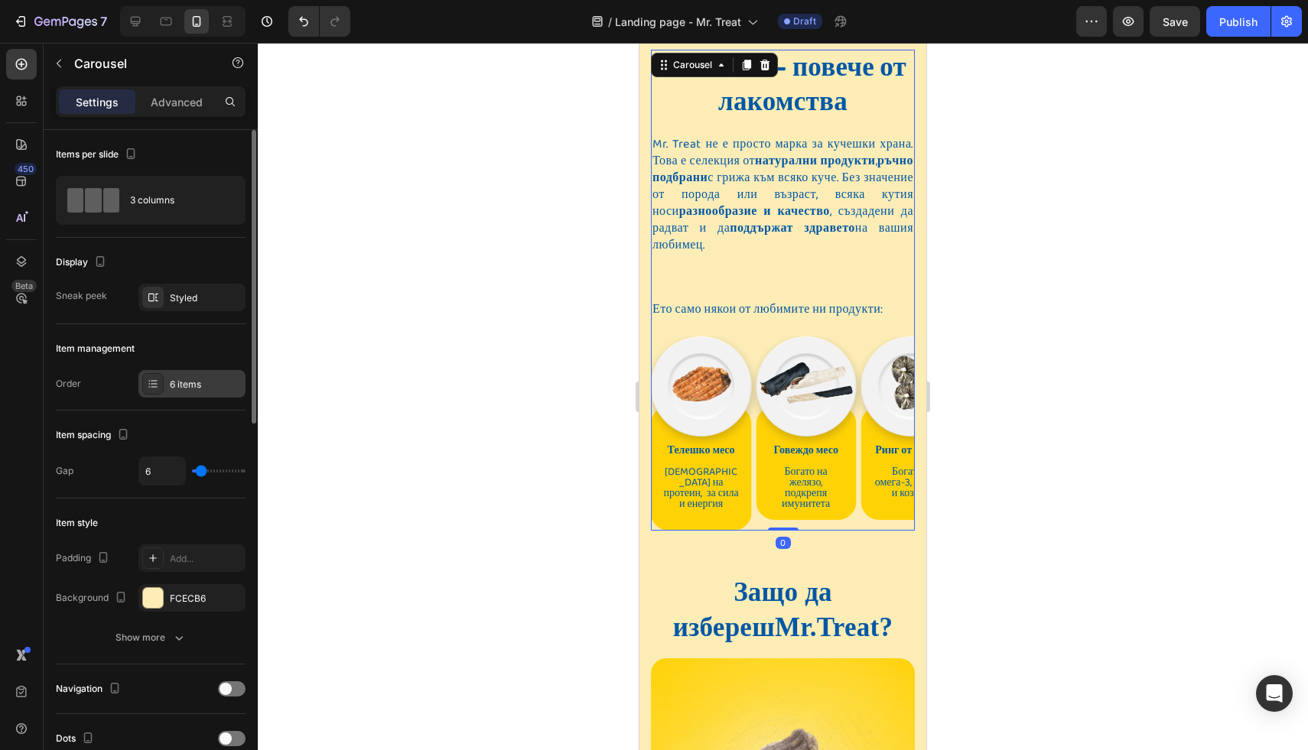
click at [172, 397] on div "6 items" at bounding box center [191, 384] width 107 height 28
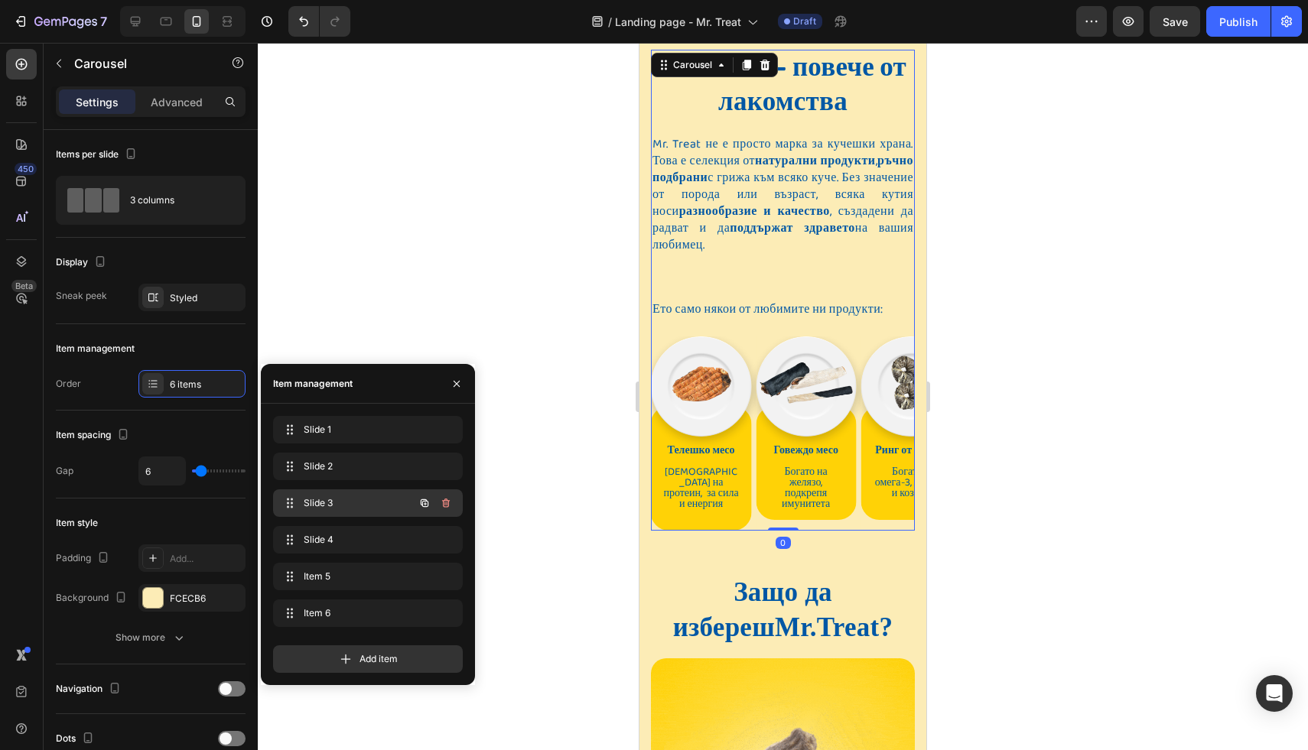
click at [308, 501] on span "Slide 3" at bounding box center [347, 504] width 86 height 14
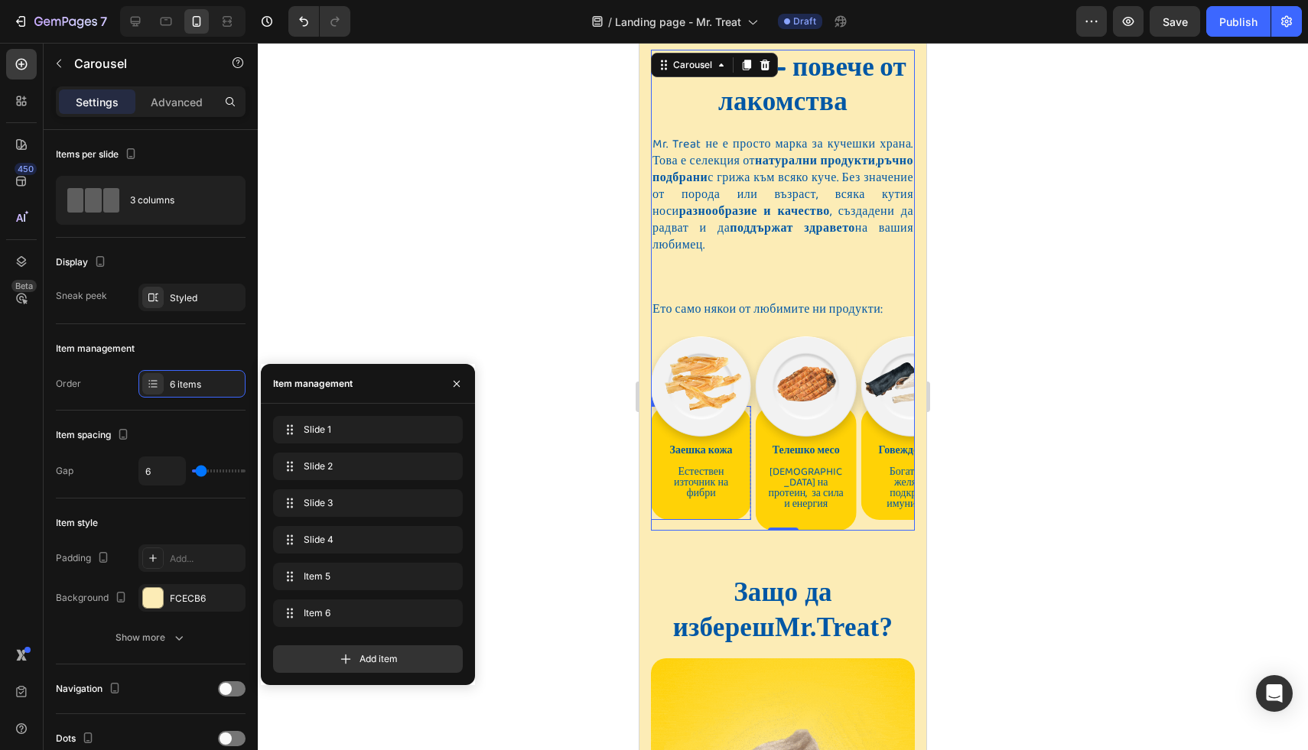
click at [723, 499] on p at bounding box center [701, 504] width 76 height 11
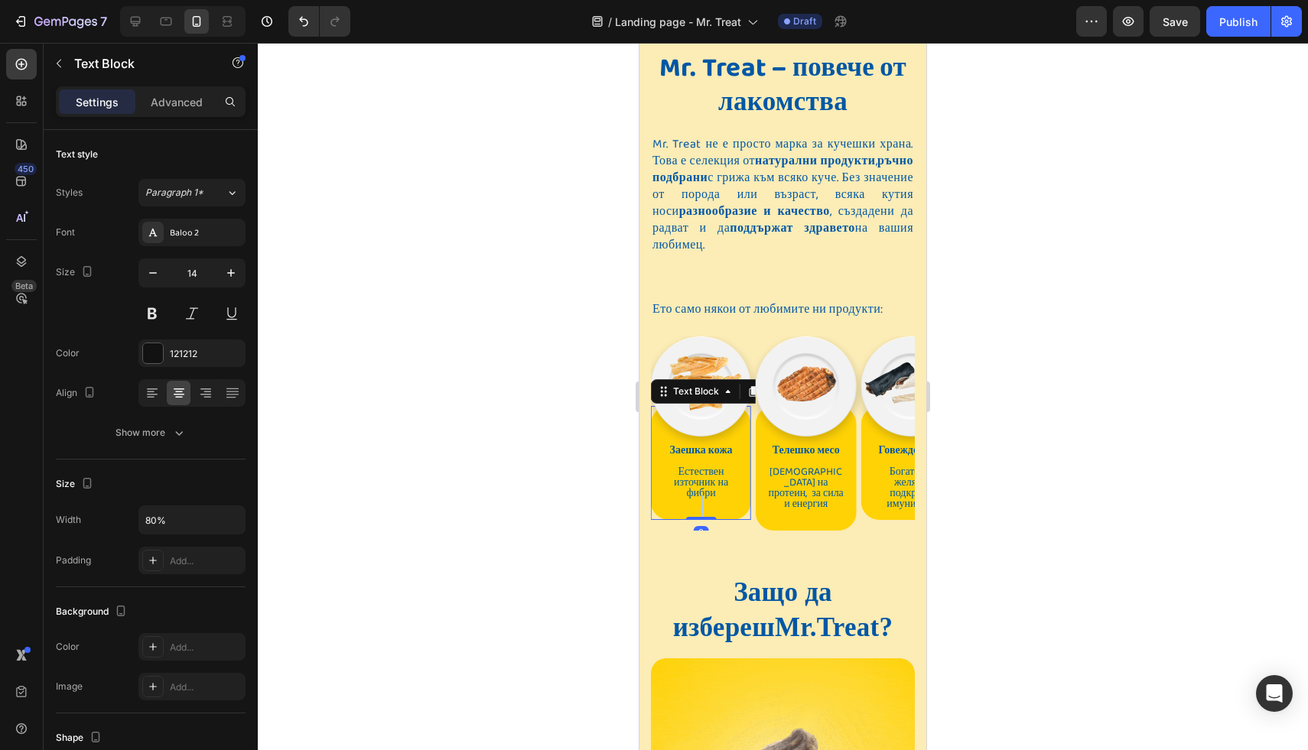
click at [723, 499] on p "Rich Text Editor. Editing area: main" at bounding box center [701, 504] width 76 height 11
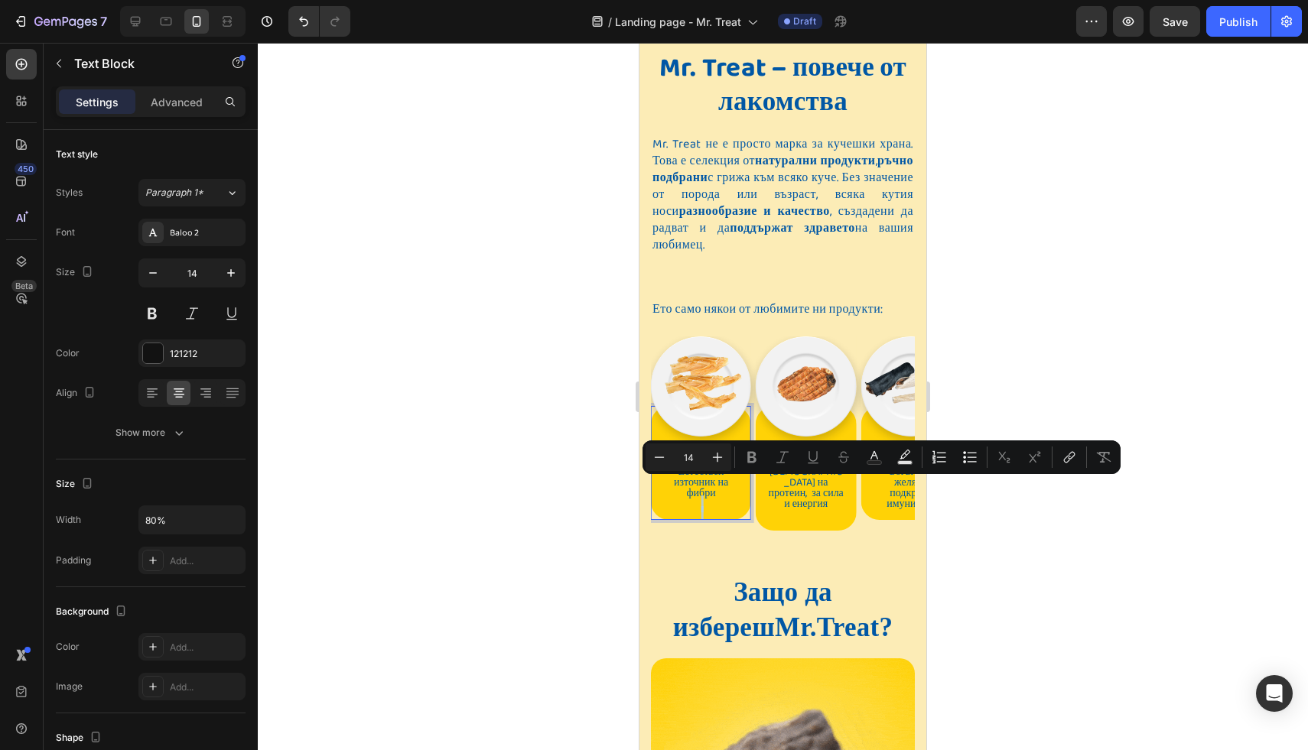
click at [702, 510] on p "Rich Text Editor. Editing area: main" at bounding box center [701, 515] width 76 height 11
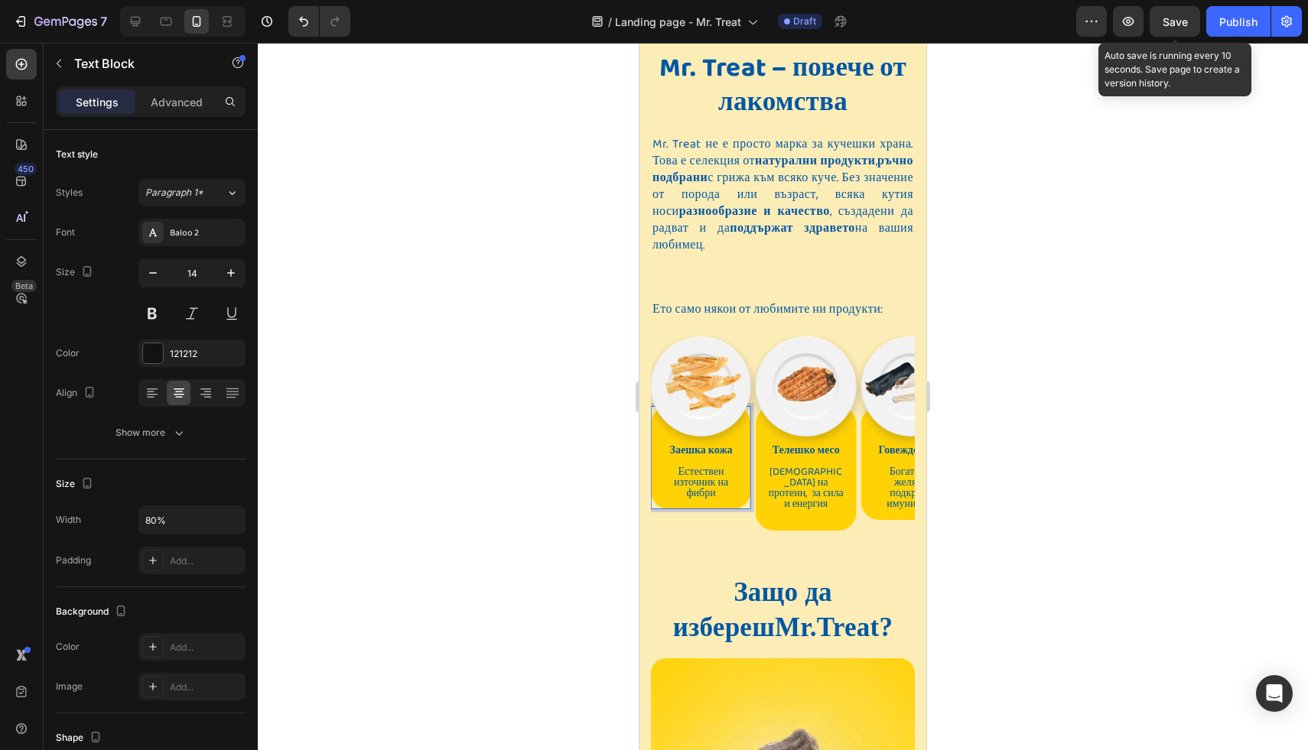
click at [1170, 26] on span "Save" at bounding box center [1175, 21] width 25 height 13
click at [1182, 18] on span "Save" at bounding box center [1175, 21] width 25 height 13
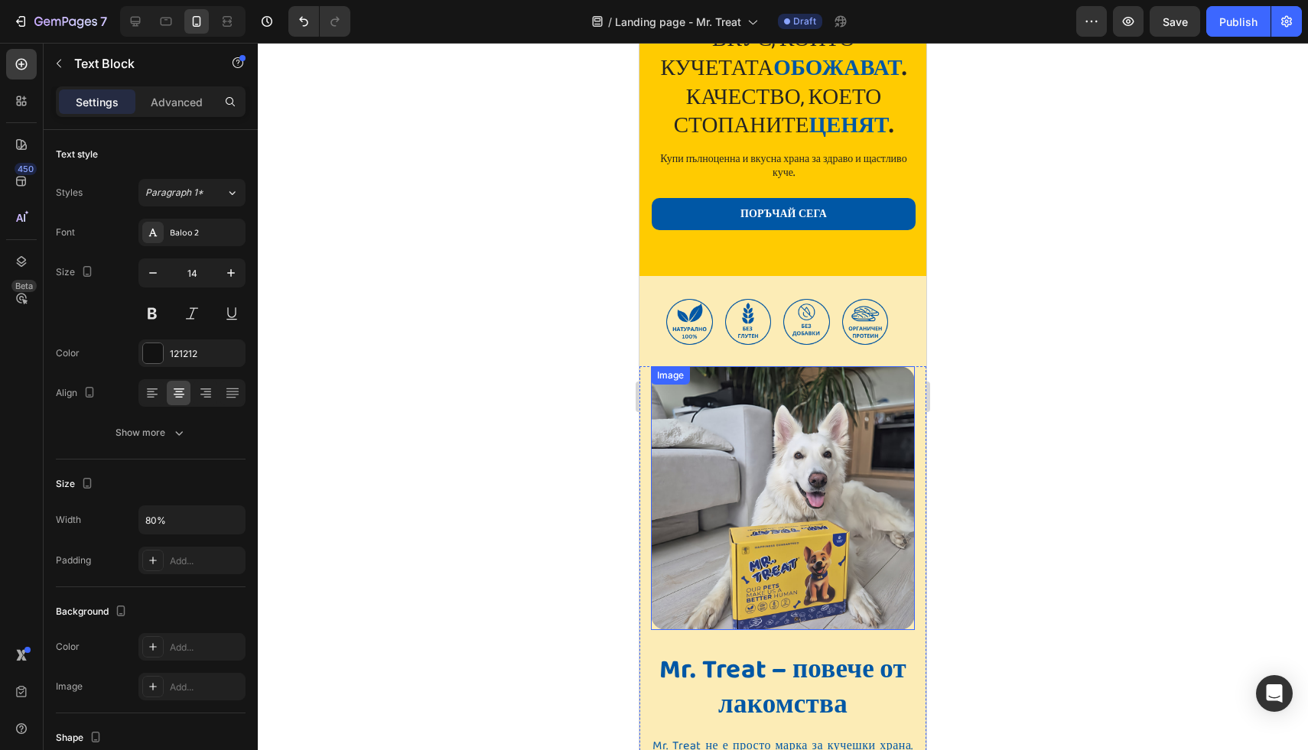
scroll to position [0, 0]
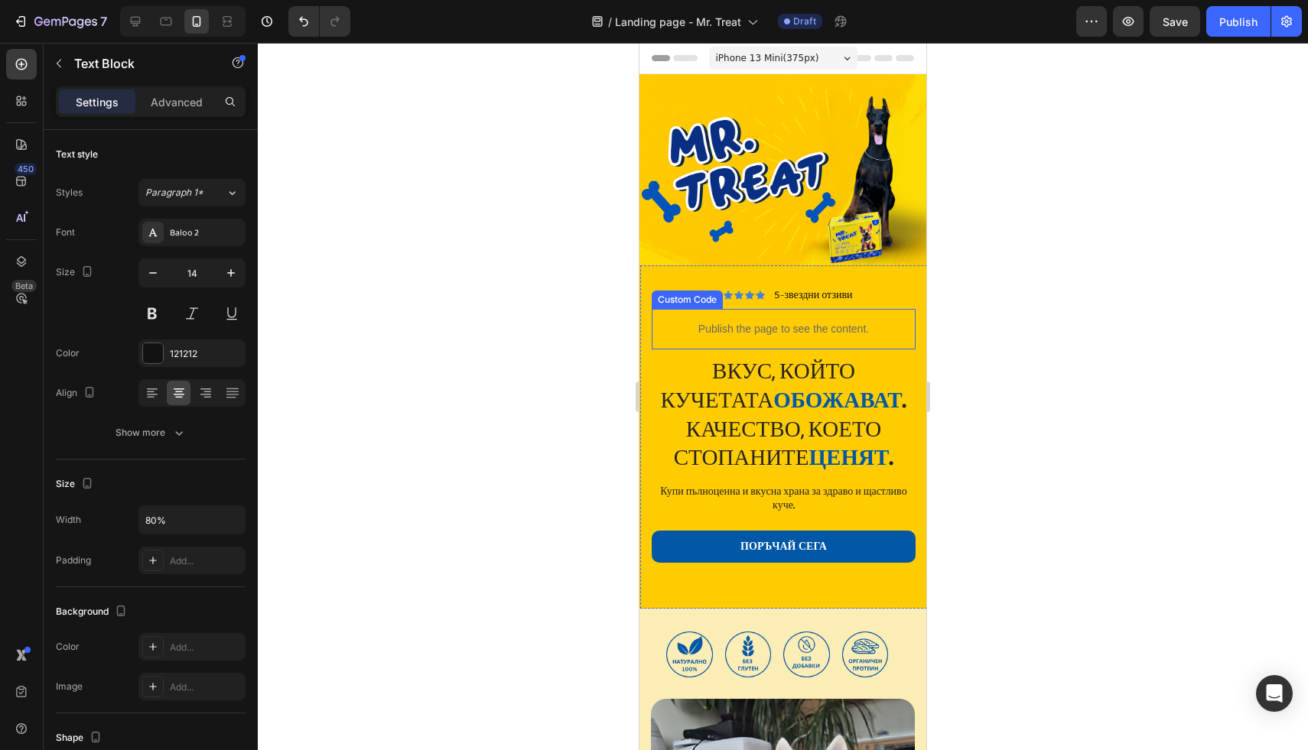
click at [780, 325] on p "Publish the page to see the content." at bounding box center [784, 329] width 264 height 16
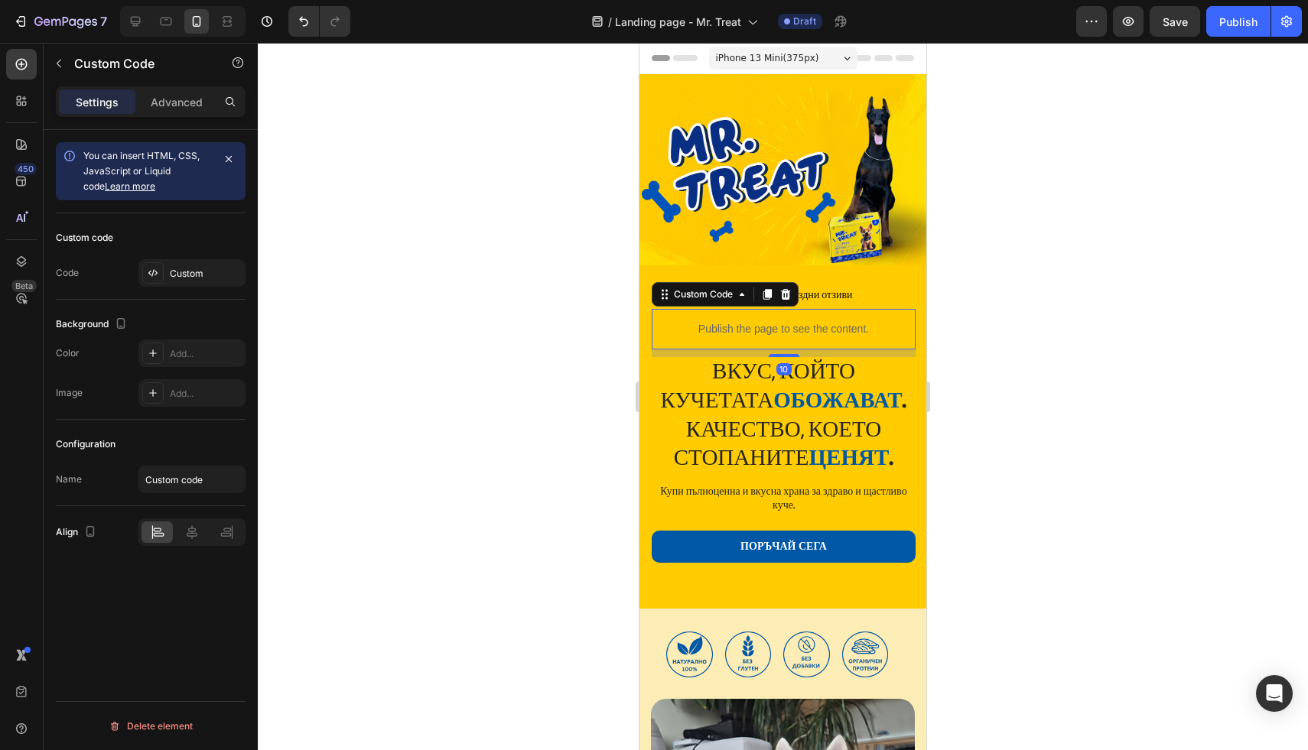
click at [780, 325] on p "Publish the page to see the content." at bounding box center [784, 329] width 264 height 16
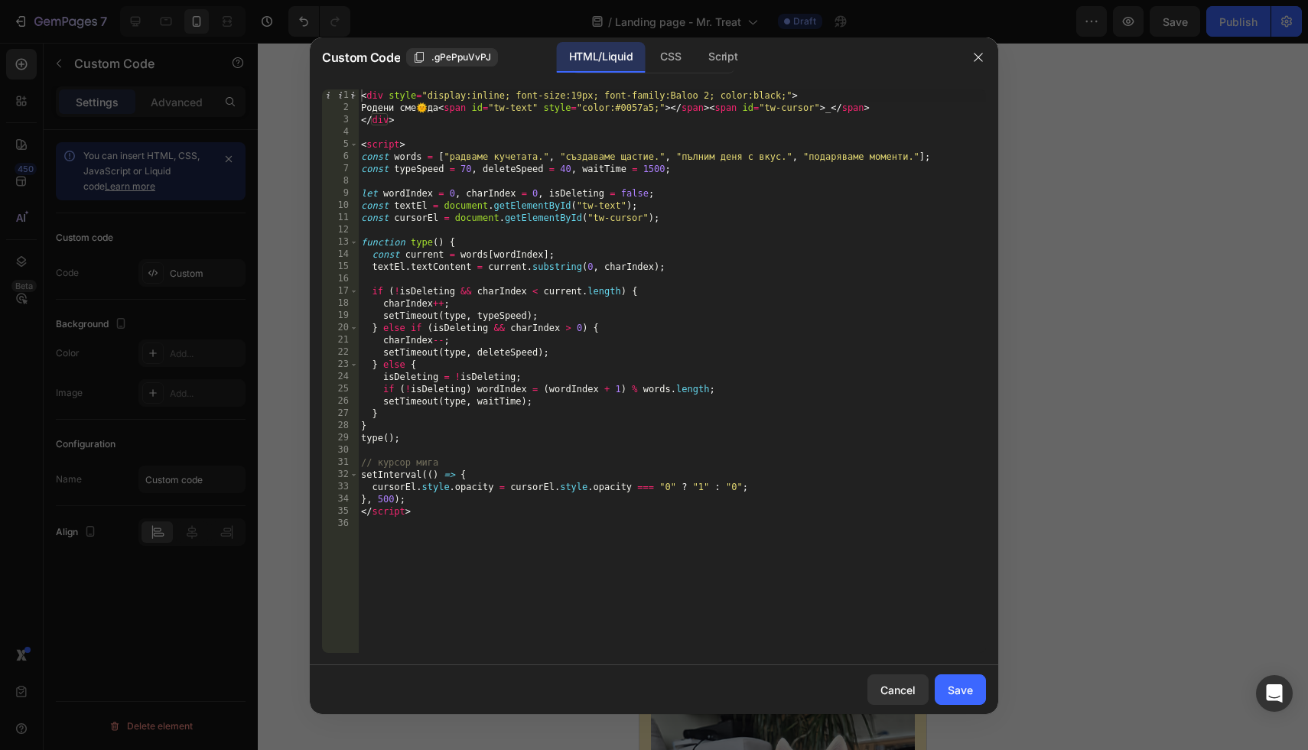
click at [581, 97] on div "< div style = "display:inline; font-size:19px; font-family:Baloo 2; color:black…" at bounding box center [672, 384] width 628 height 588
type textarea "<div style="display:inline; font-size:18px; font-family:Baloo 2; color:black;">"
click at [965, 692] on div "Save" at bounding box center [960, 690] width 25 height 16
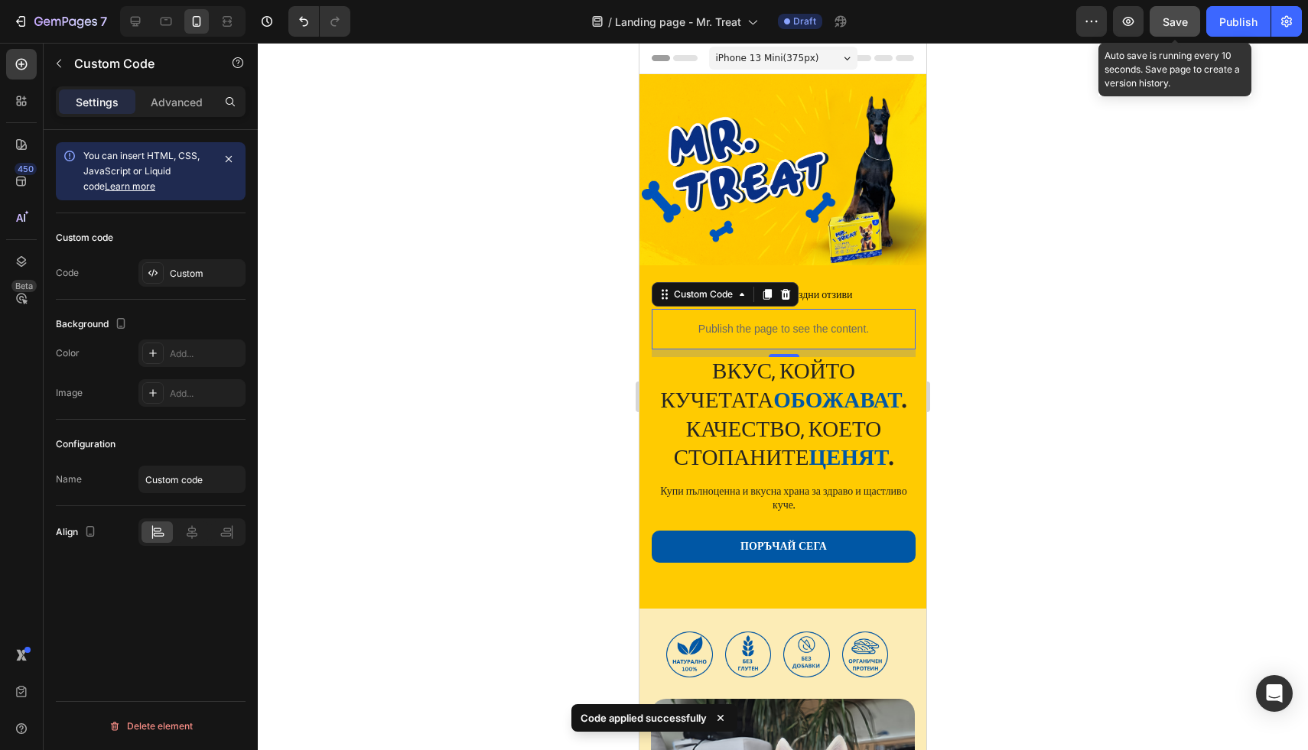
click at [1155, 15] on button "Save" at bounding box center [1175, 21] width 50 height 31
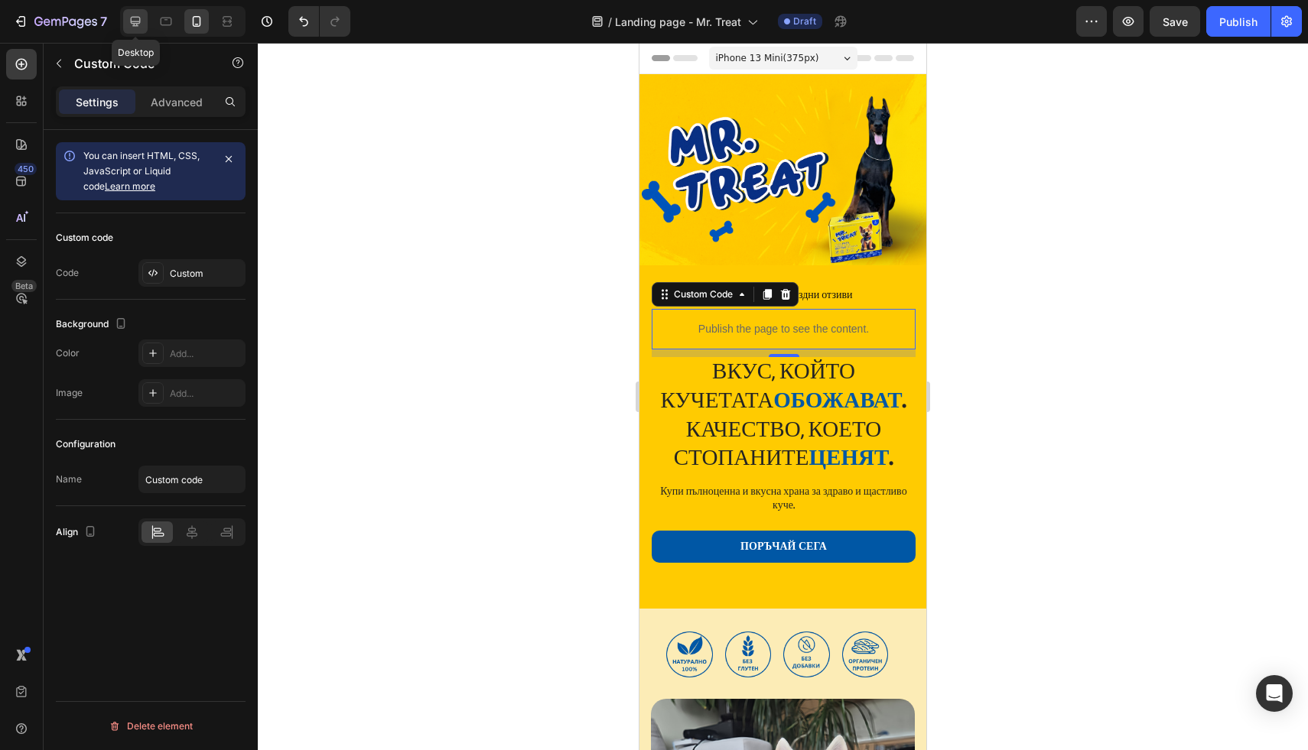
click at [132, 23] on icon at bounding box center [136, 22] width 10 height 10
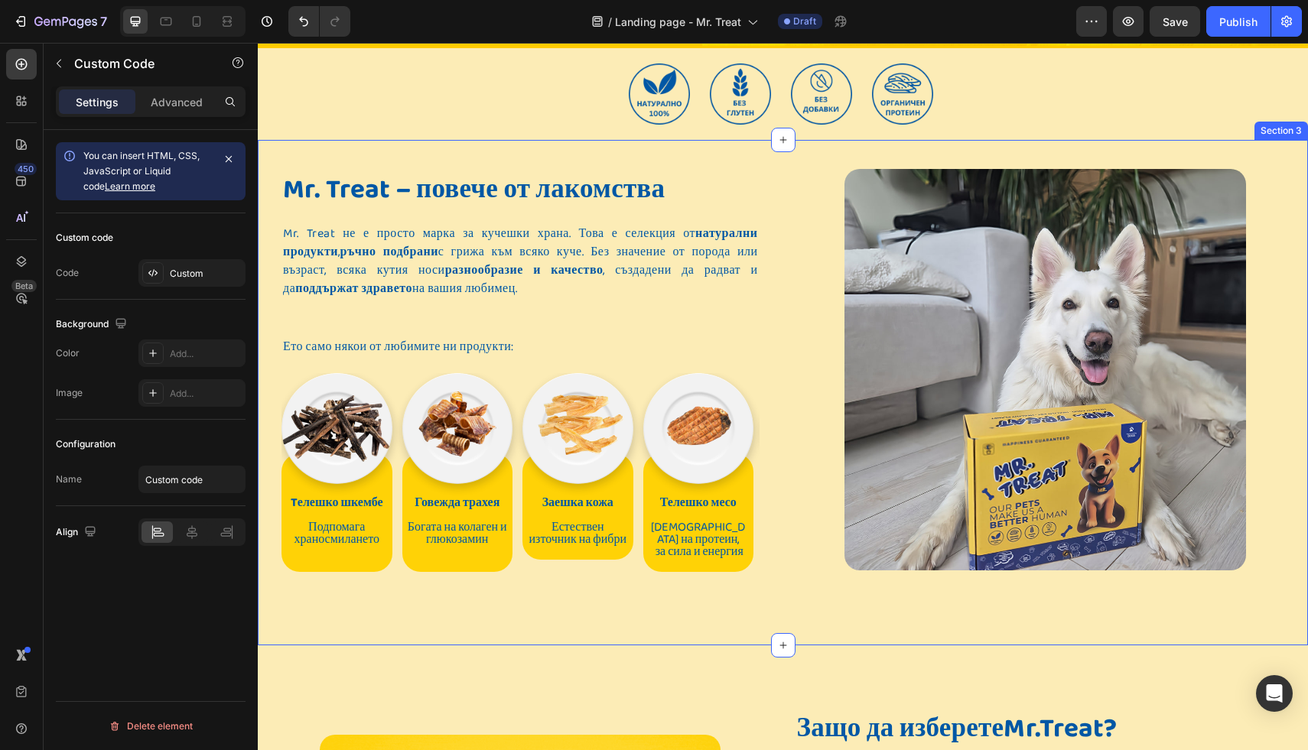
scroll to position [414, 0]
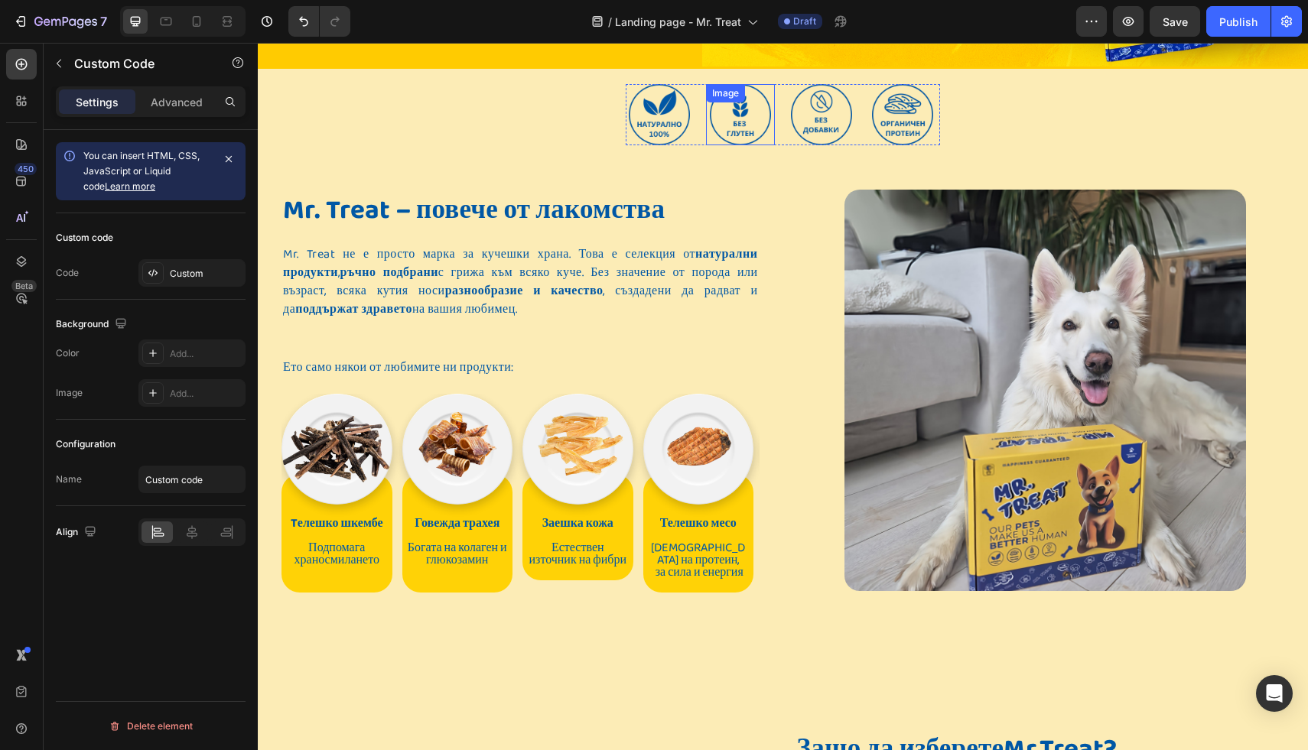
click at [738, 145] on img at bounding box center [740, 114] width 61 height 61
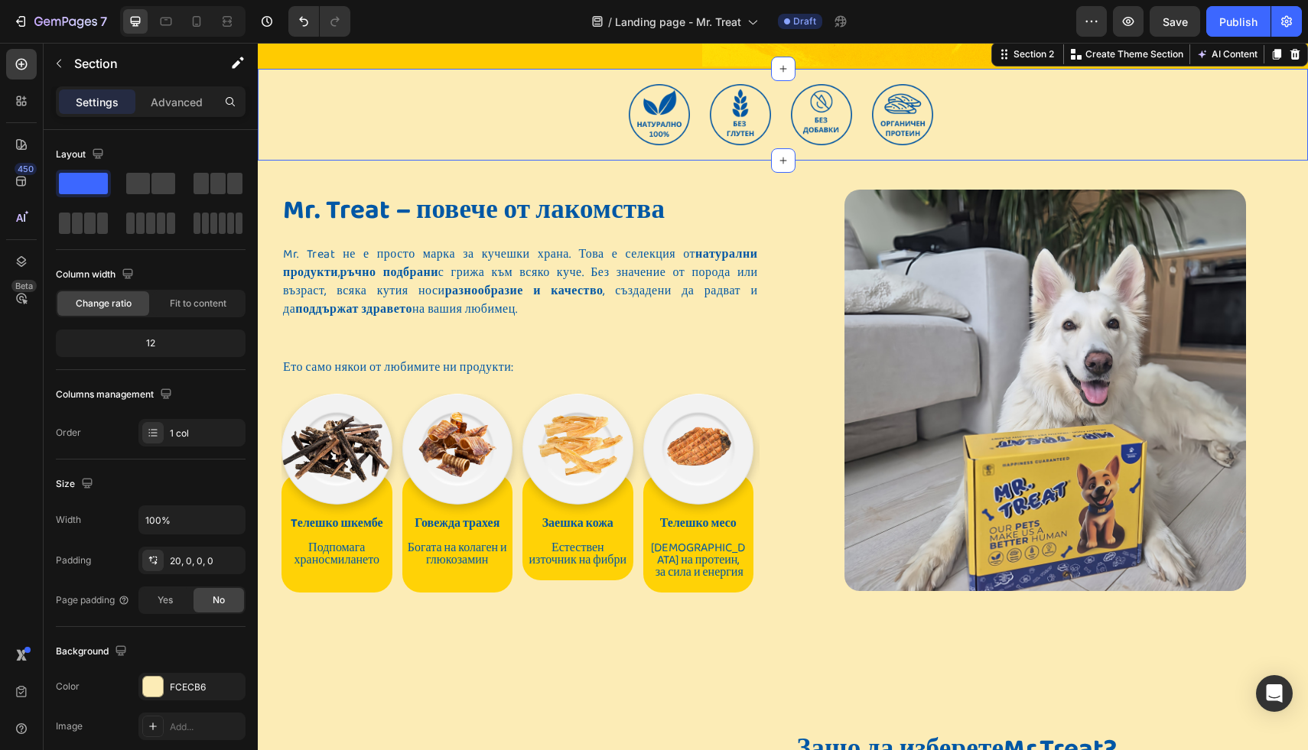
click at [459, 161] on div "Image Image Image Image Carousel Row" at bounding box center [783, 122] width 1050 height 77
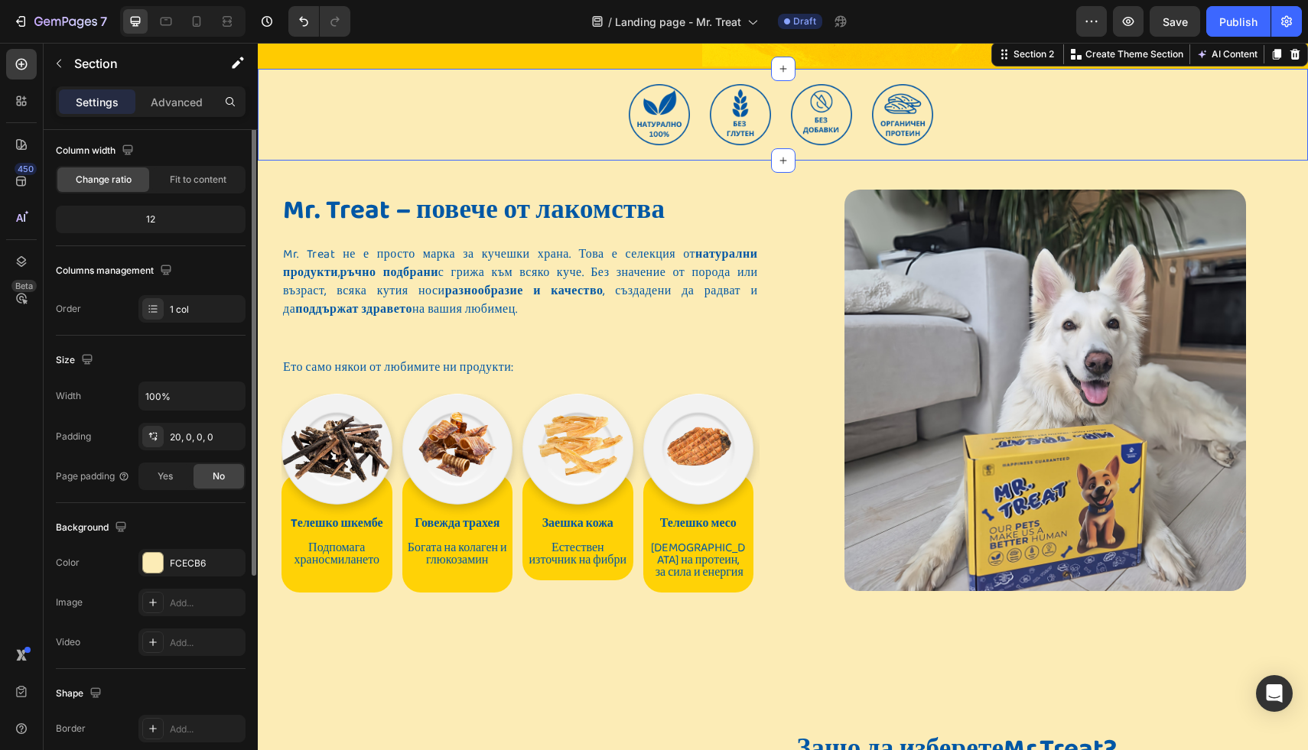
scroll to position [57, 0]
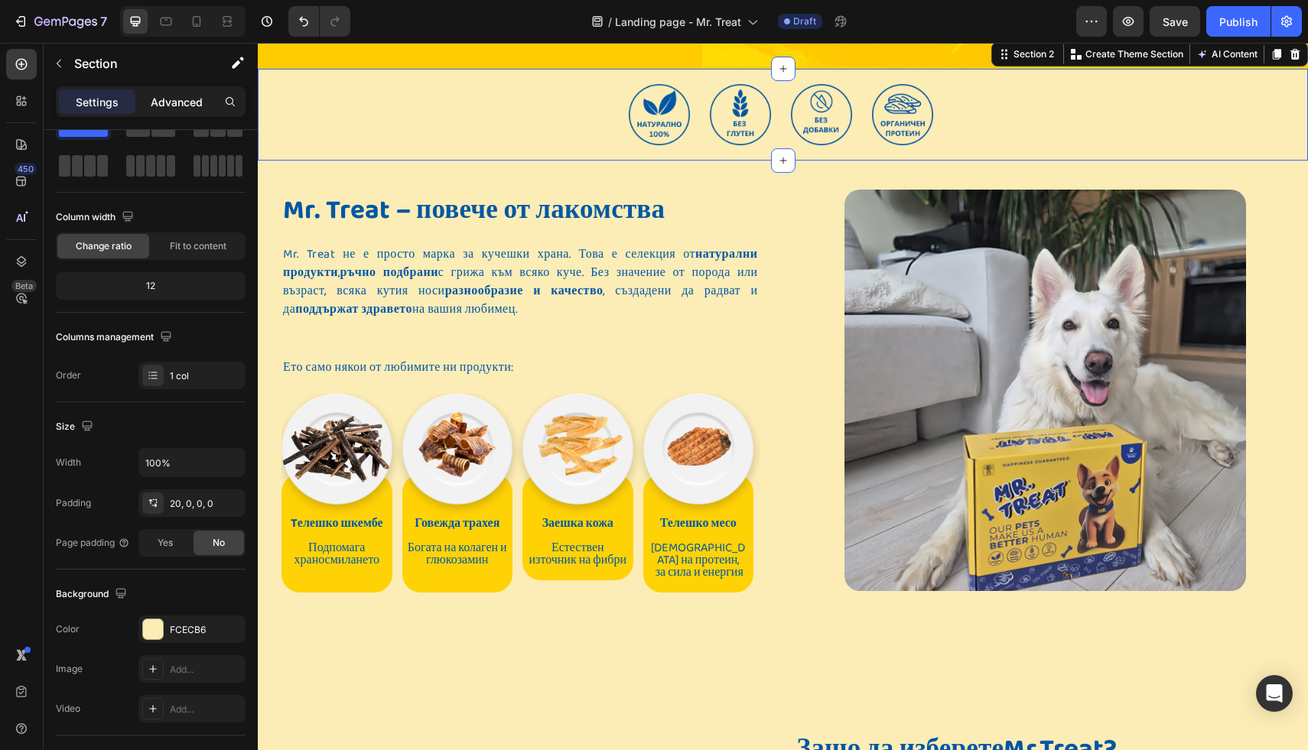
click at [187, 106] on p "Advanced" at bounding box center [177, 102] width 52 height 16
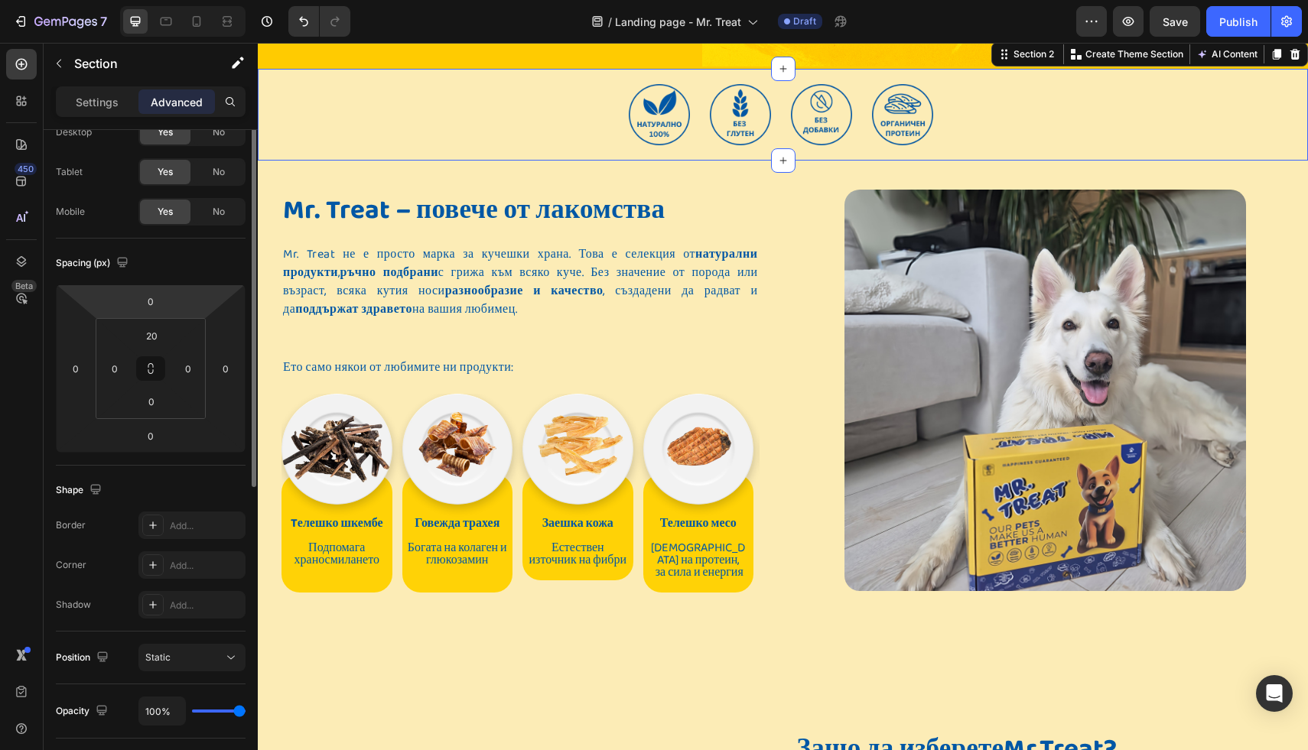
scroll to position [0, 0]
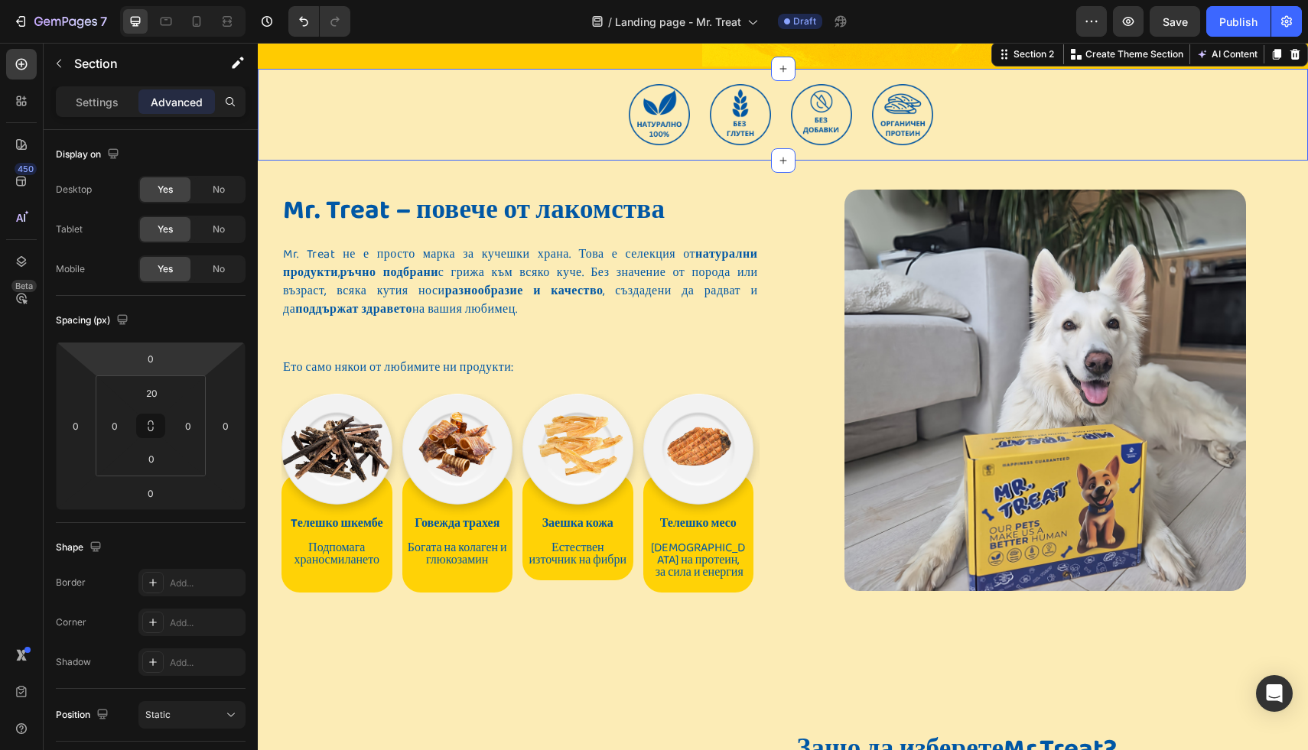
click at [570, 140] on div "Image Image Image Image Carousel Row" at bounding box center [783, 122] width 1050 height 77
click at [618, 145] on div "Image Image Image Image Carousel Row" at bounding box center [783, 122] width 1050 height 77
click at [1043, 147] on div "Image Image Image Image Carousel Row" at bounding box center [783, 122] width 1050 height 77
click at [692, 144] on div "Image Image Image Image" at bounding box center [783, 114] width 315 height 61
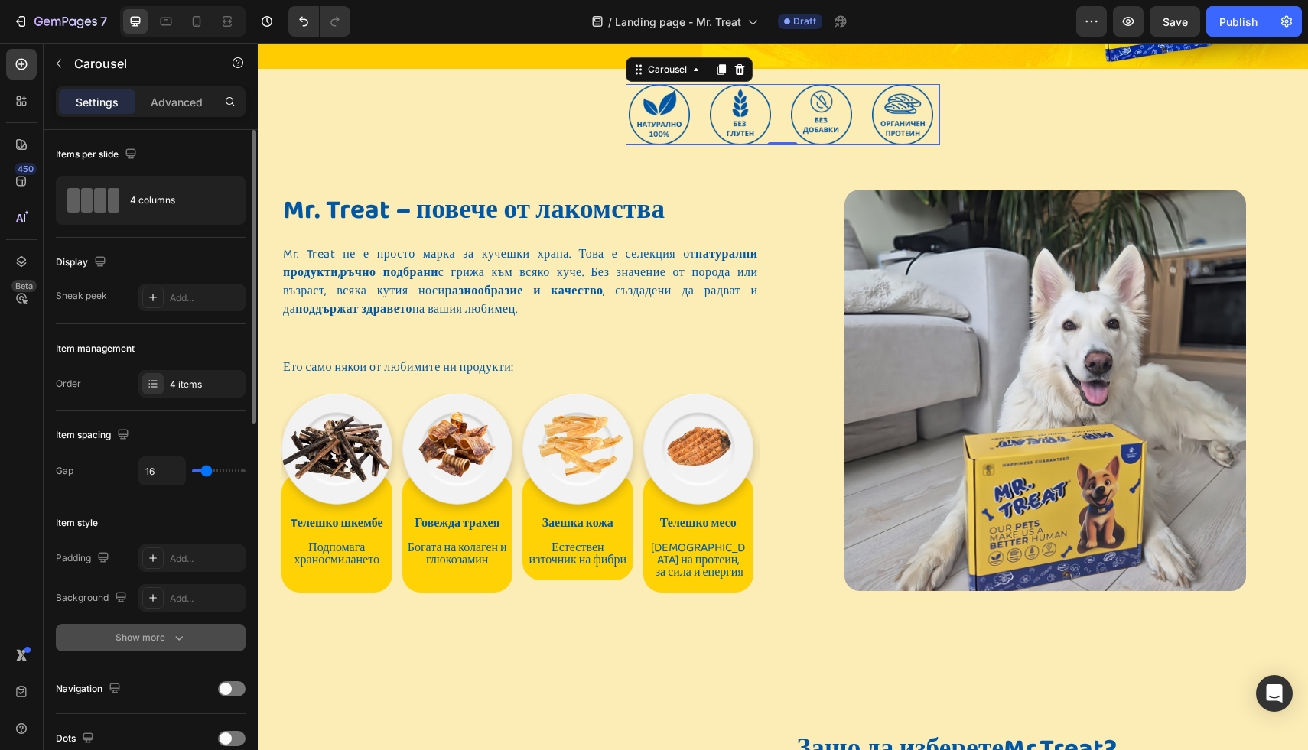
click at [128, 637] on div "Show more" at bounding box center [151, 637] width 71 height 15
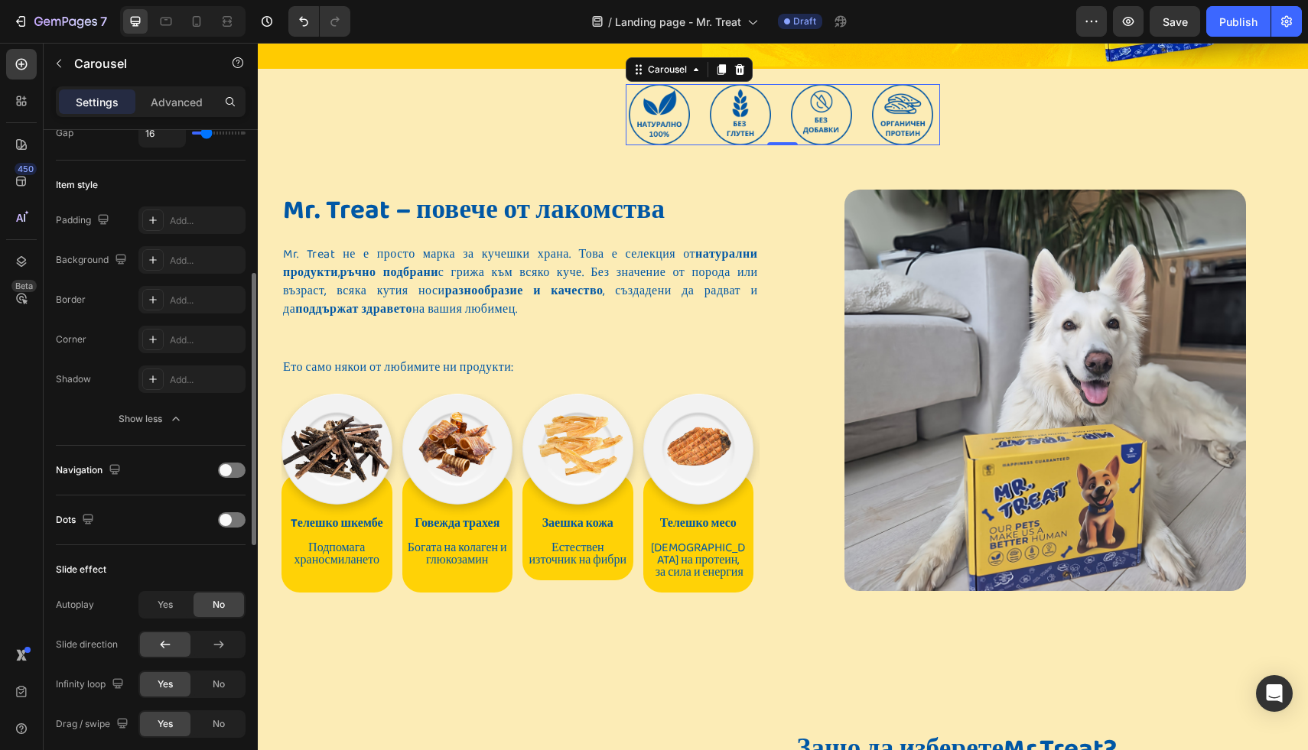
scroll to position [365, 0]
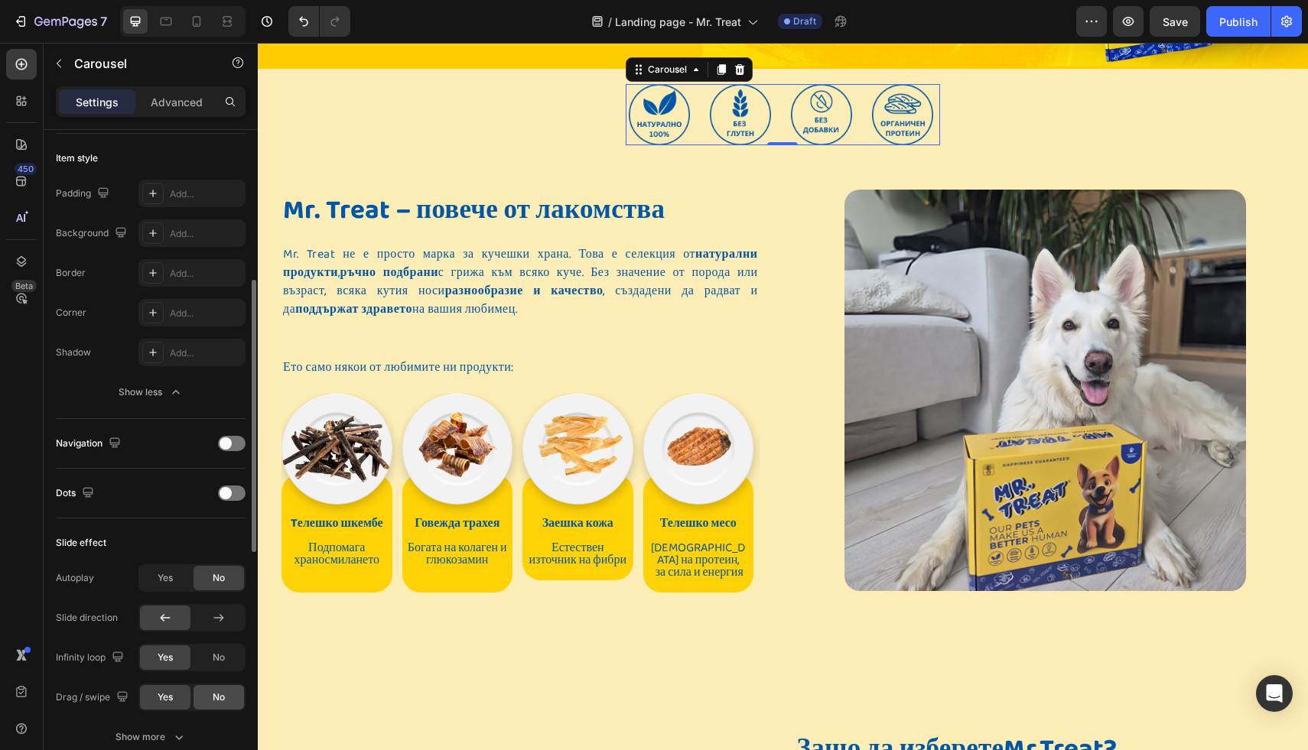
click at [215, 697] on span "No" at bounding box center [219, 698] width 12 height 14
click at [210, 663] on div "No" at bounding box center [219, 658] width 50 height 24
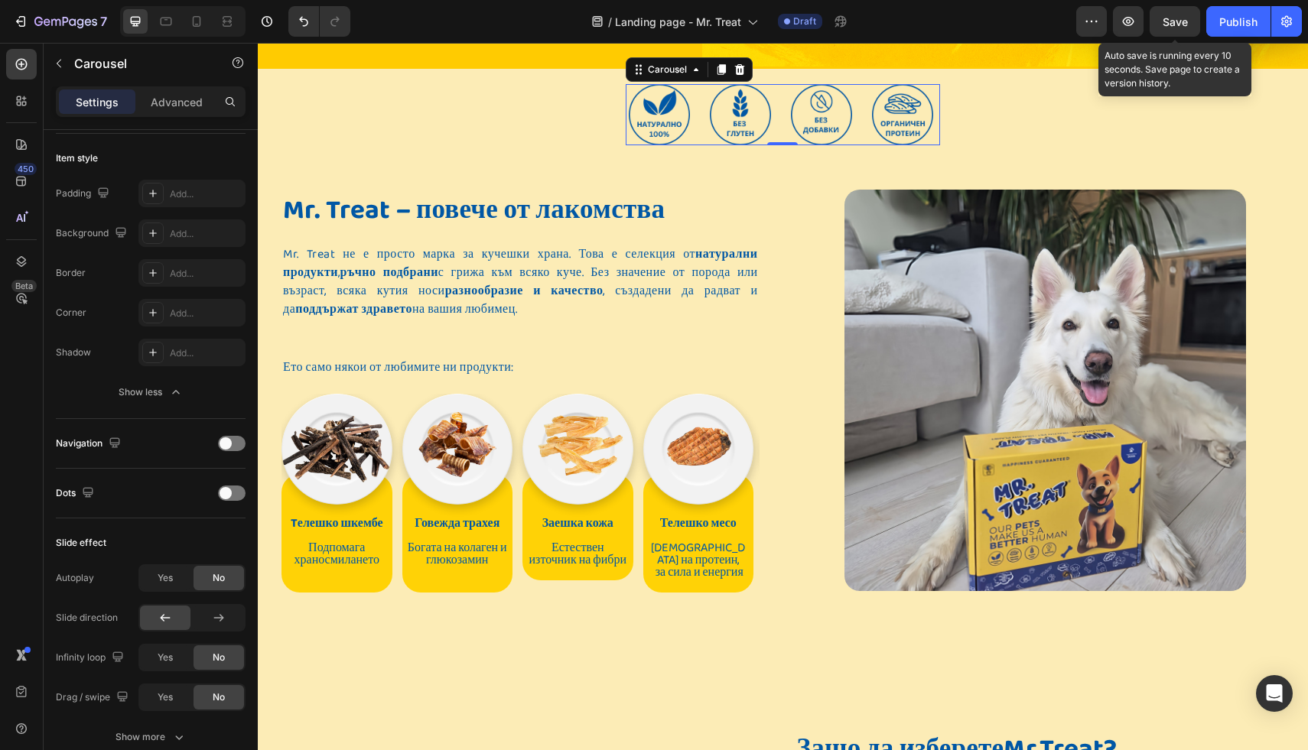
click at [1179, 24] on span "Save" at bounding box center [1175, 21] width 25 height 13
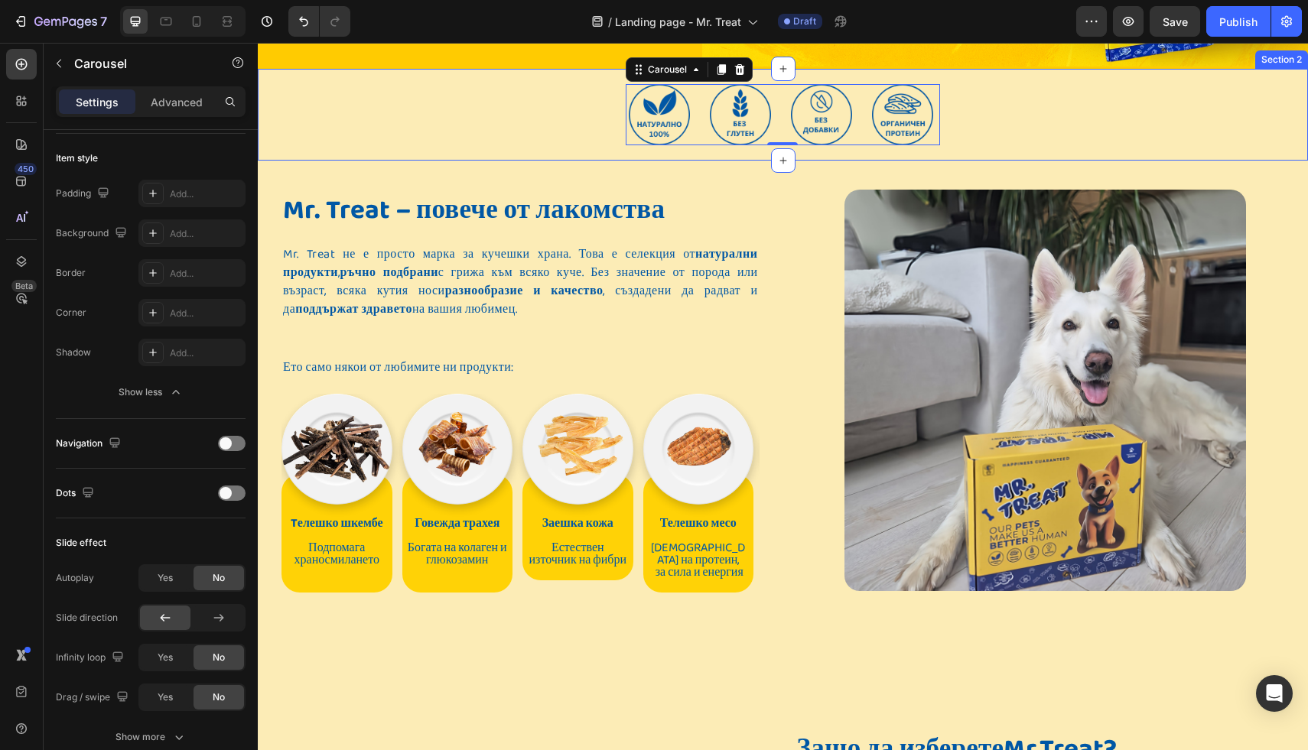
click at [547, 161] on div "Image Image Image Image Carousel 0 Row" at bounding box center [783, 122] width 1050 height 77
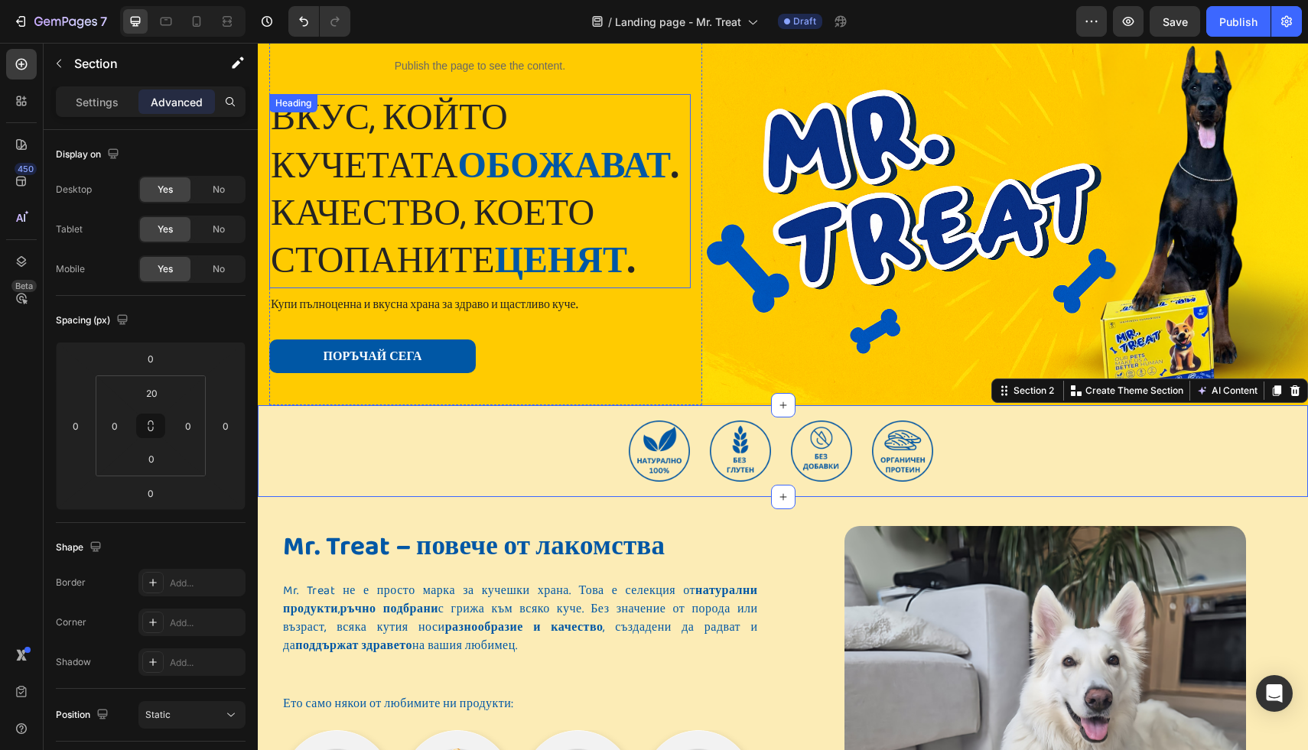
scroll to position [57, 0]
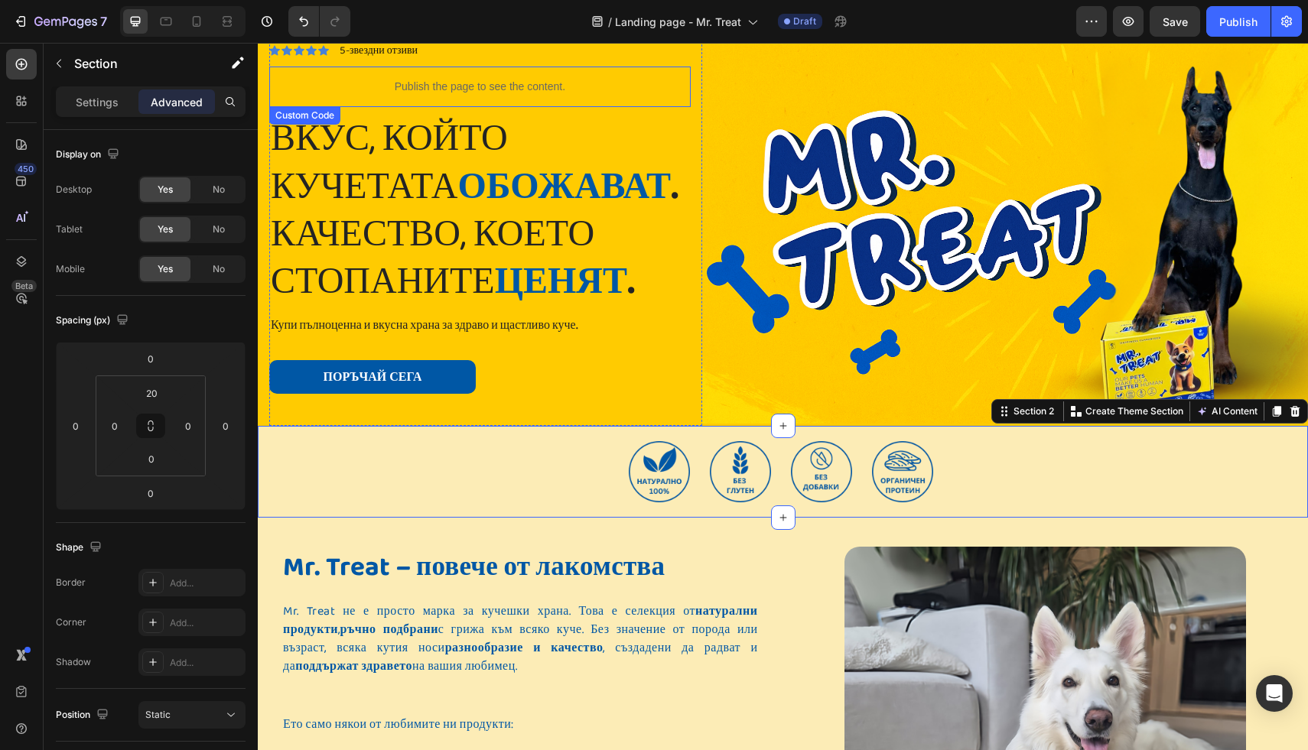
click at [467, 87] on p "Publish the page to see the content." at bounding box center [480, 87] width 422 height 16
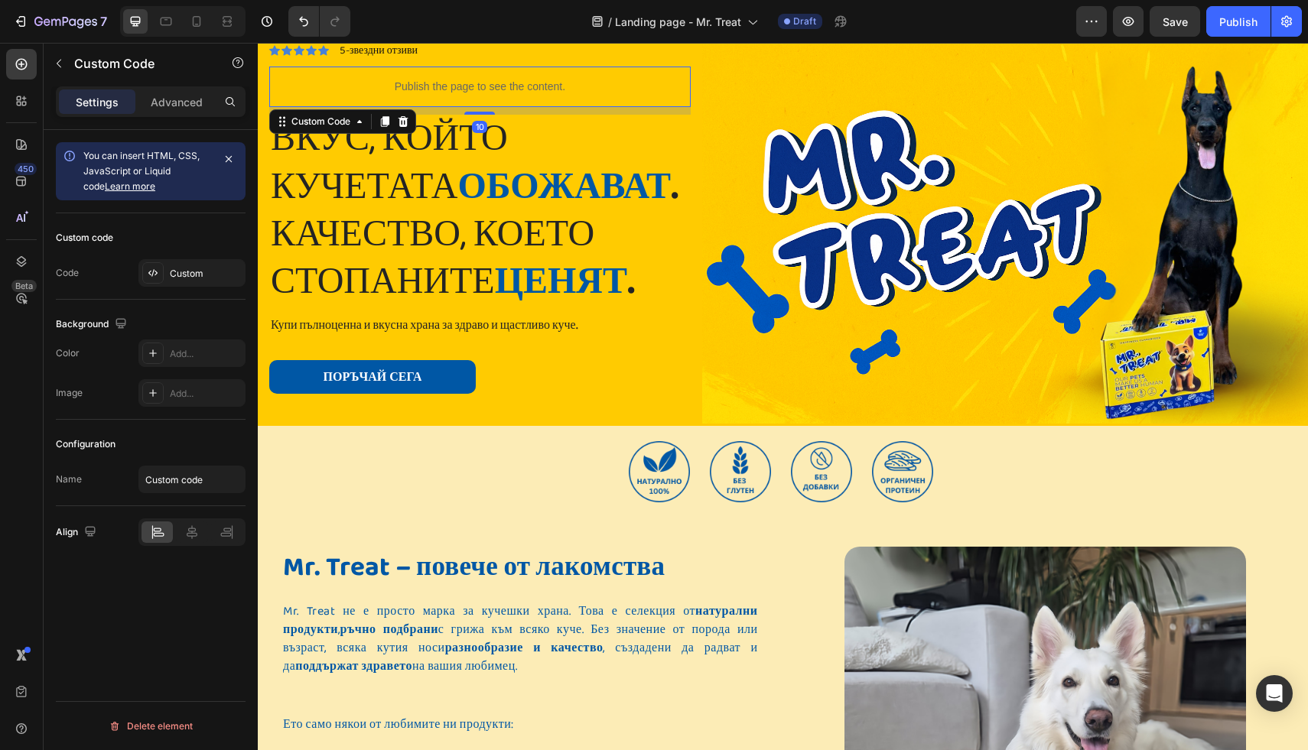
click at [467, 87] on p "Publish the page to see the content." at bounding box center [480, 87] width 422 height 16
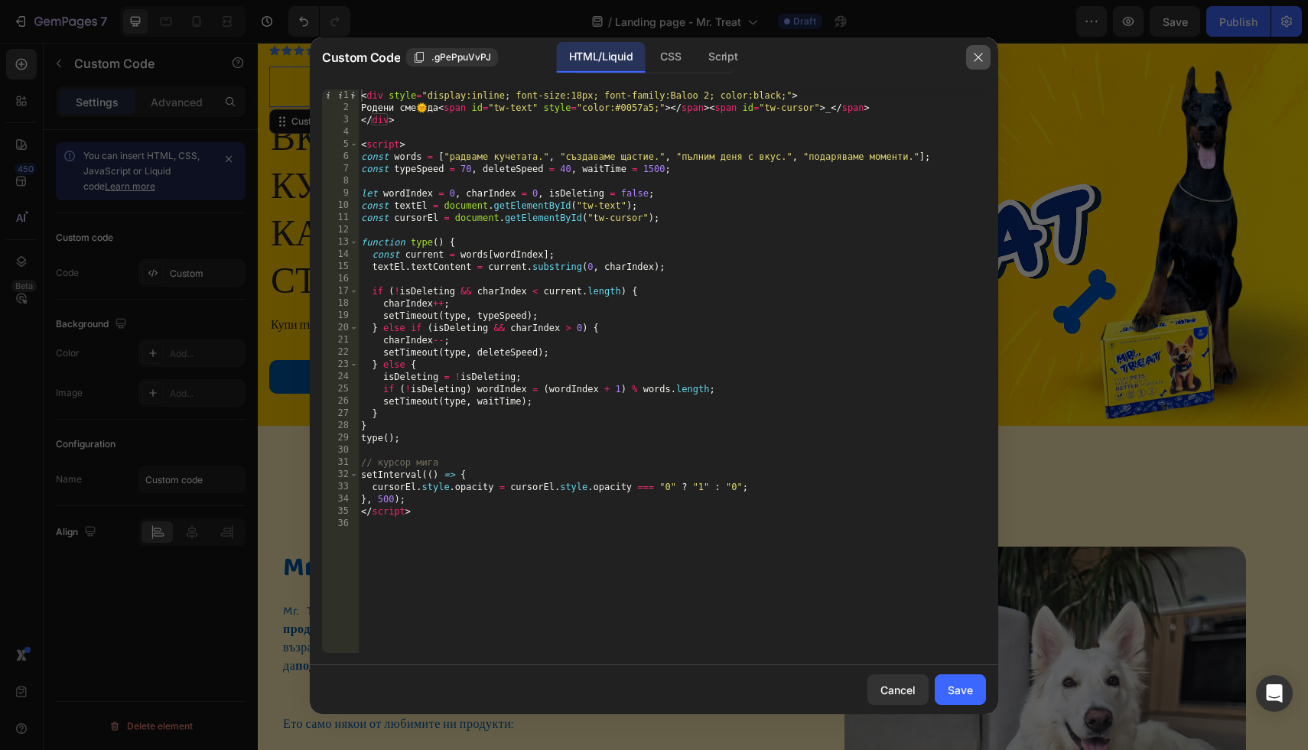
click at [972, 57] on icon "button" at bounding box center [978, 57] width 12 height 12
